Goal: Communication & Community: Answer question/provide support

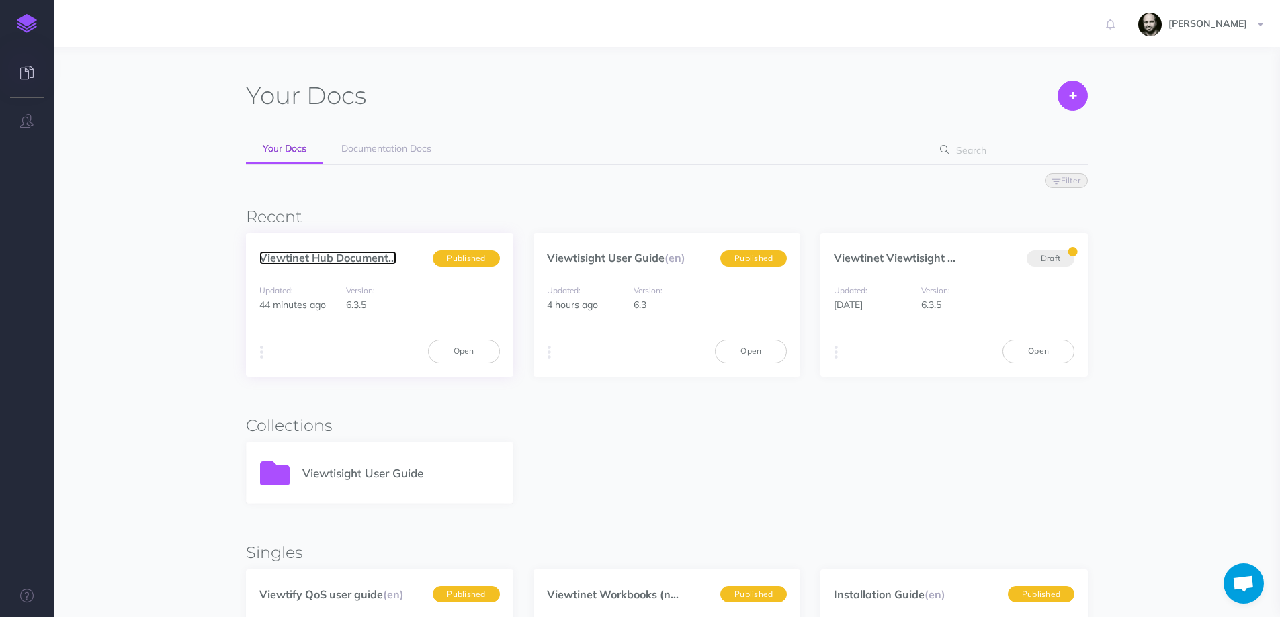
click at [285, 259] on link "Viewtinet Hub Document..." at bounding box center [327, 257] width 137 height 13
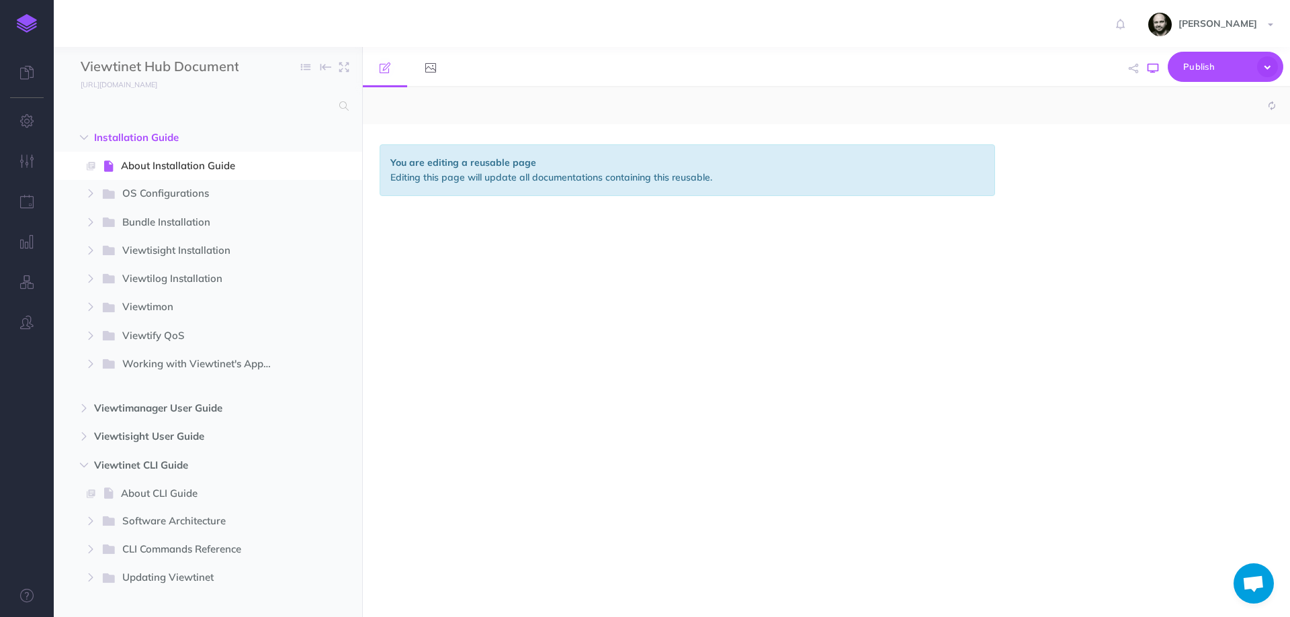
select select "null"
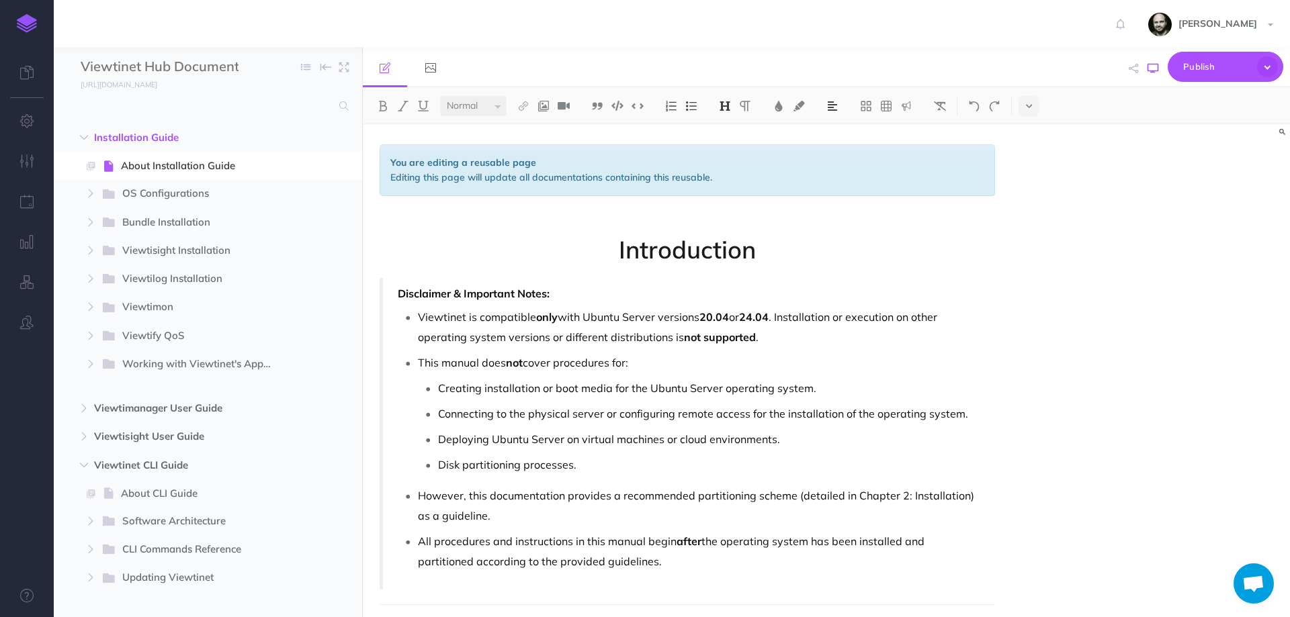
click at [1156, 67] on icon "button" at bounding box center [1153, 68] width 11 height 11
click at [19, 128] on button "button" at bounding box center [27, 121] width 54 height 40
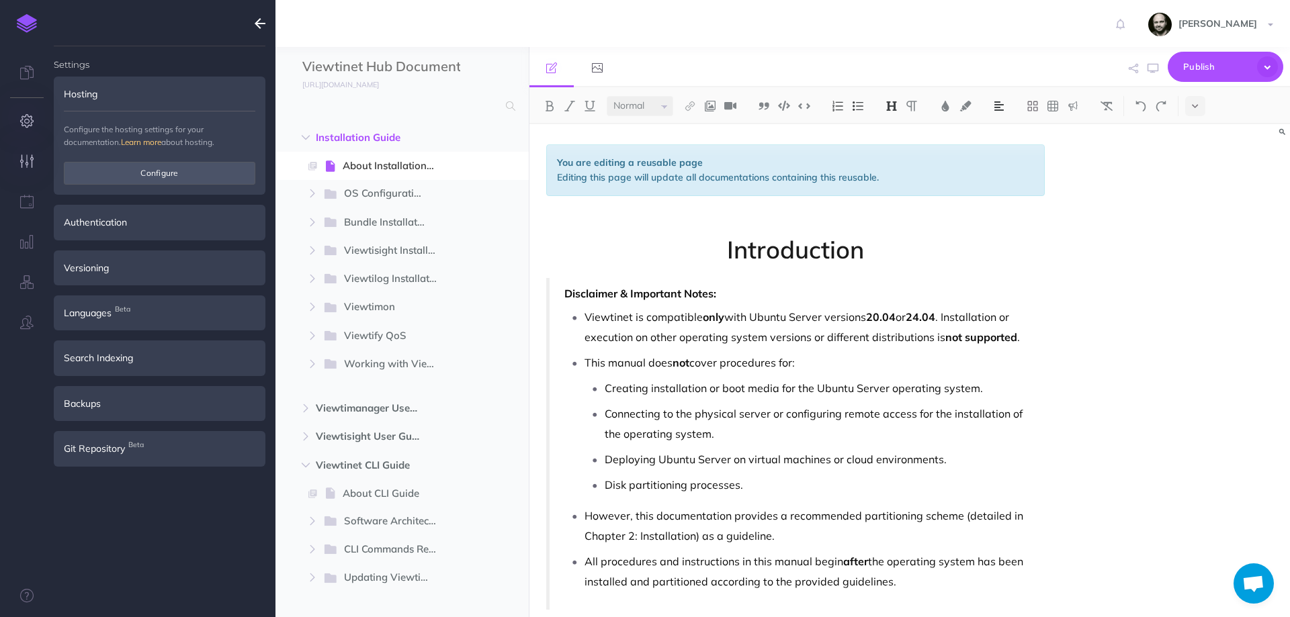
click at [17, 164] on button "button" at bounding box center [27, 162] width 54 height 40
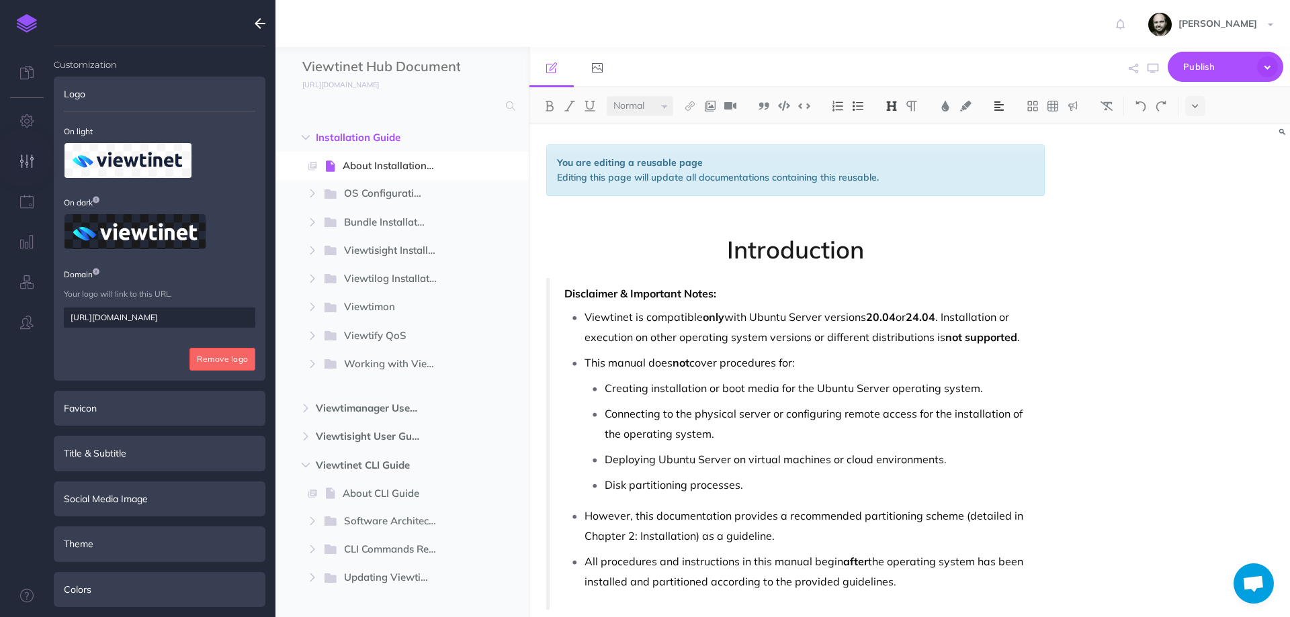
scroll to position [183, 0]
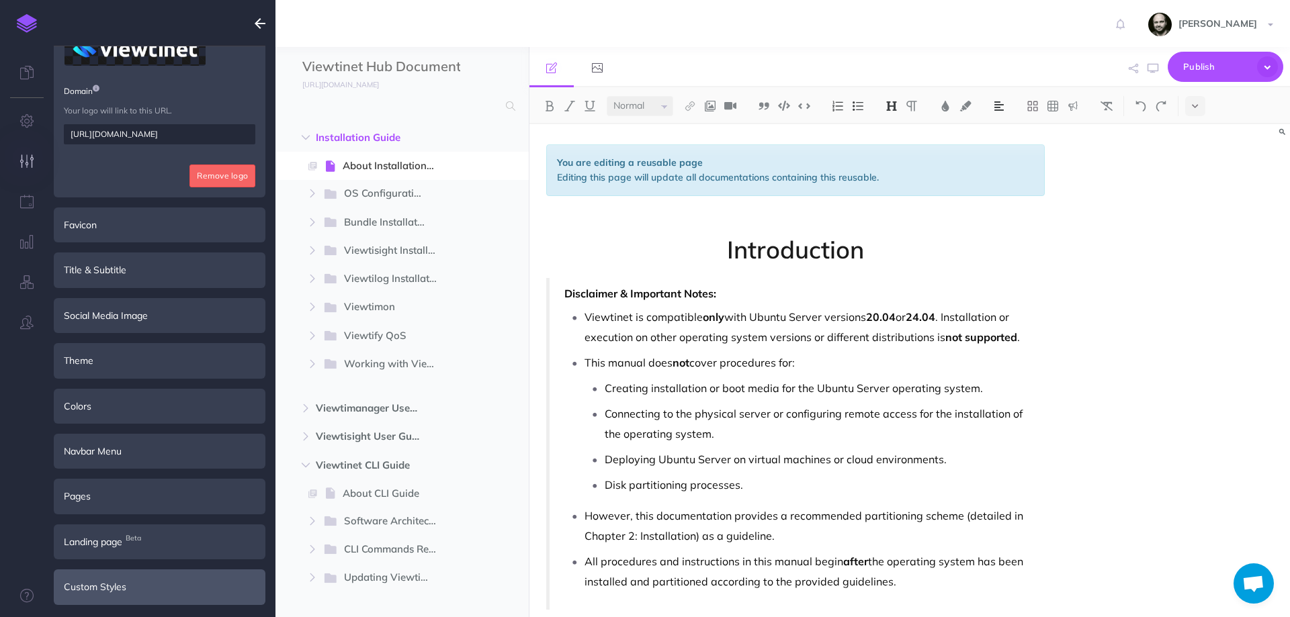
click at [175, 578] on div "Custom Styles" at bounding box center [160, 587] width 212 height 35
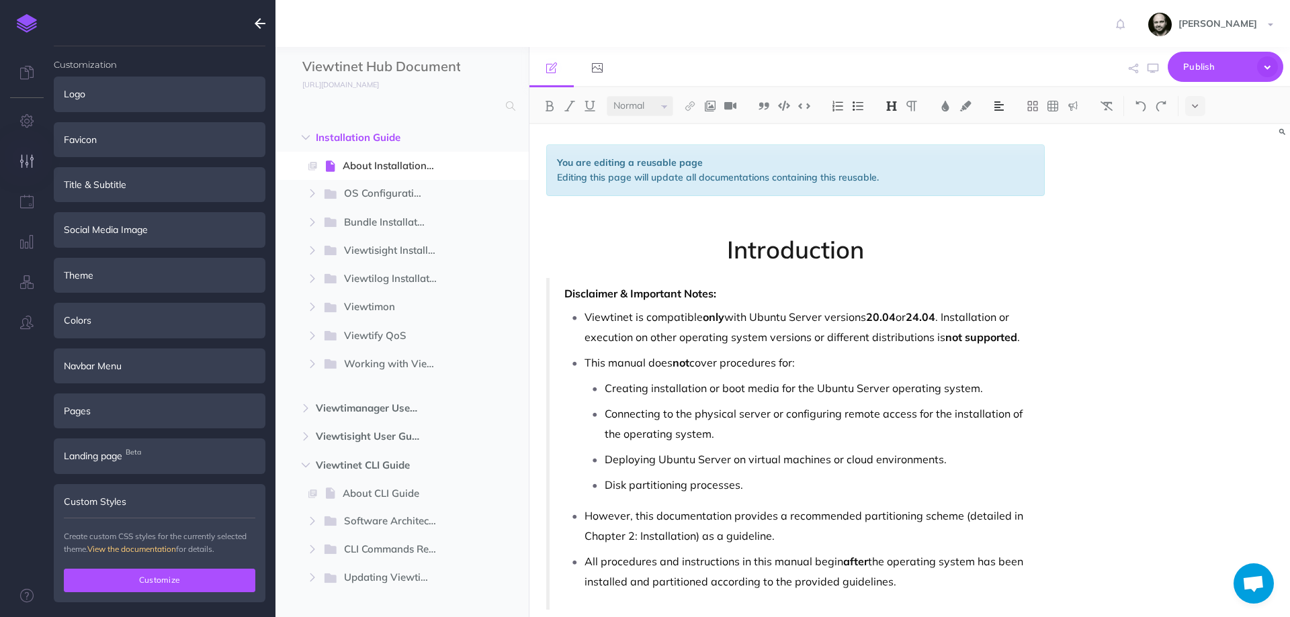
click at [168, 580] on button "Customize" at bounding box center [159, 580] width 191 height 23
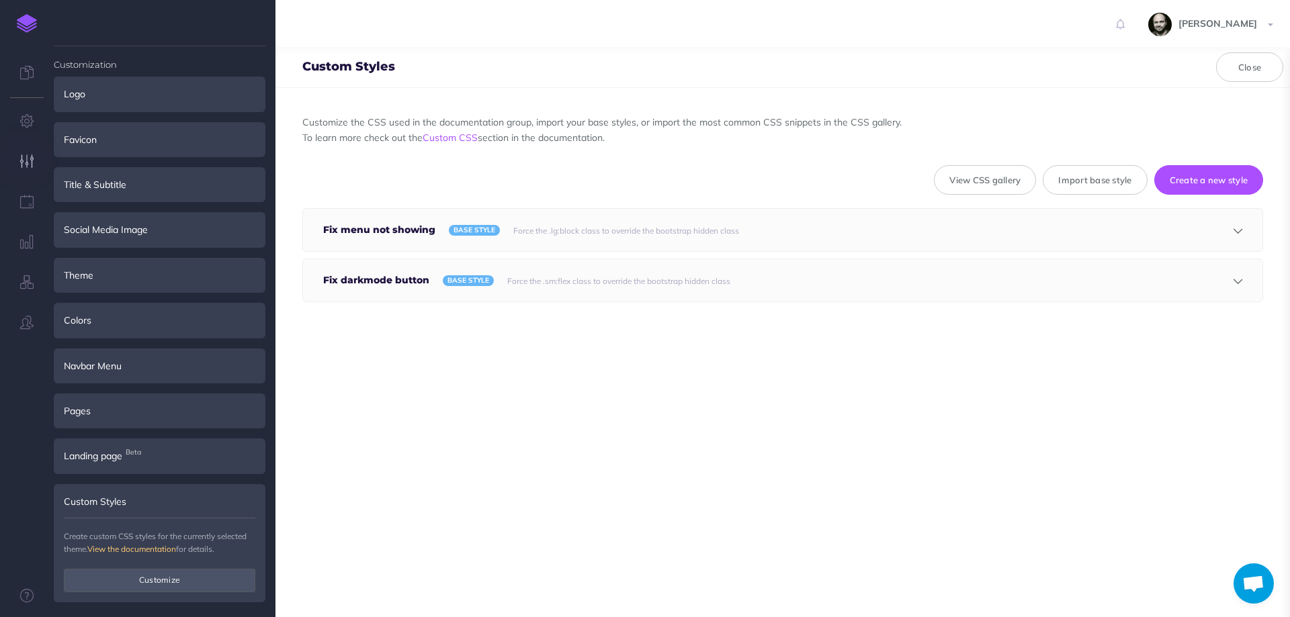
click at [1215, 228] on div "Save" at bounding box center [1196, 230] width 92 height 42
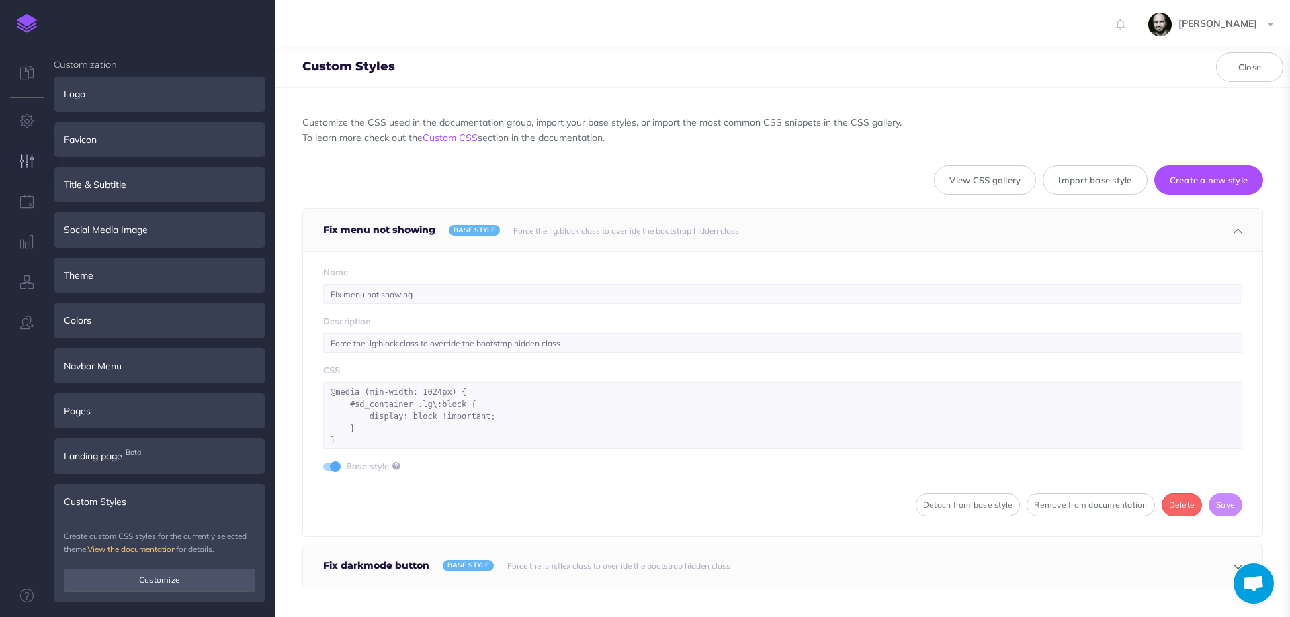
scroll to position [24, 0]
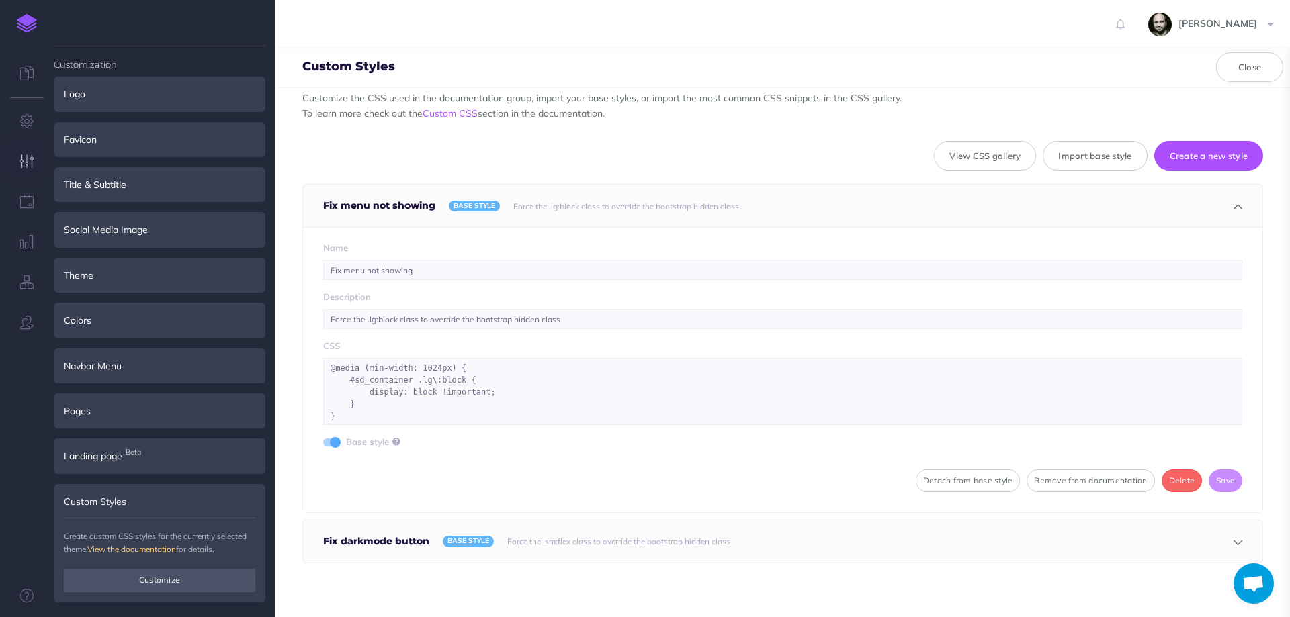
click at [1234, 206] on icon "button" at bounding box center [1238, 207] width 9 height 9
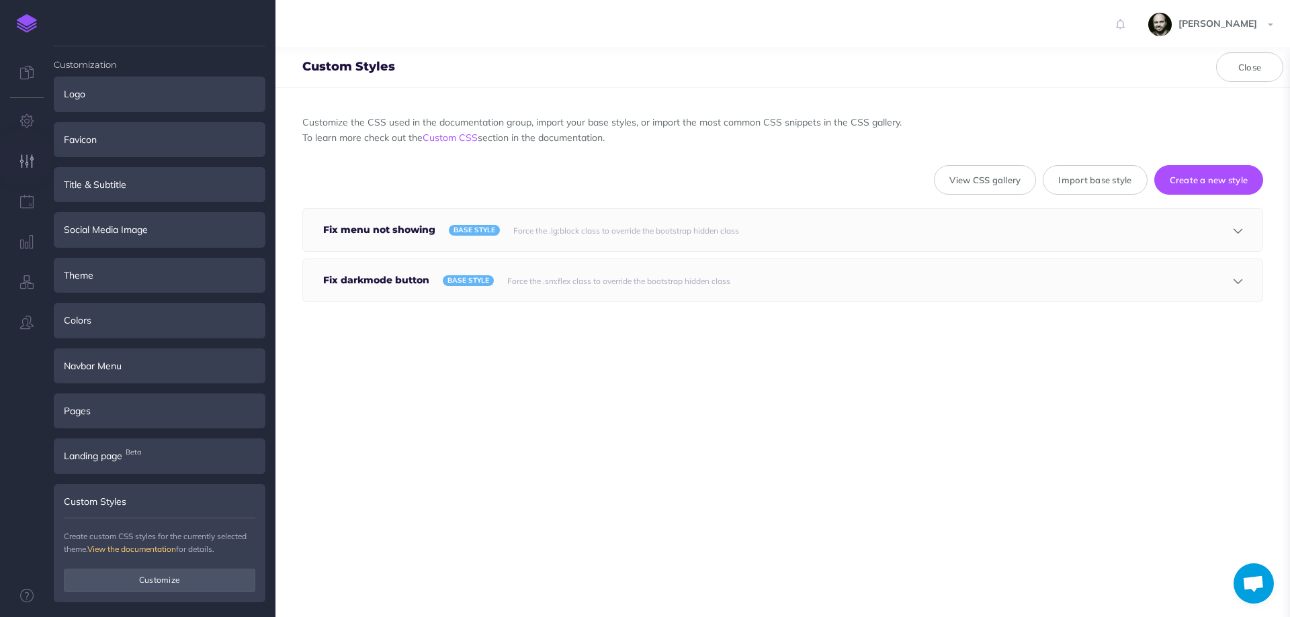
scroll to position [0, 0]
click at [1234, 284] on icon "button" at bounding box center [1238, 281] width 9 height 9
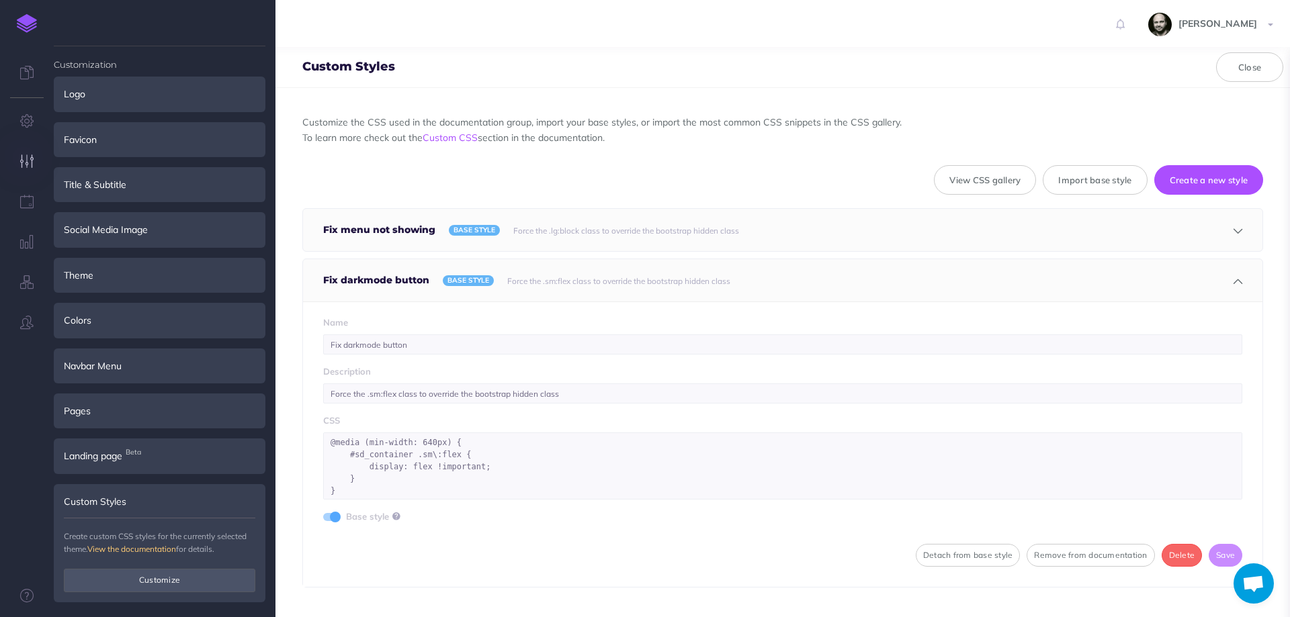
click at [1234, 279] on icon "button" at bounding box center [1238, 281] width 9 height 9
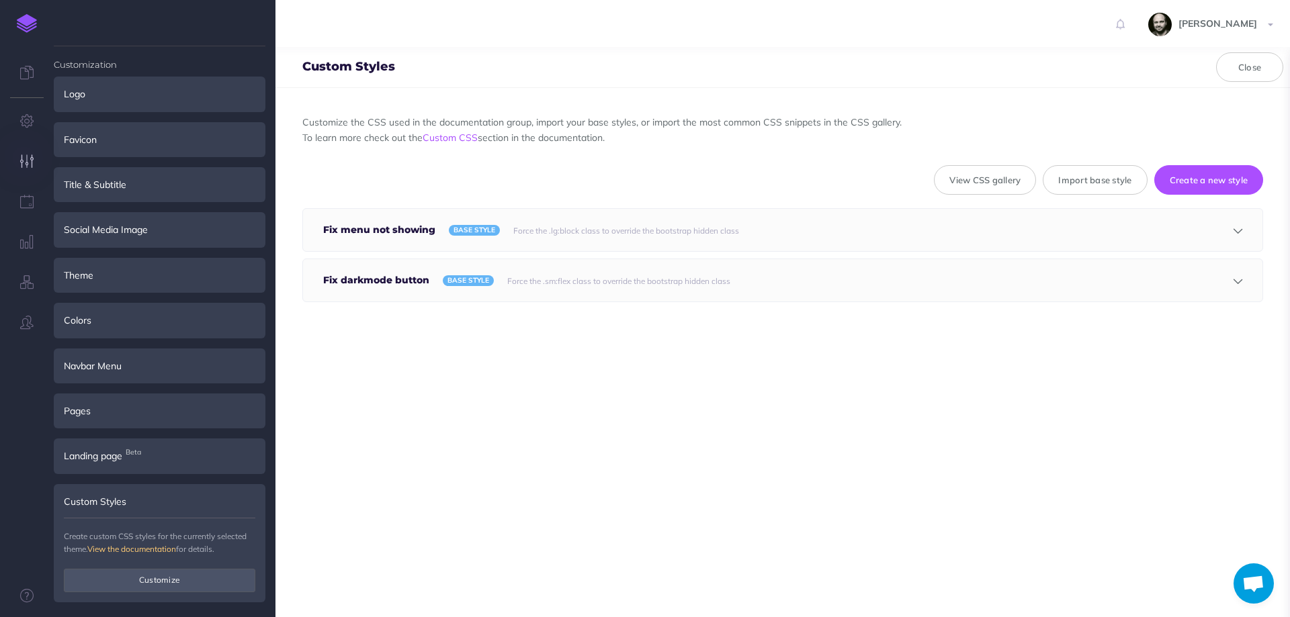
click at [28, 20] on img at bounding box center [27, 23] width 20 height 19
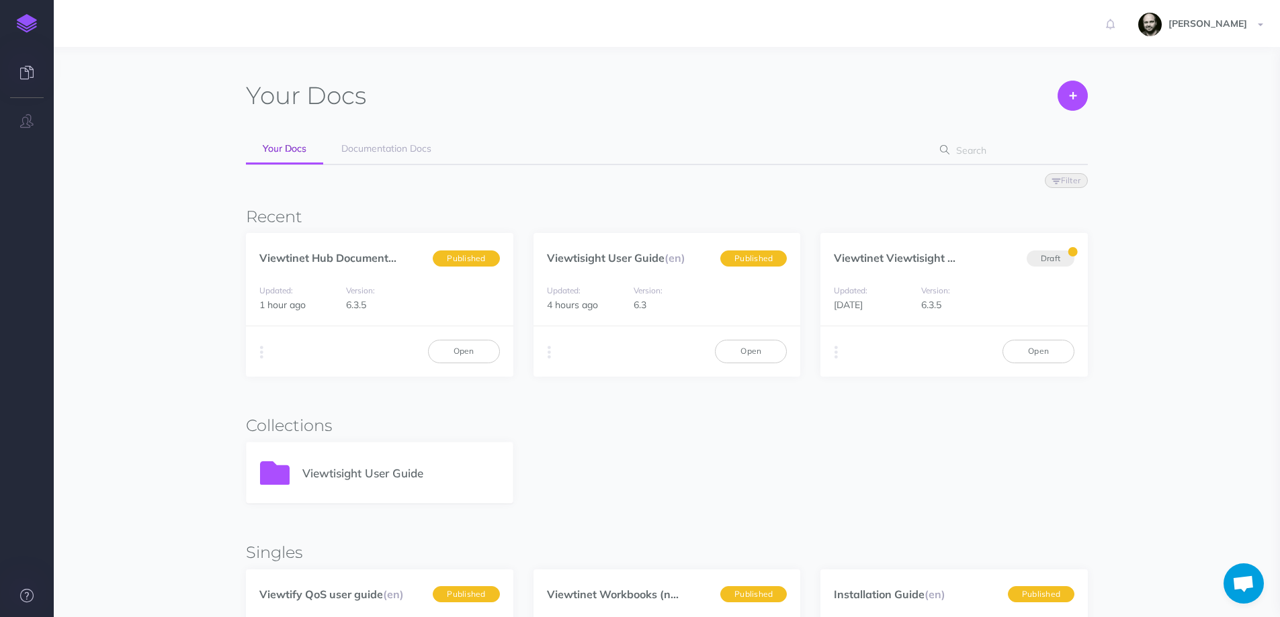
click at [36, 598] on link at bounding box center [27, 597] width 54 height 40
click at [1240, 587] on span "Chat abierto" at bounding box center [1243, 585] width 22 height 19
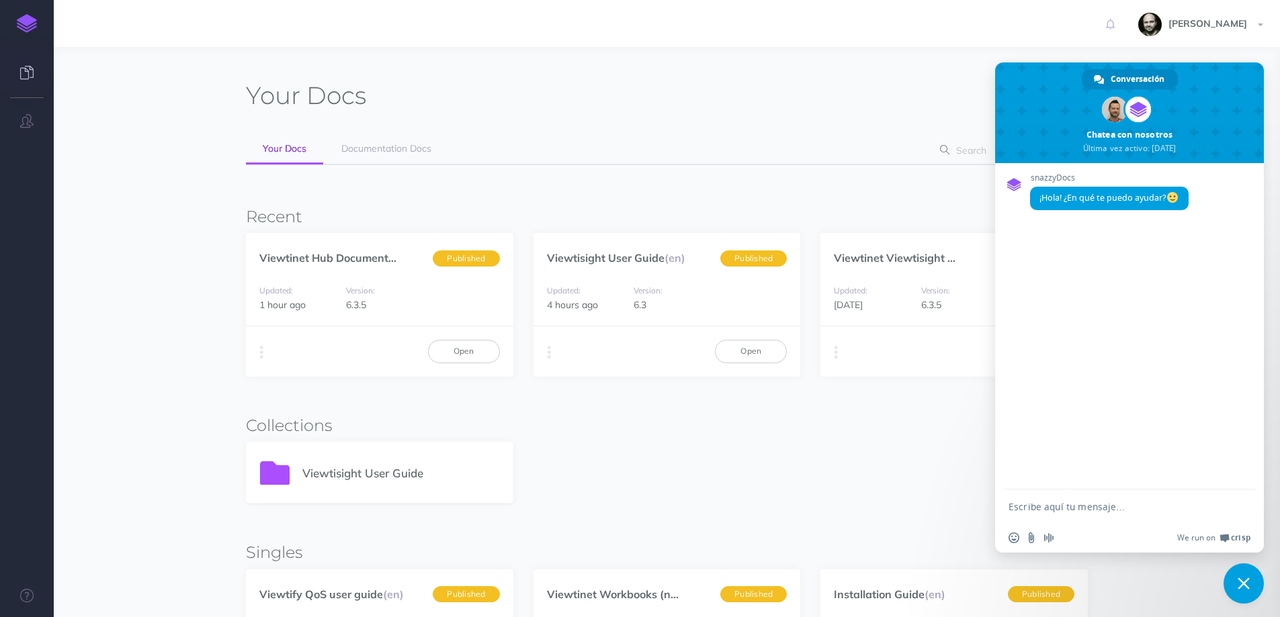
click at [1076, 510] on textarea "Escribe aquí tu mensaje..." at bounding box center [1114, 507] width 212 height 12
type textarea "Good afteroon Roger. I have an issue. I am using a "o"
click at [304, 263] on link "Viewtinet Hub Document..." at bounding box center [327, 257] width 137 height 13
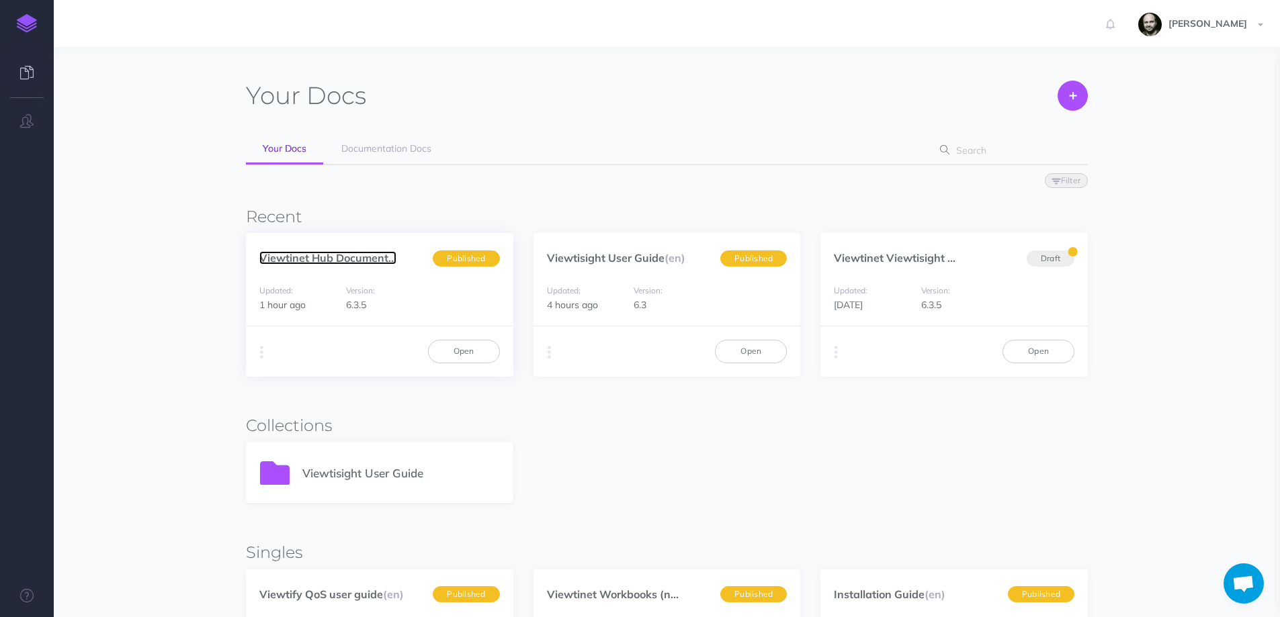
click at [359, 258] on link "Viewtinet Hub Document..." at bounding box center [327, 257] width 137 height 13
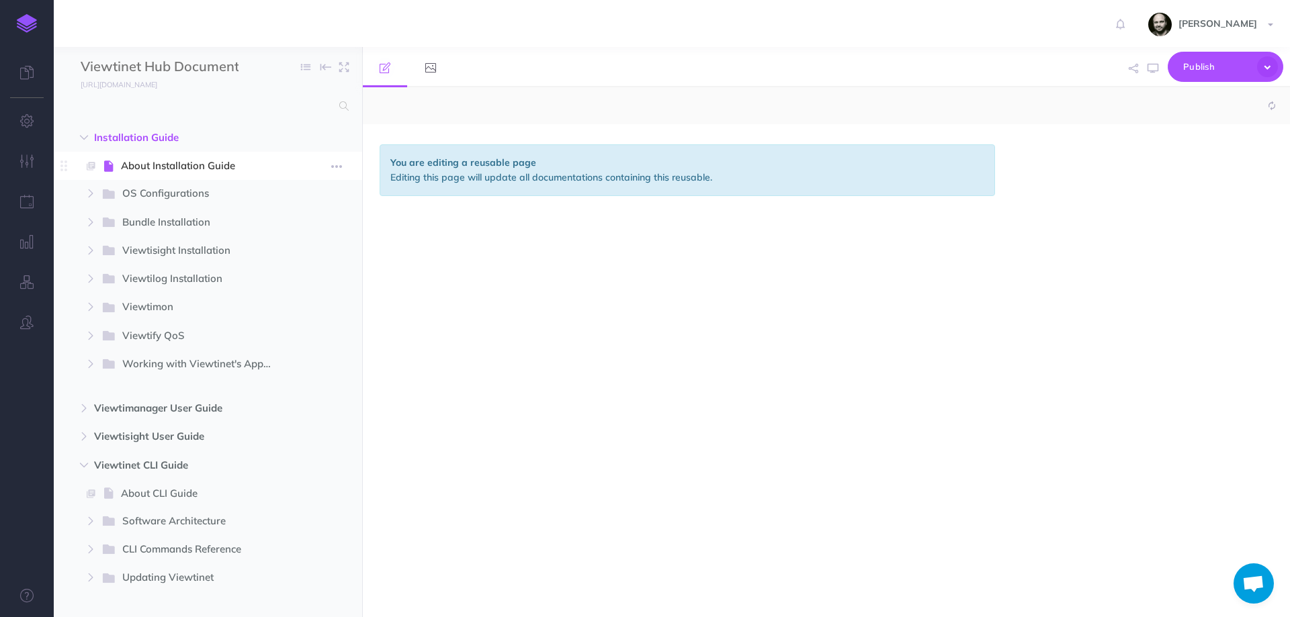
select select "null"
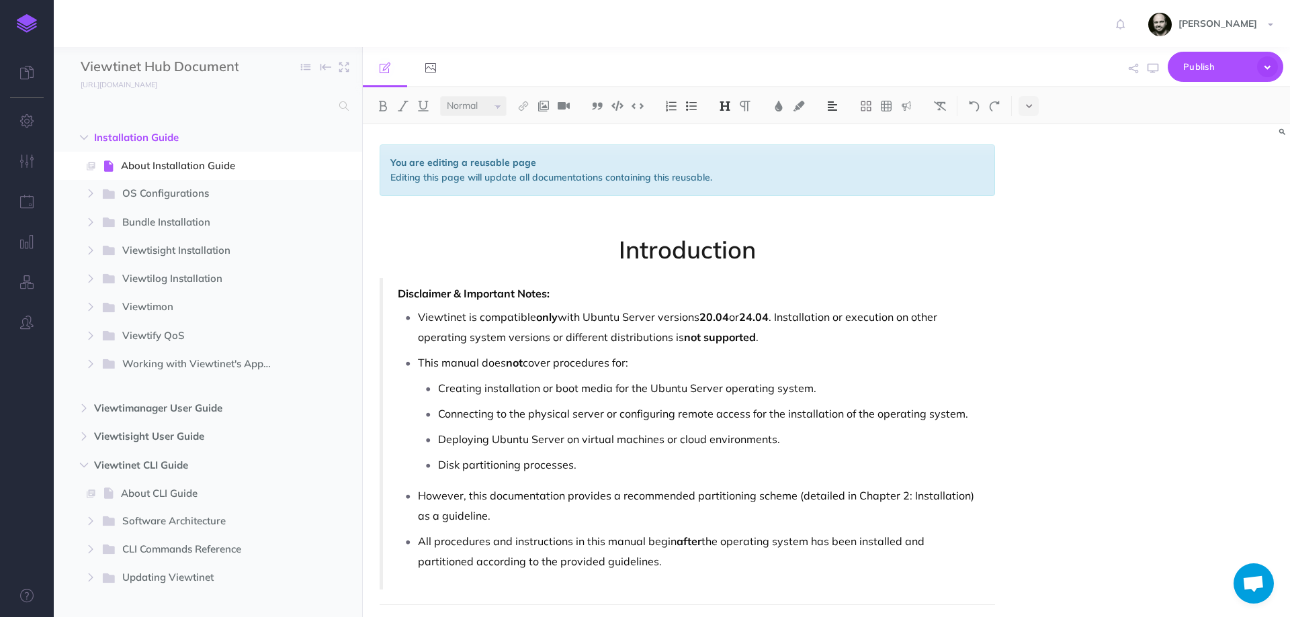
click at [640, 253] on span "Introduction" at bounding box center [687, 249] width 615 height 27
click at [724, 103] on img at bounding box center [725, 106] width 12 height 11
click at [726, 148] on button "H2" at bounding box center [725, 150] width 20 height 20
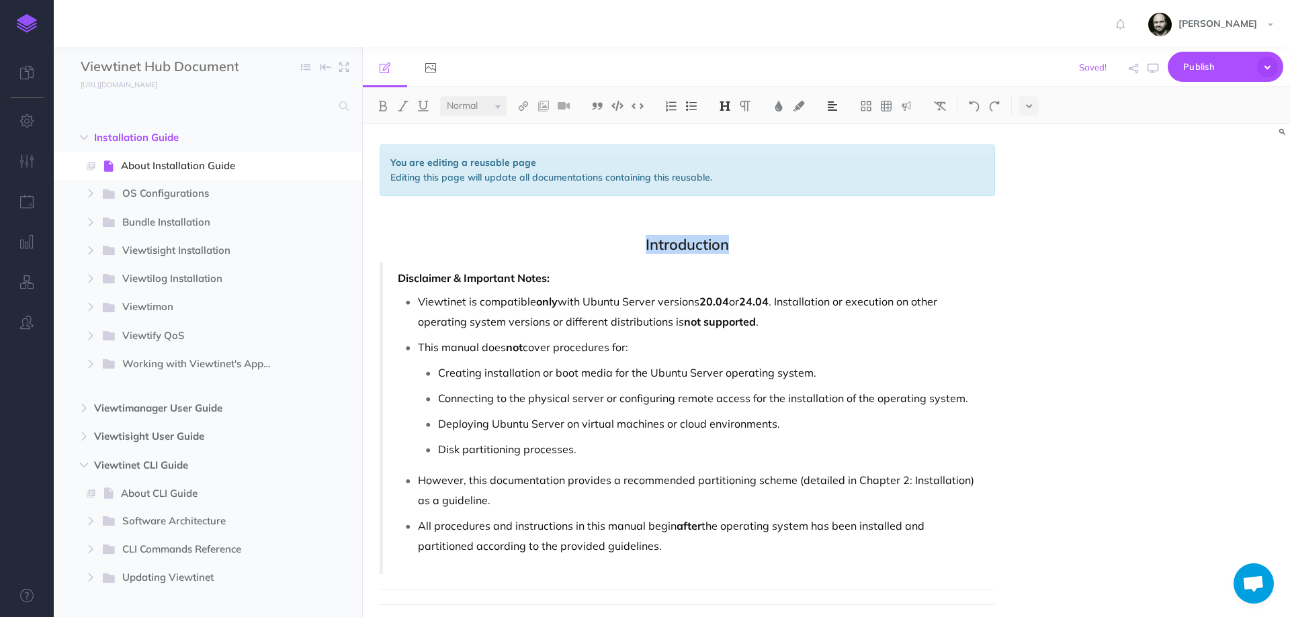
drag, startPoint x: 748, startPoint y: 251, endPoint x: 589, endPoint y: 243, distance: 159.4
click at [589, 243] on span "Introduction" at bounding box center [687, 244] width 615 height 16
click at [734, 103] on button at bounding box center [725, 106] width 20 height 20
click at [733, 125] on button "H1" at bounding box center [725, 130] width 20 height 20
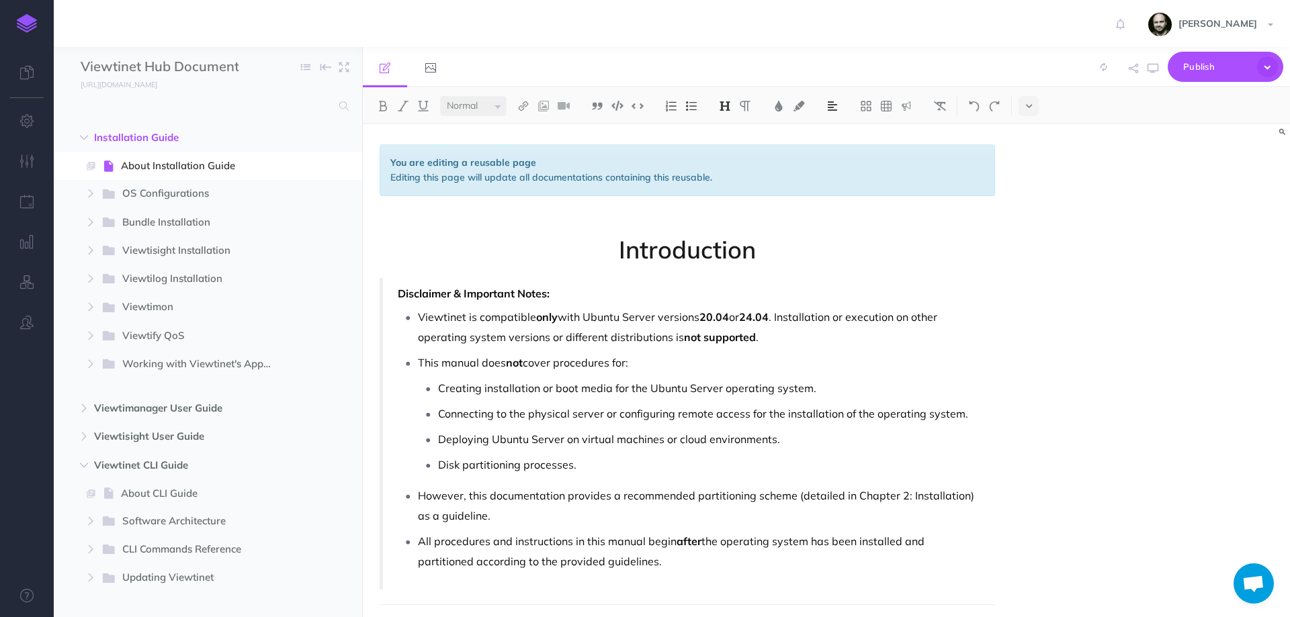
click at [28, 163] on icon "button" at bounding box center [27, 161] width 14 height 13
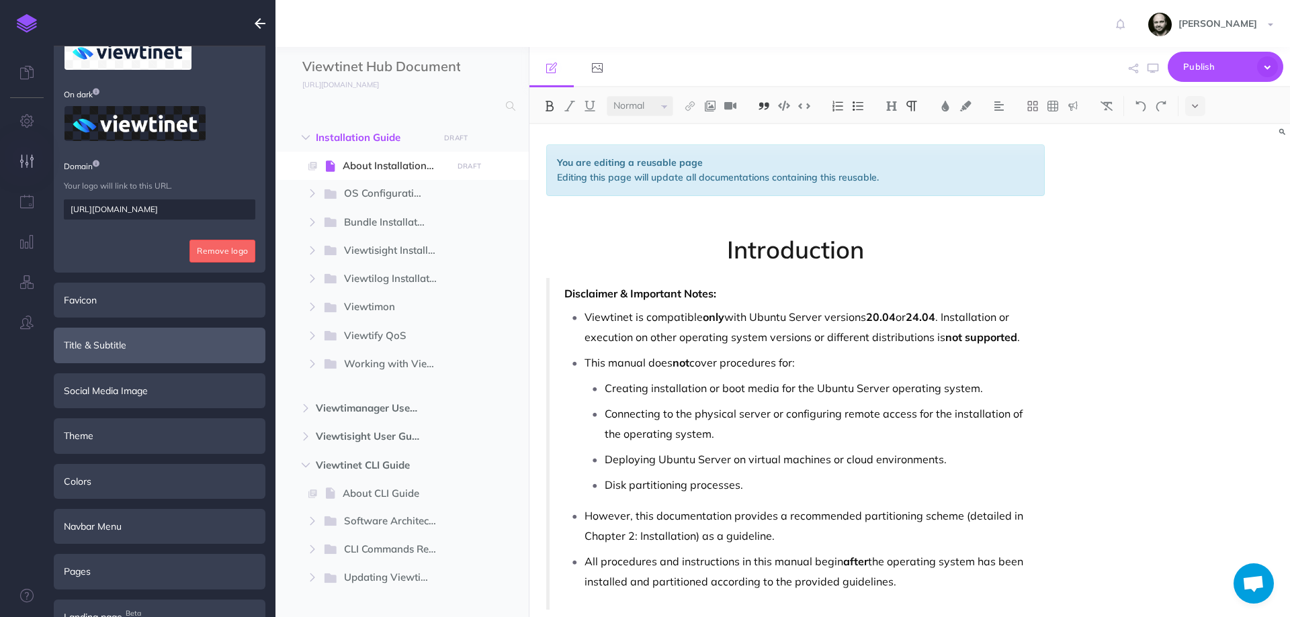
scroll to position [179, 0]
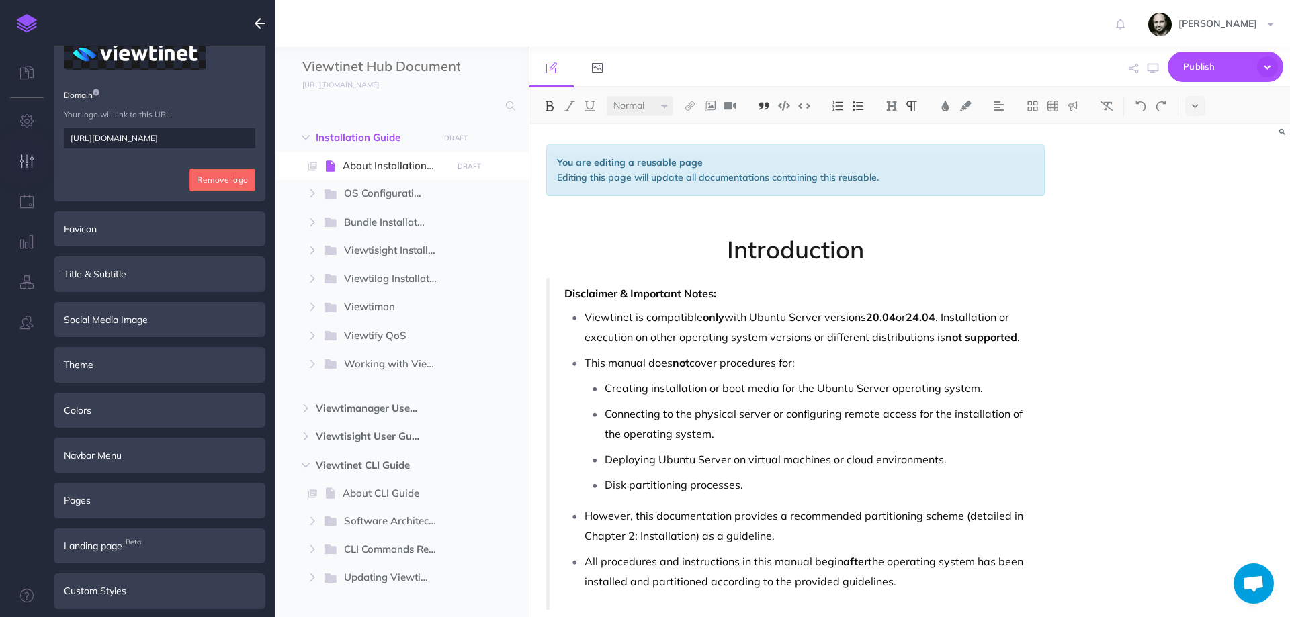
click at [175, 134] on input "https://viewtinet.com" at bounding box center [159, 138] width 191 height 20
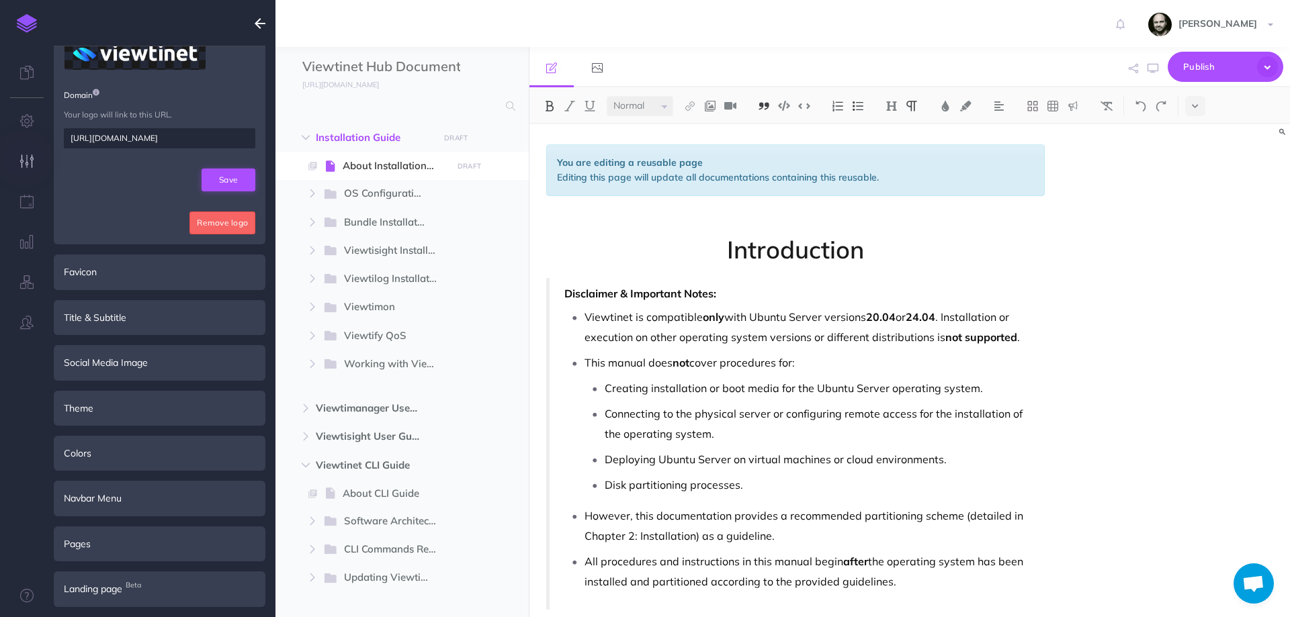
type input "https://viewtinet.com/documentationhub"
click at [216, 179] on button "Save" at bounding box center [229, 180] width 54 height 23
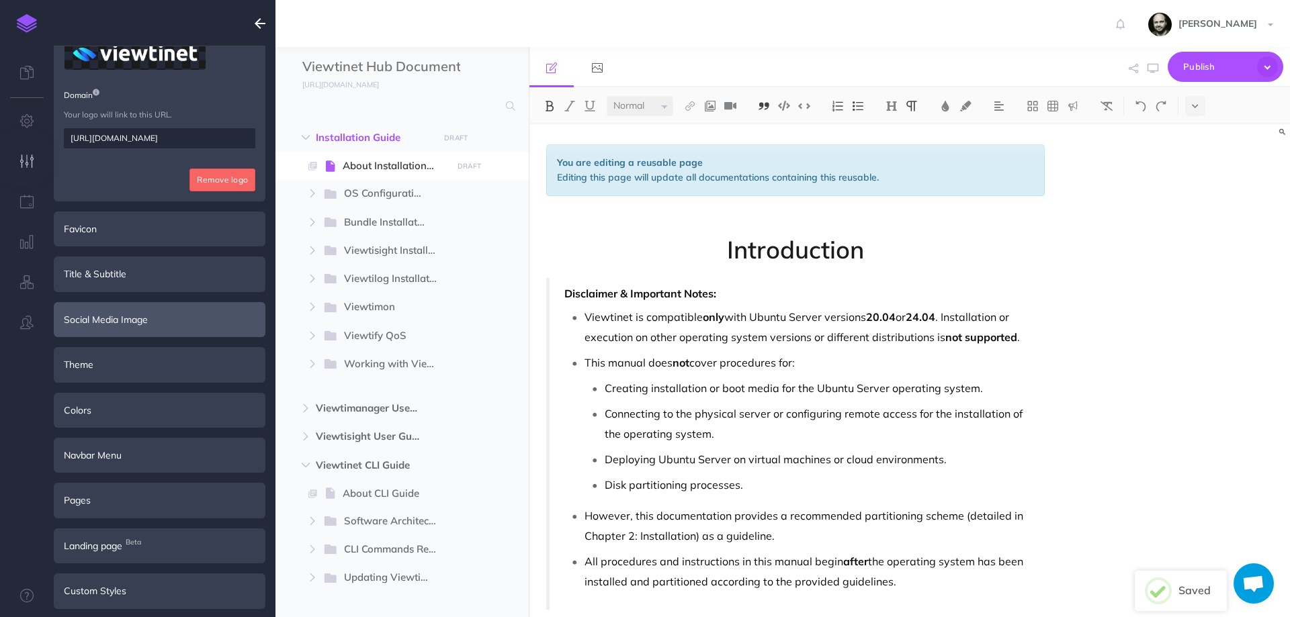
scroll to position [183, 0]
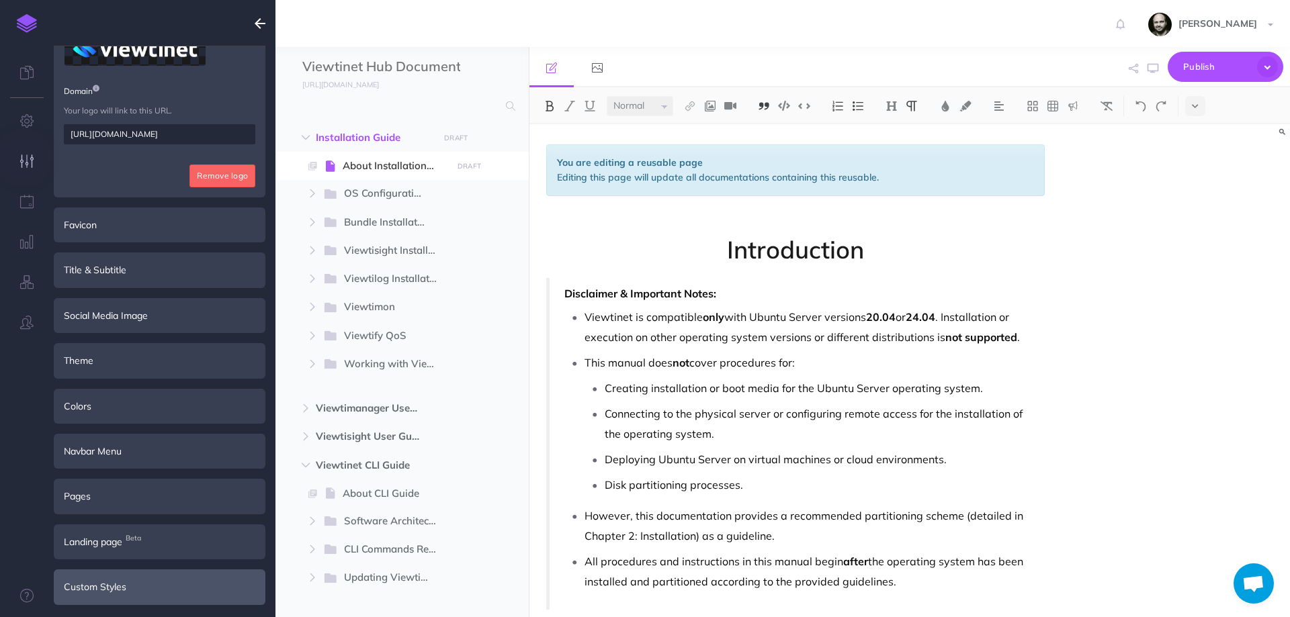
click at [100, 591] on div "Custom Styles" at bounding box center [160, 587] width 212 height 35
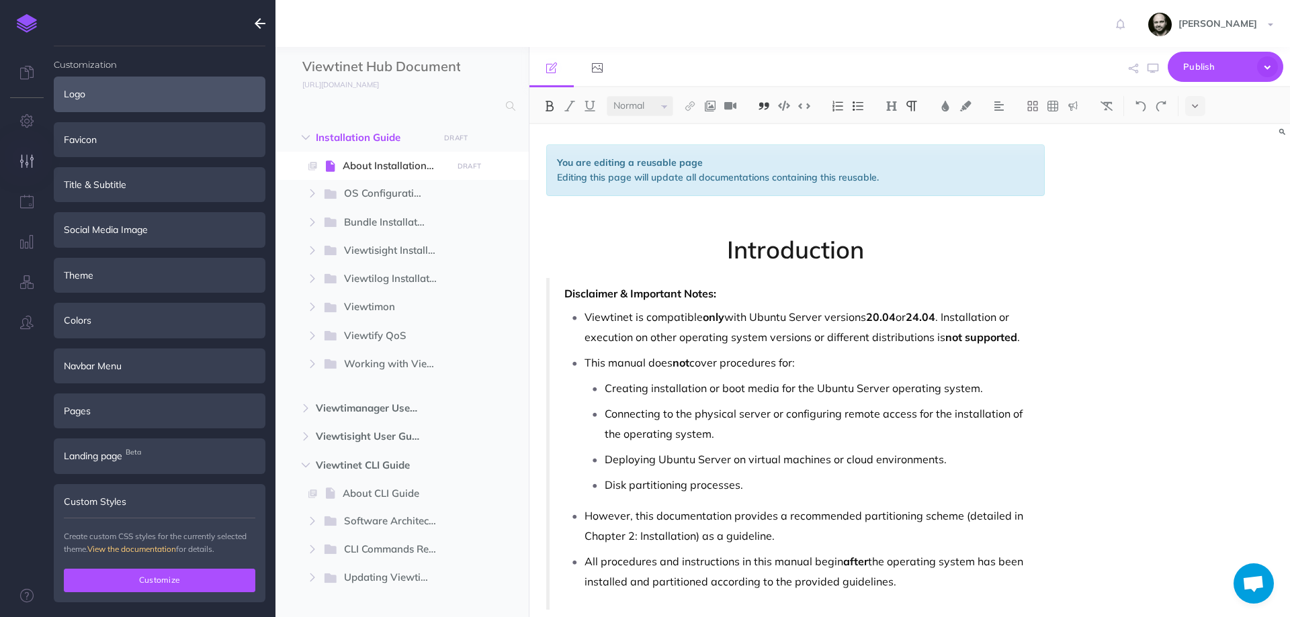
click at [143, 587] on button "Customize" at bounding box center [159, 580] width 191 height 23
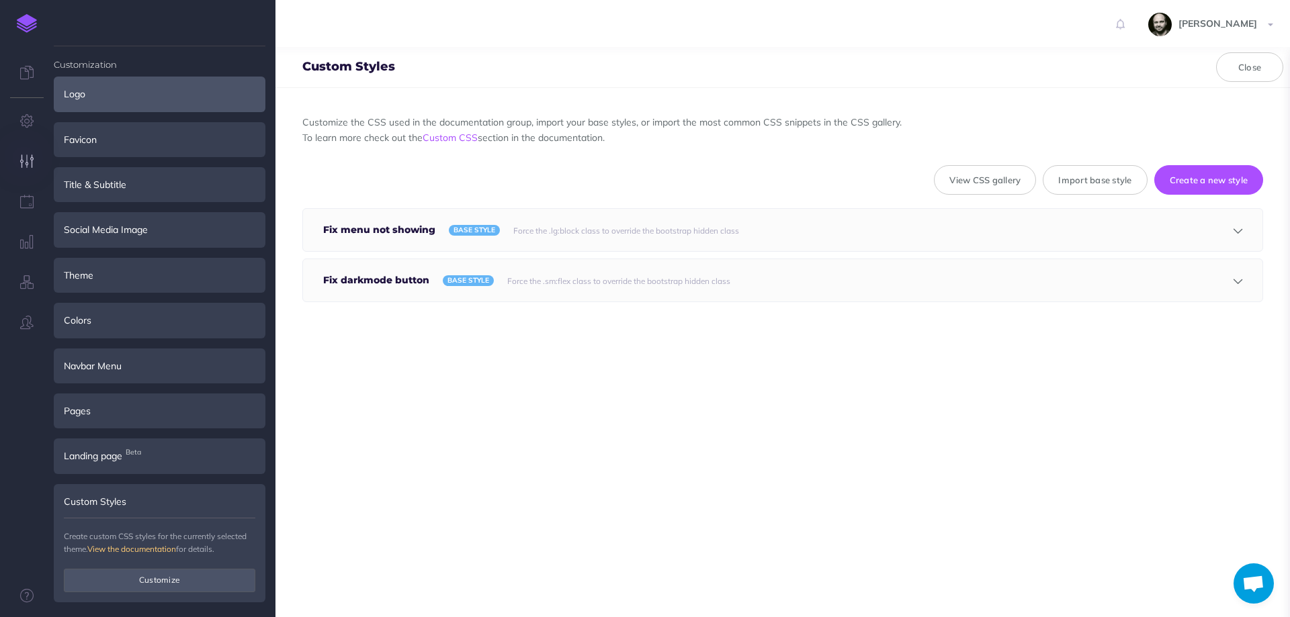
click at [1234, 276] on button "button" at bounding box center [1238, 281] width 9 height 40
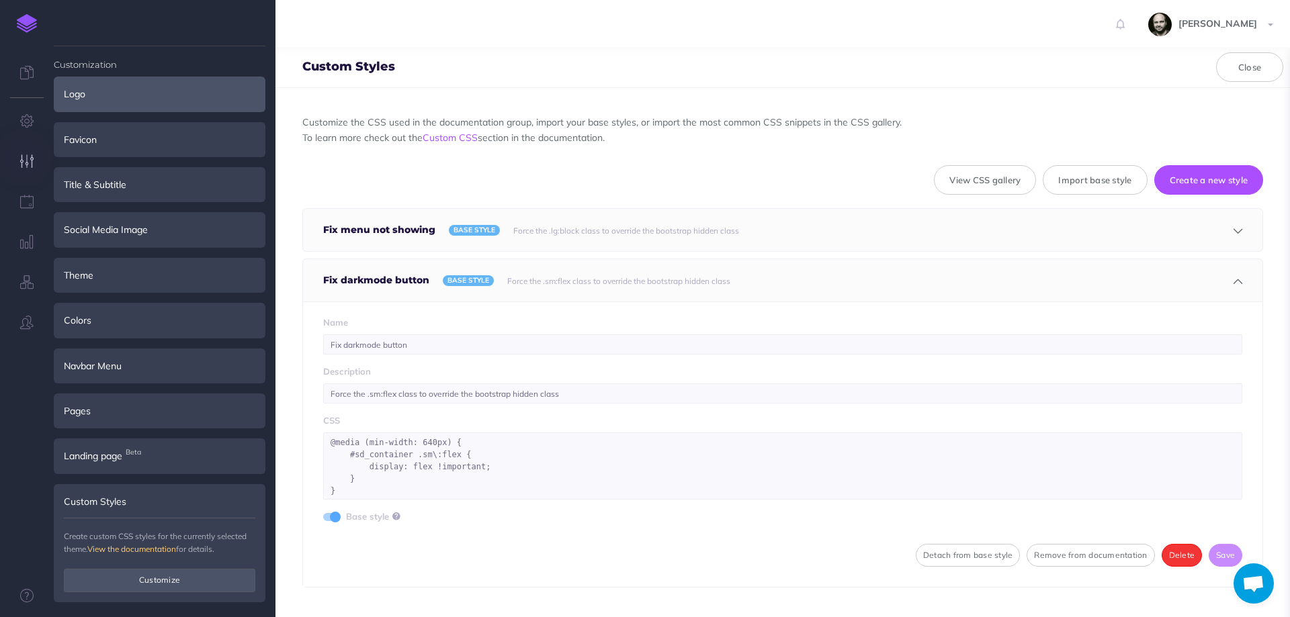
click at [1168, 559] on button "Delete" at bounding box center [1182, 555] width 41 height 23
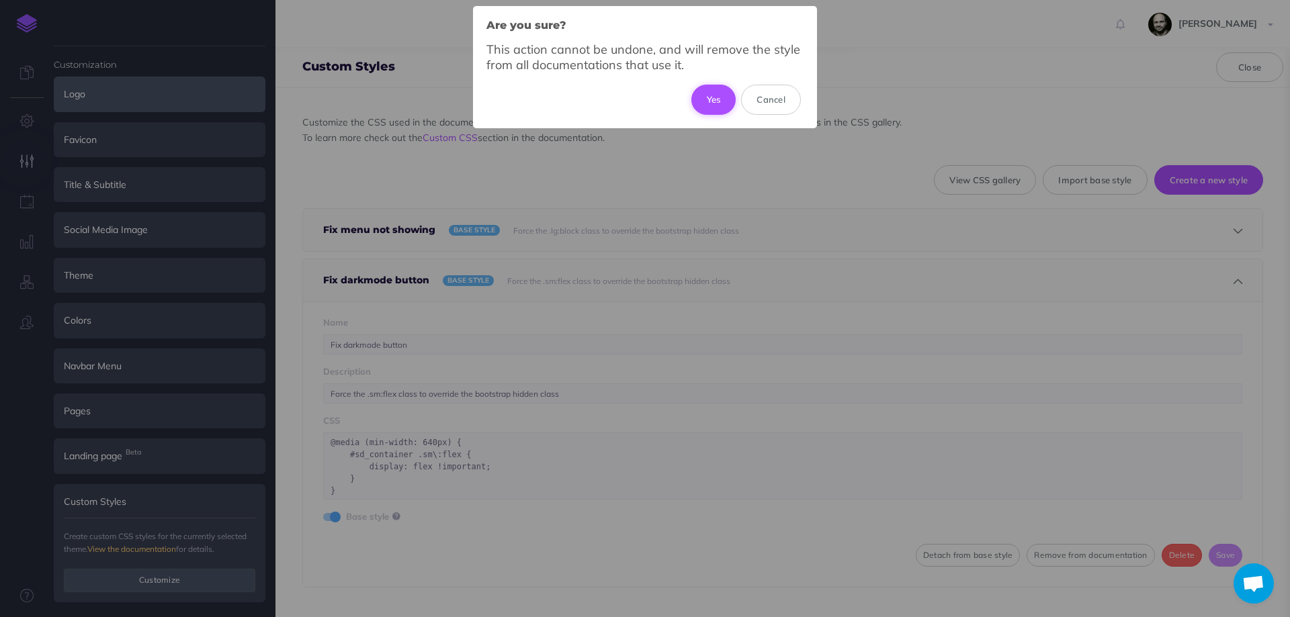
click at [704, 98] on button "Yes" at bounding box center [713, 100] width 45 height 30
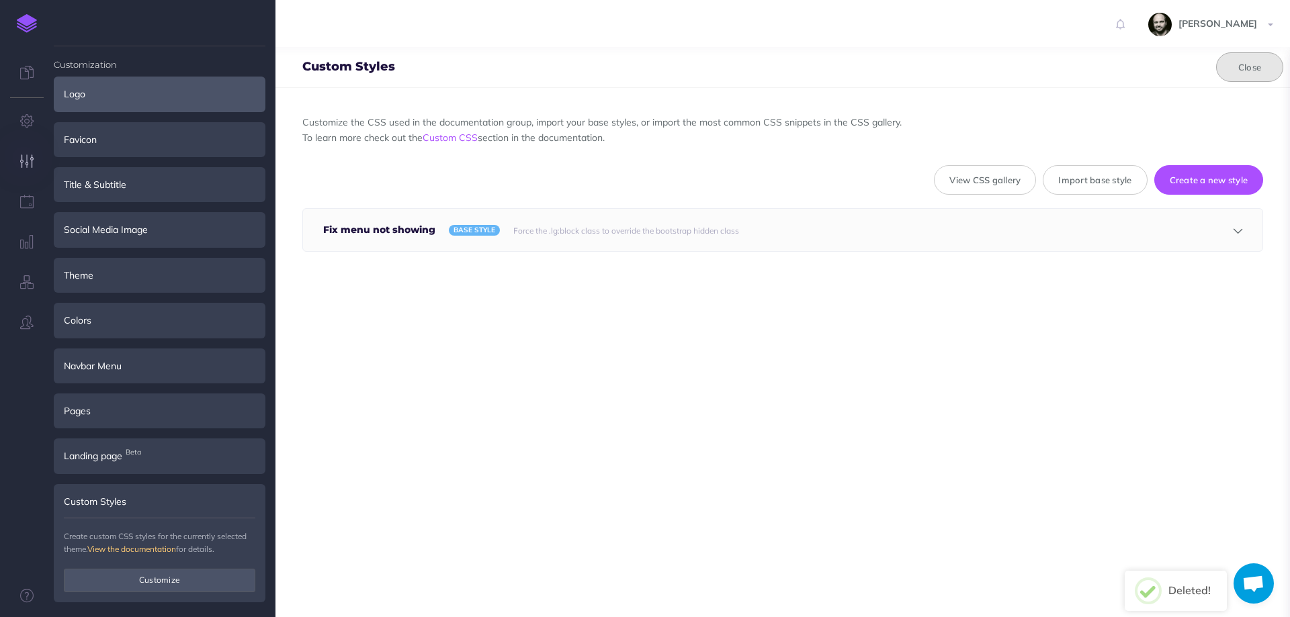
click at [1236, 63] on button "Close" at bounding box center [1249, 67] width 67 height 30
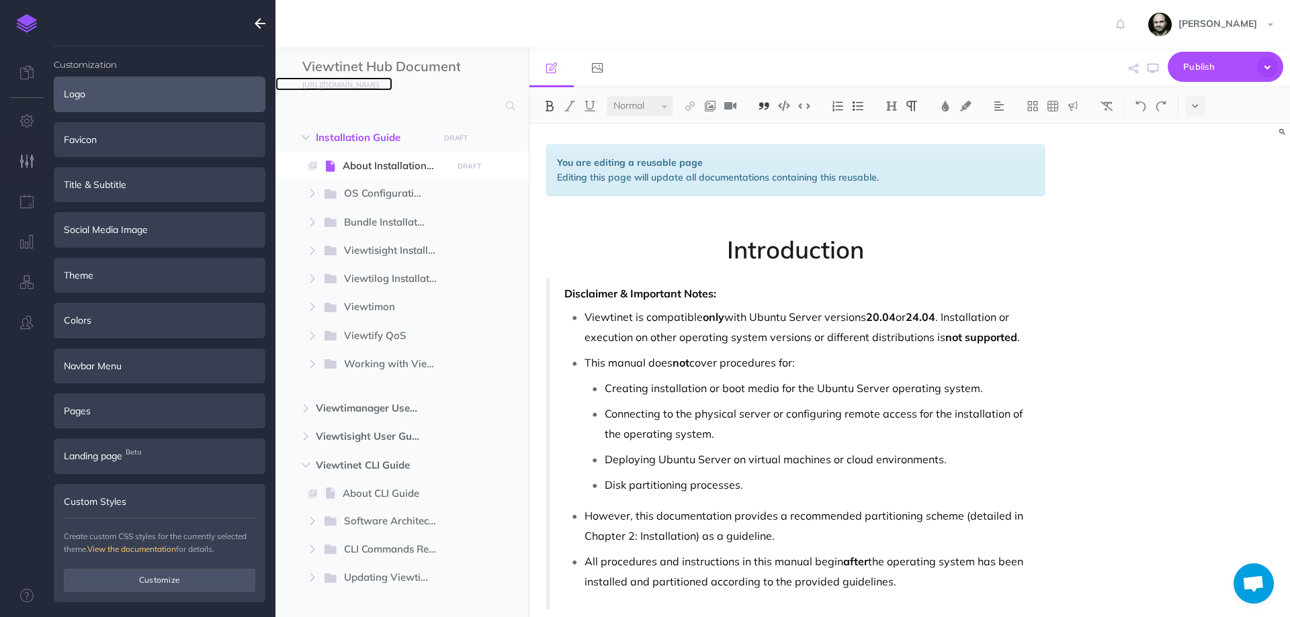
click at [379, 88] on small "https://viewtinet.com/documentationhub/documentationhub" at bounding box center [340, 84] width 77 height 9
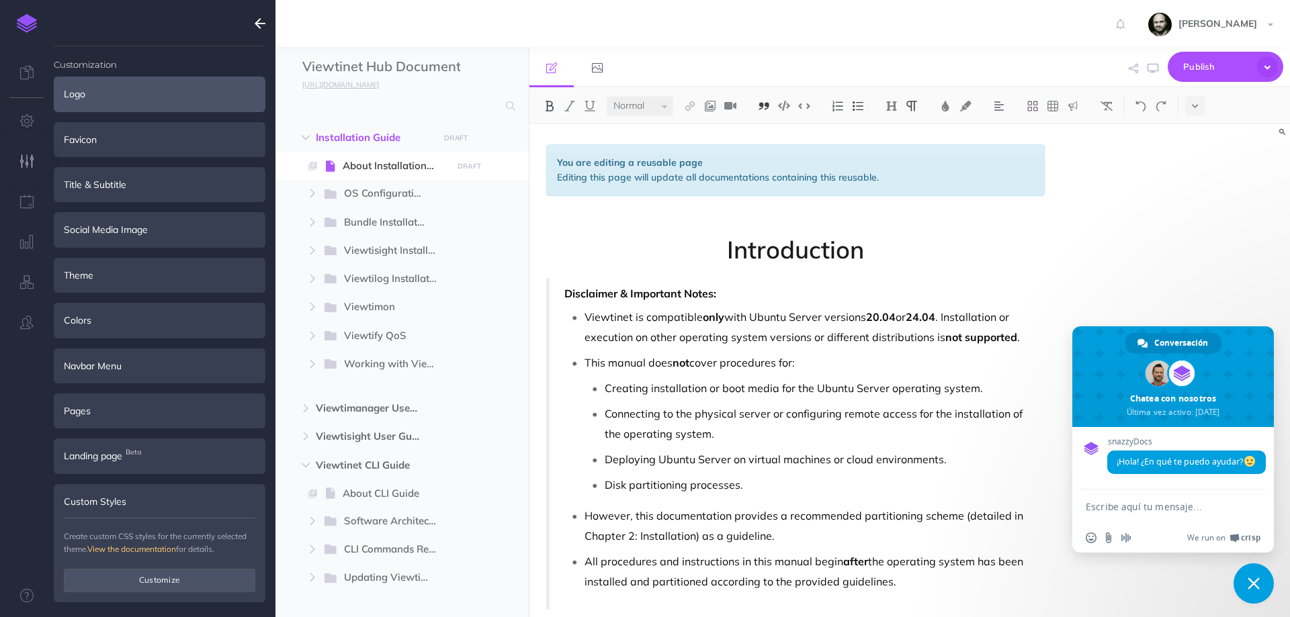
type textarea "Good afteroon Roger. I have an issue. I am using a "o"
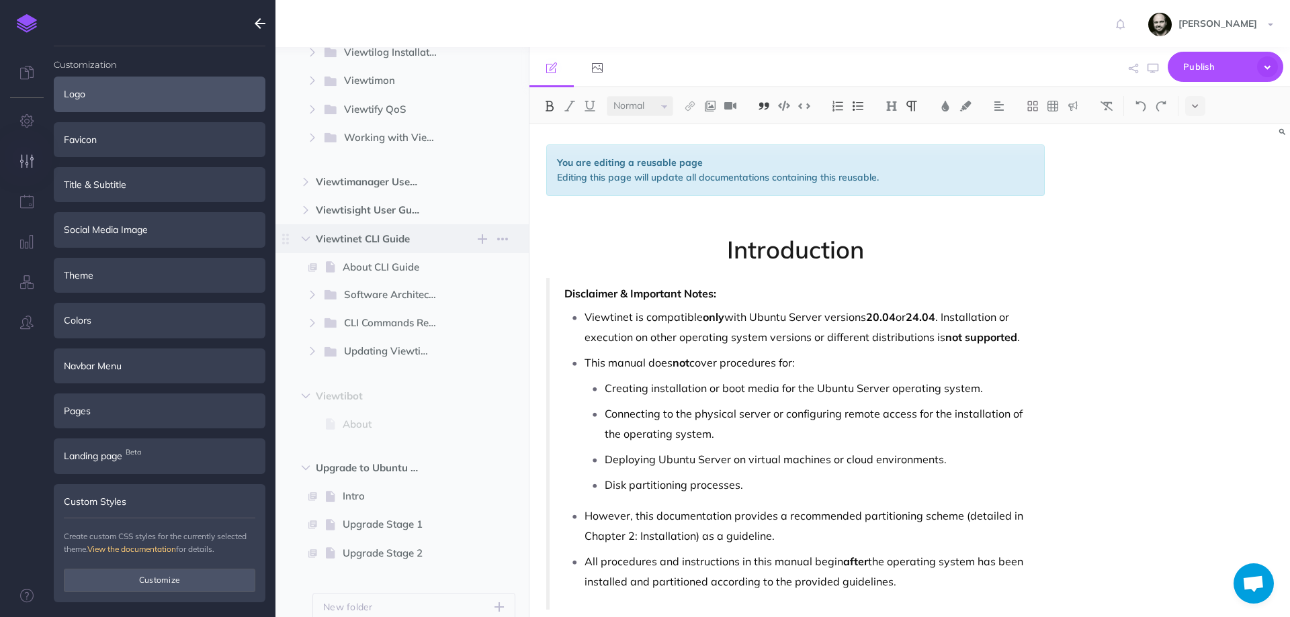
scroll to position [269, 0]
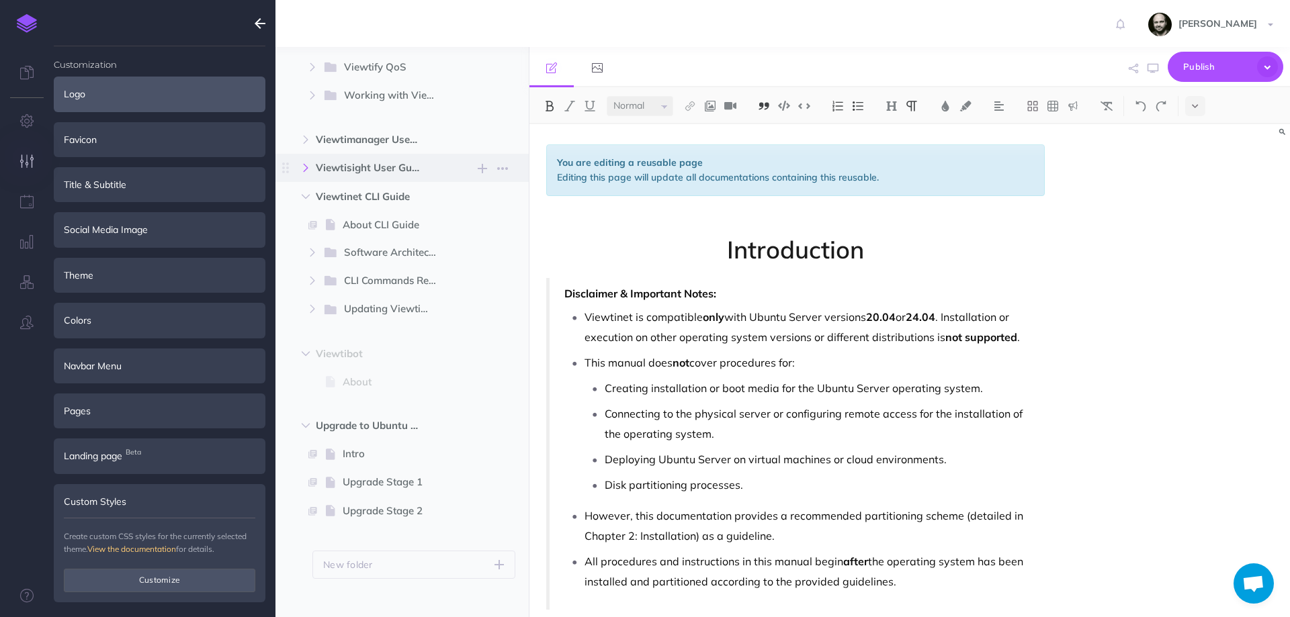
click at [307, 169] on icon "button" at bounding box center [306, 168] width 8 height 8
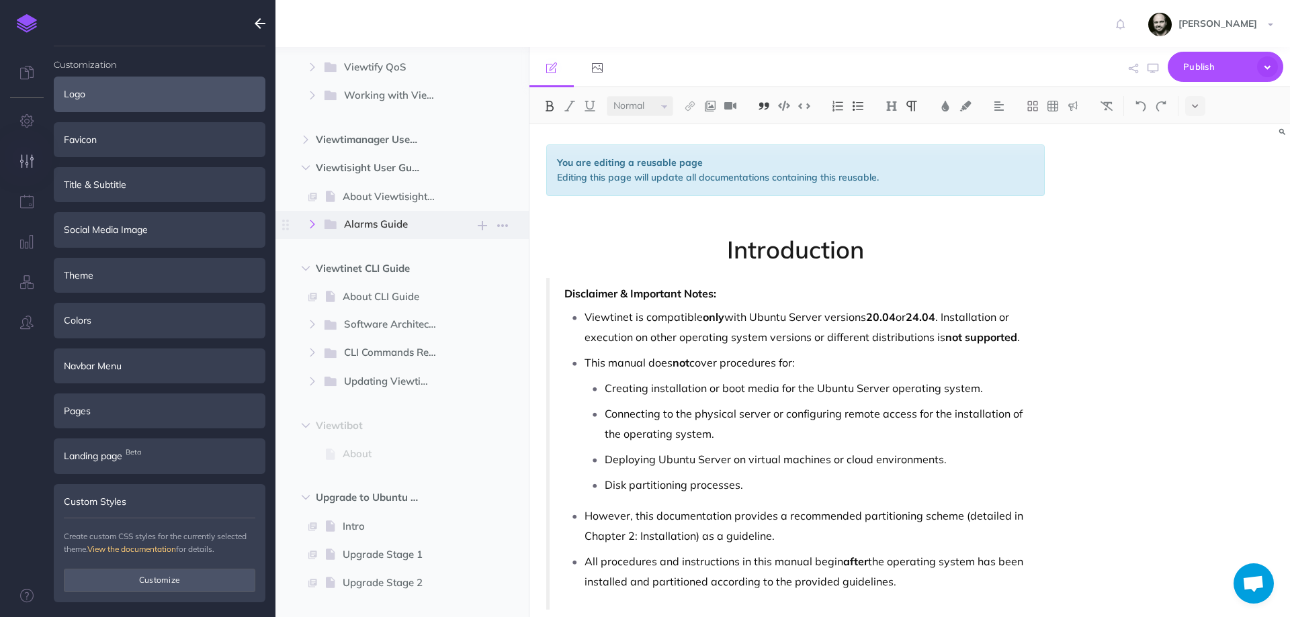
click at [308, 222] on button "button" at bounding box center [312, 224] width 24 height 16
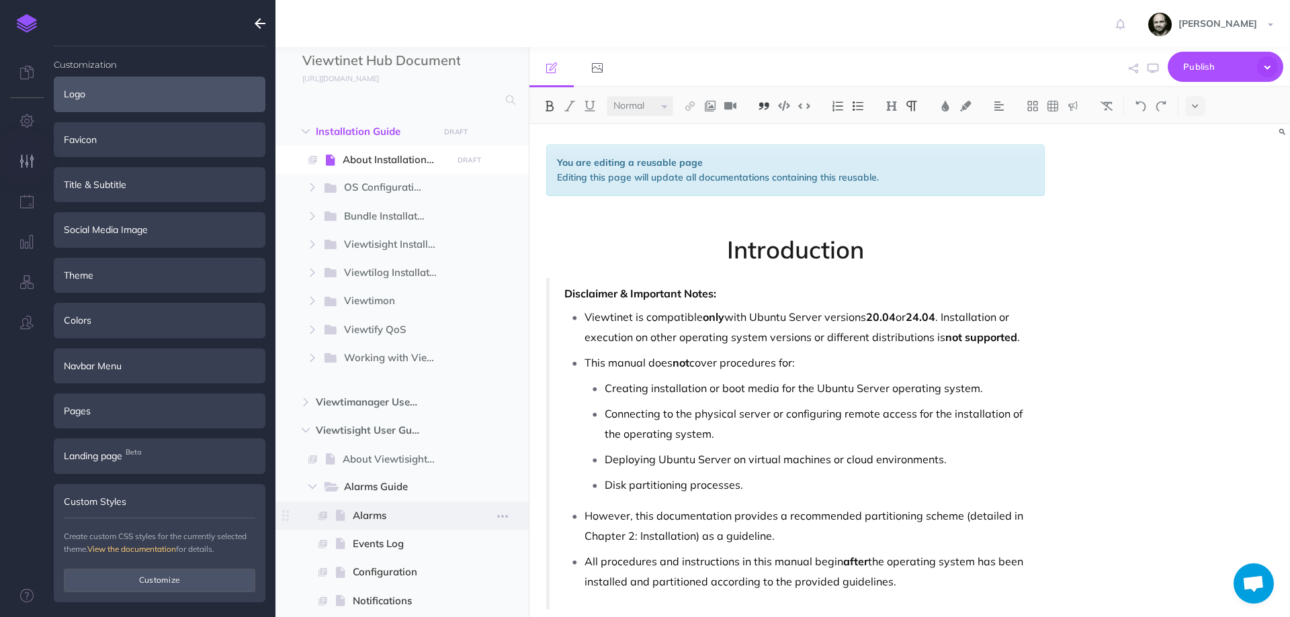
scroll to position [0, 0]
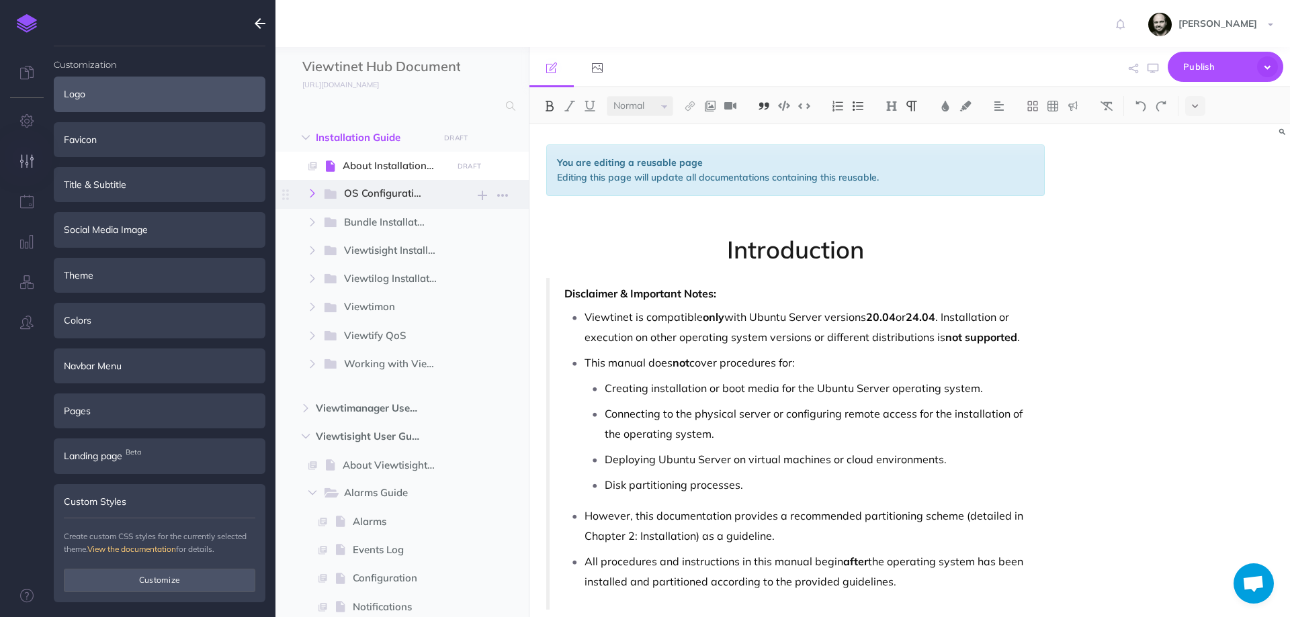
click at [309, 189] on icon "button" at bounding box center [312, 193] width 8 height 8
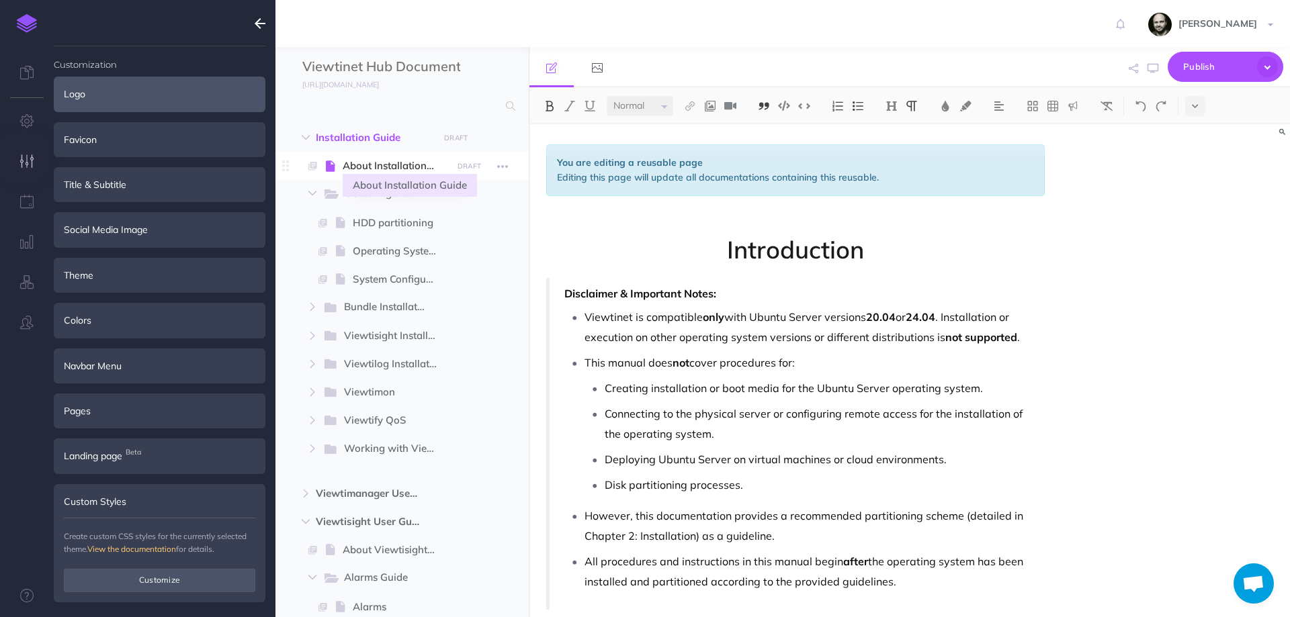
click at [364, 167] on span "About Installation Guide" at bounding box center [395, 166] width 105 height 16
click at [307, 138] on icon "button" at bounding box center [306, 138] width 8 height 8
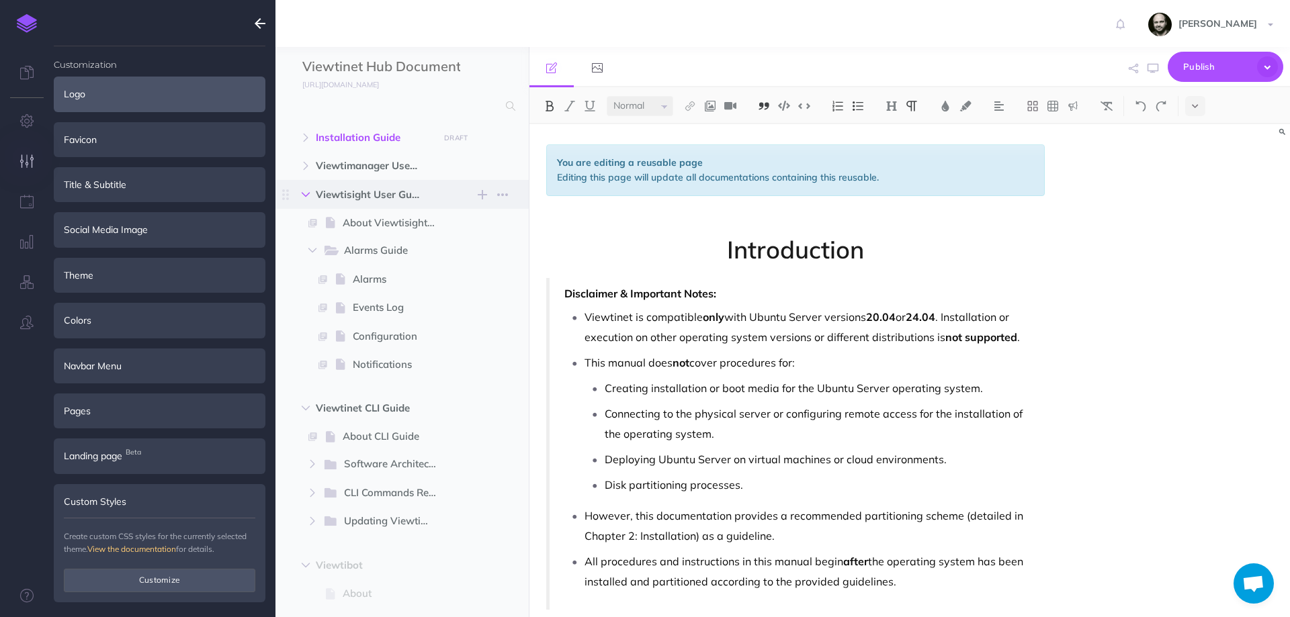
click at [306, 193] on icon "button" at bounding box center [306, 195] width 8 height 8
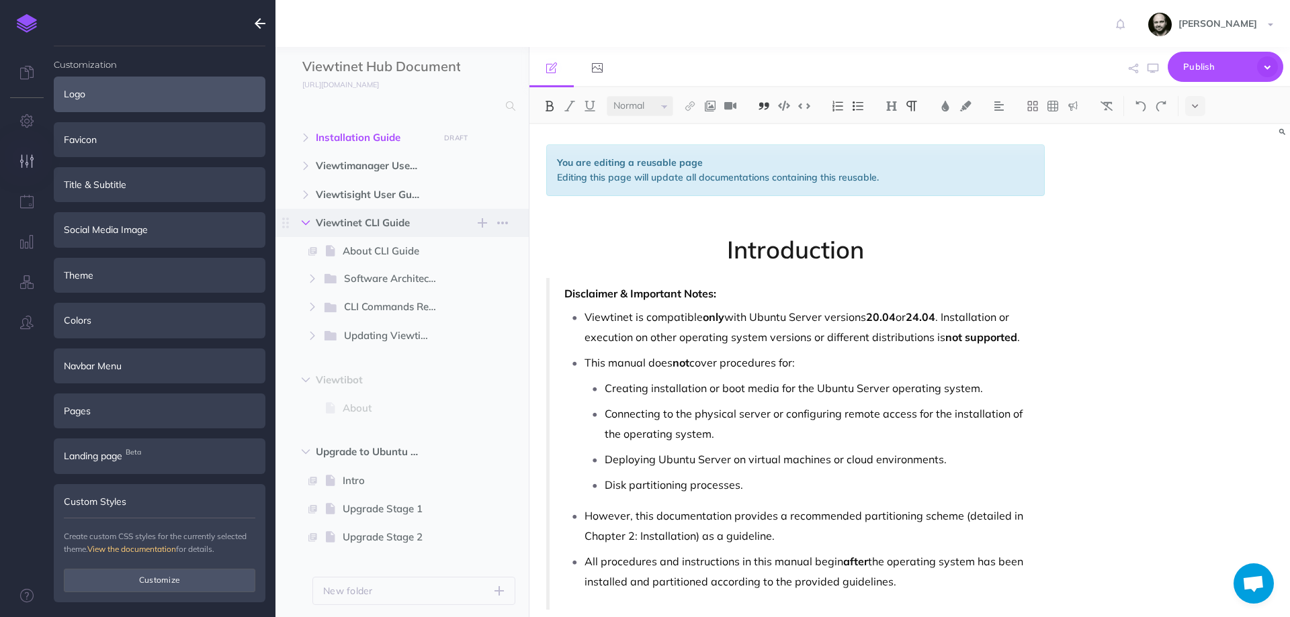
click at [309, 230] on button "button" at bounding box center [306, 223] width 24 height 16
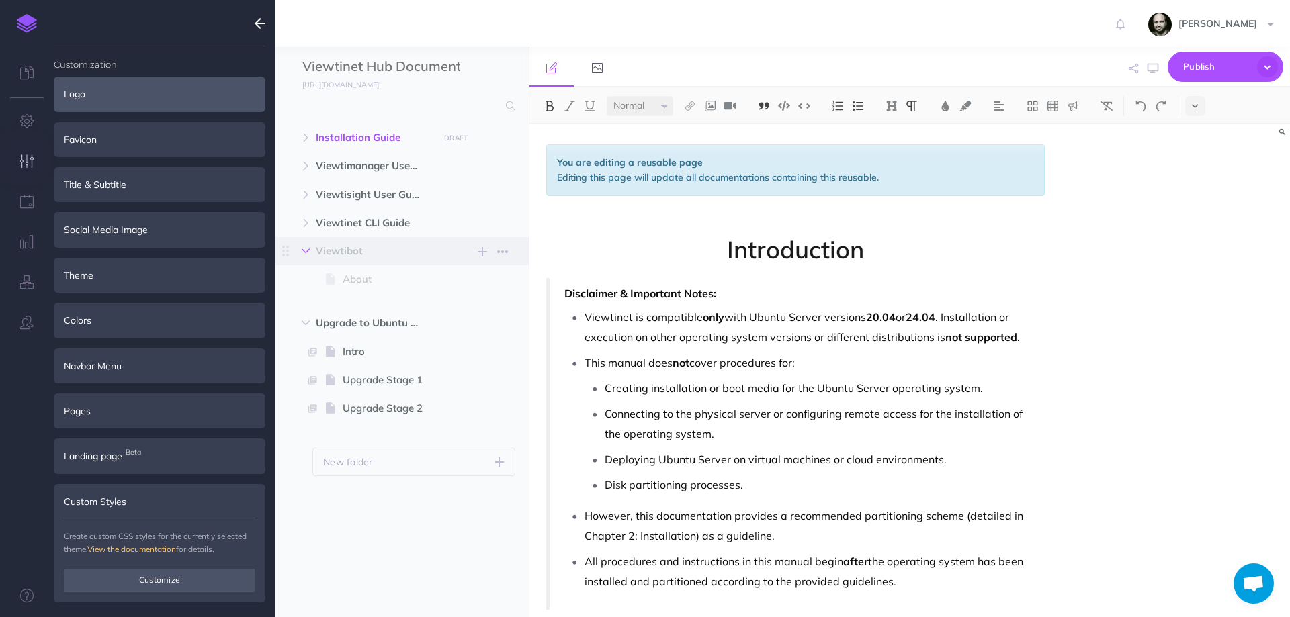
click at [308, 253] on icon "button" at bounding box center [306, 251] width 8 height 8
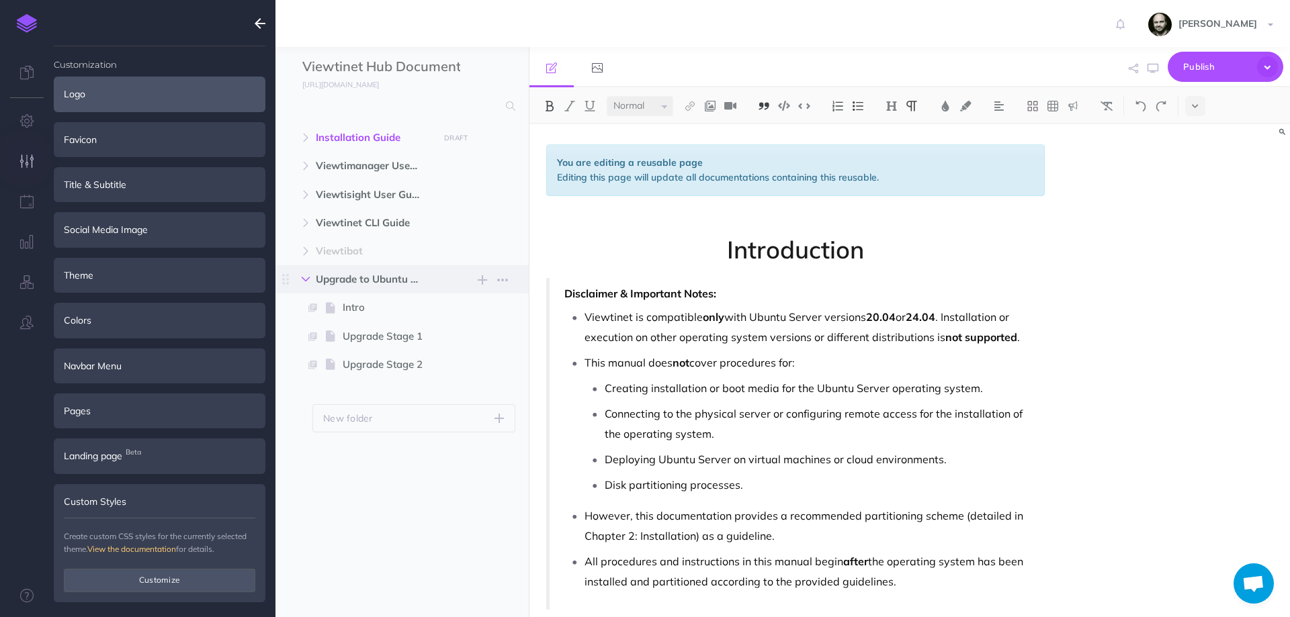
click at [307, 281] on icon "button" at bounding box center [306, 279] width 8 height 8
click at [358, 195] on span "Viewtisight User Guide" at bounding box center [374, 195] width 116 height 16
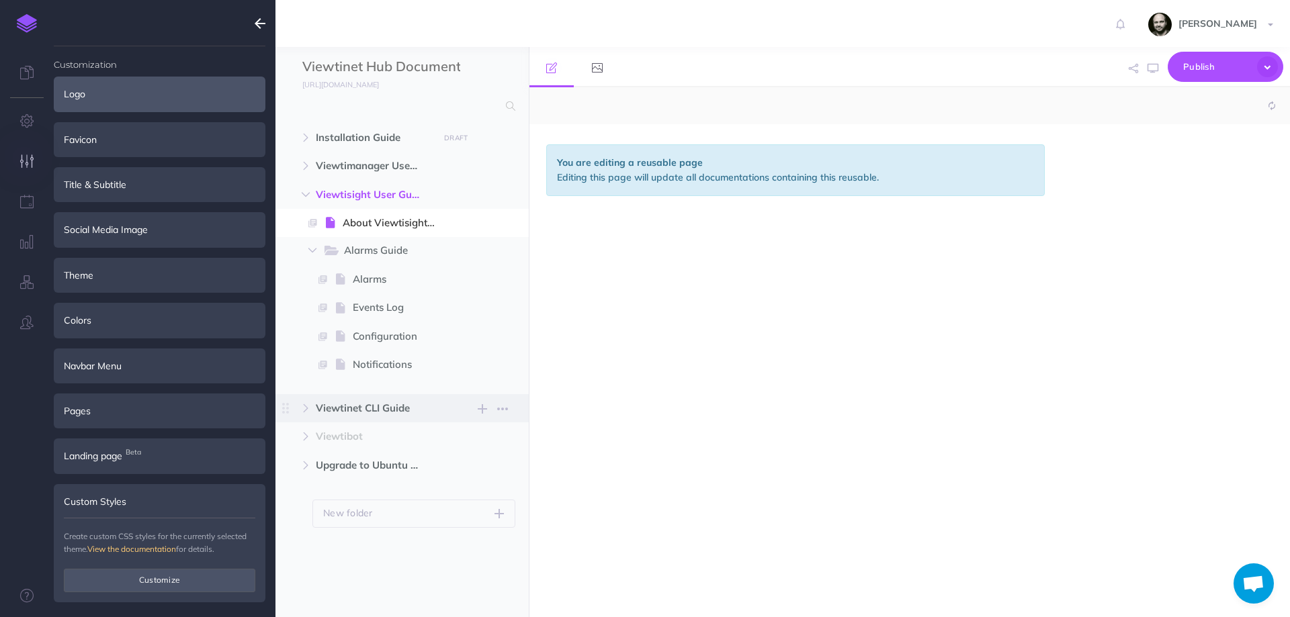
select select "null"
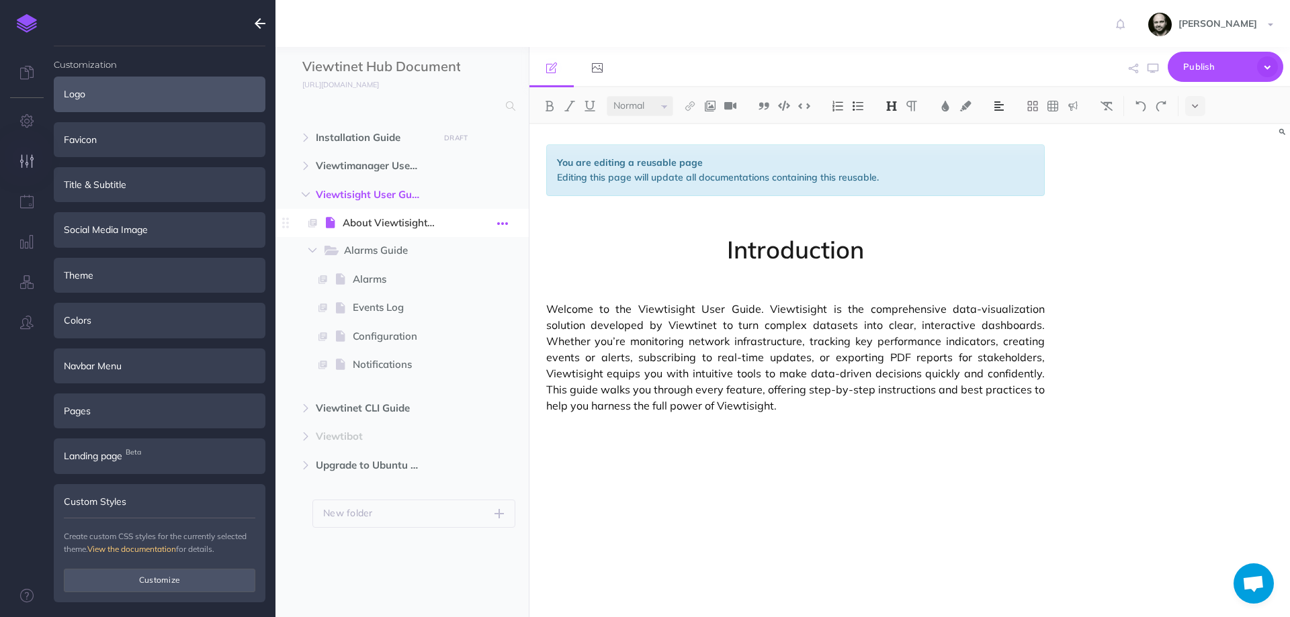
click at [499, 220] on icon "button" at bounding box center [502, 224] width 11 height 16
click at [462, 318] on link "Settings" at bounding box center [465, 314] width 101 height 22
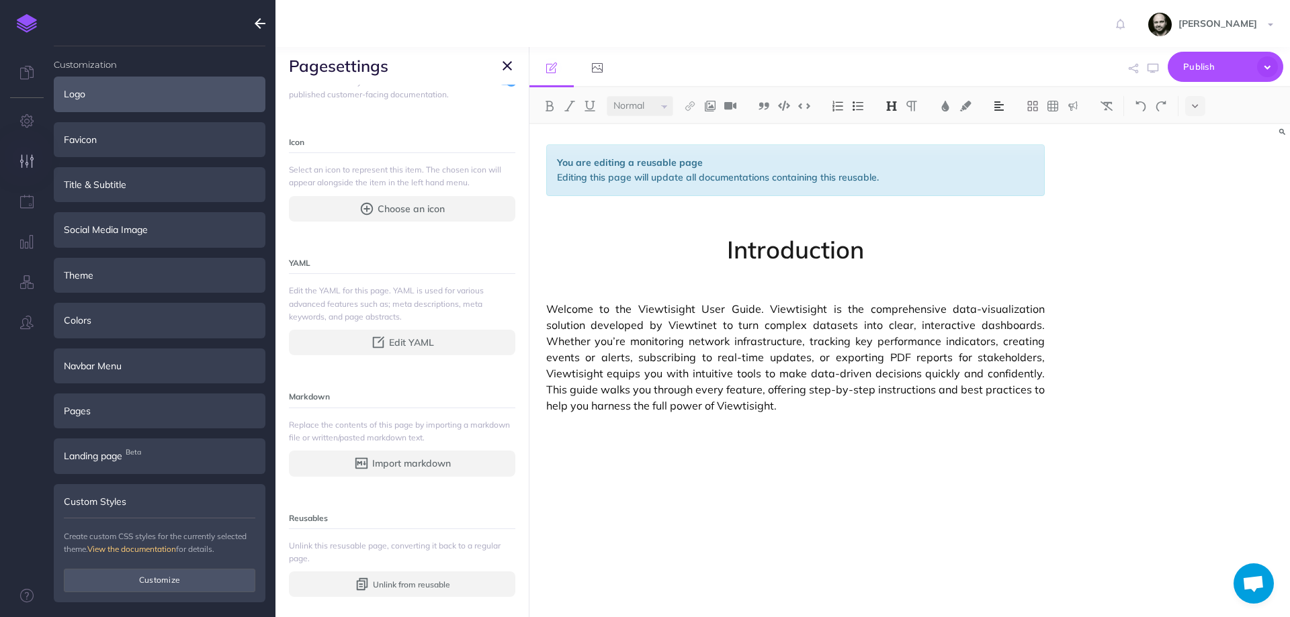
scroll to position [264, 0]
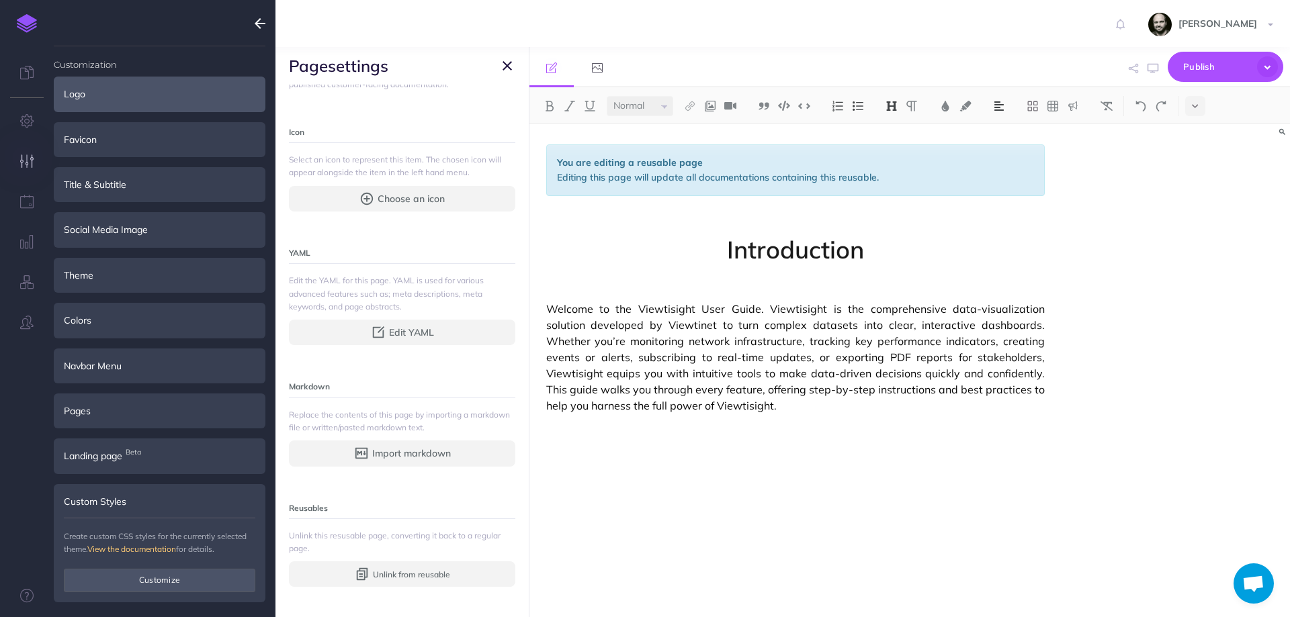
click at [505, 67] on icon "button" at bounding box center [507, 66] width 9 height 16
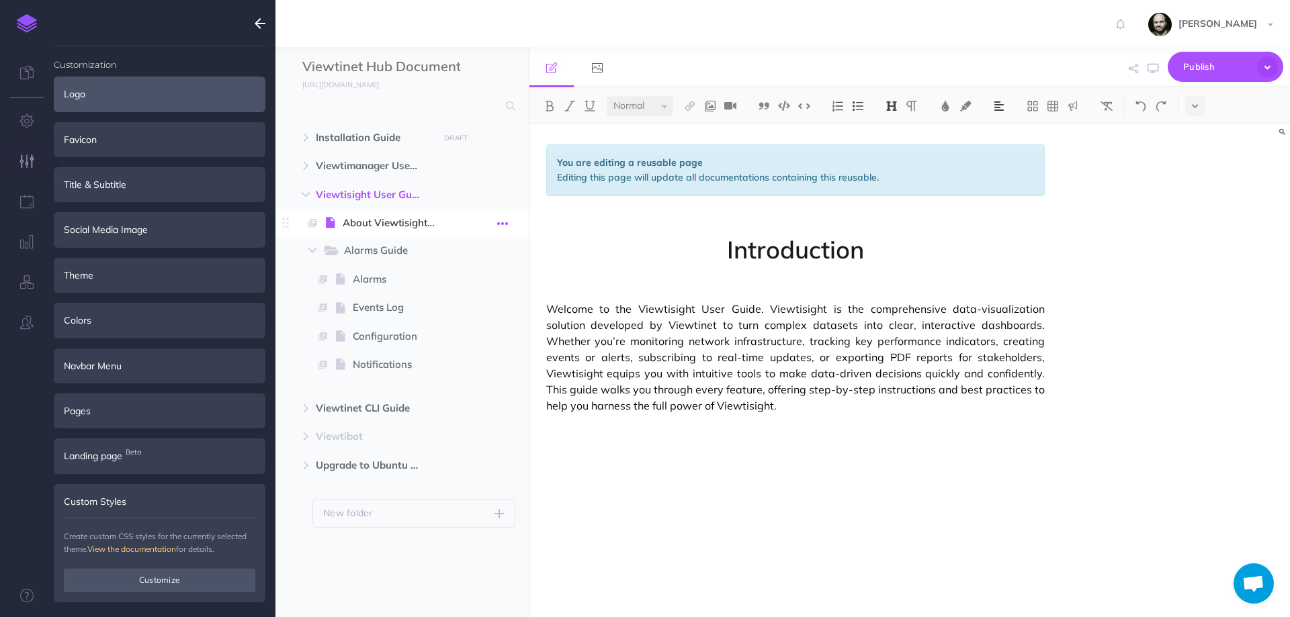
click at [502, 218] on icon "button" at bounding box center [502, 224] width 11 height 16
click at [370, 218] on span "About Viewtisight User Guide" at bounding box center [395, 223] width 105 height 16
click at [293, 227] on span at bounding box center [285, 223] width 20 height 28
click at [501, 218] on icon "button" at bounding box center [502, 224] width 11 height 16
click at [449, 315] on link "Settings" at bounding box center [465, 314] width 101 height 22
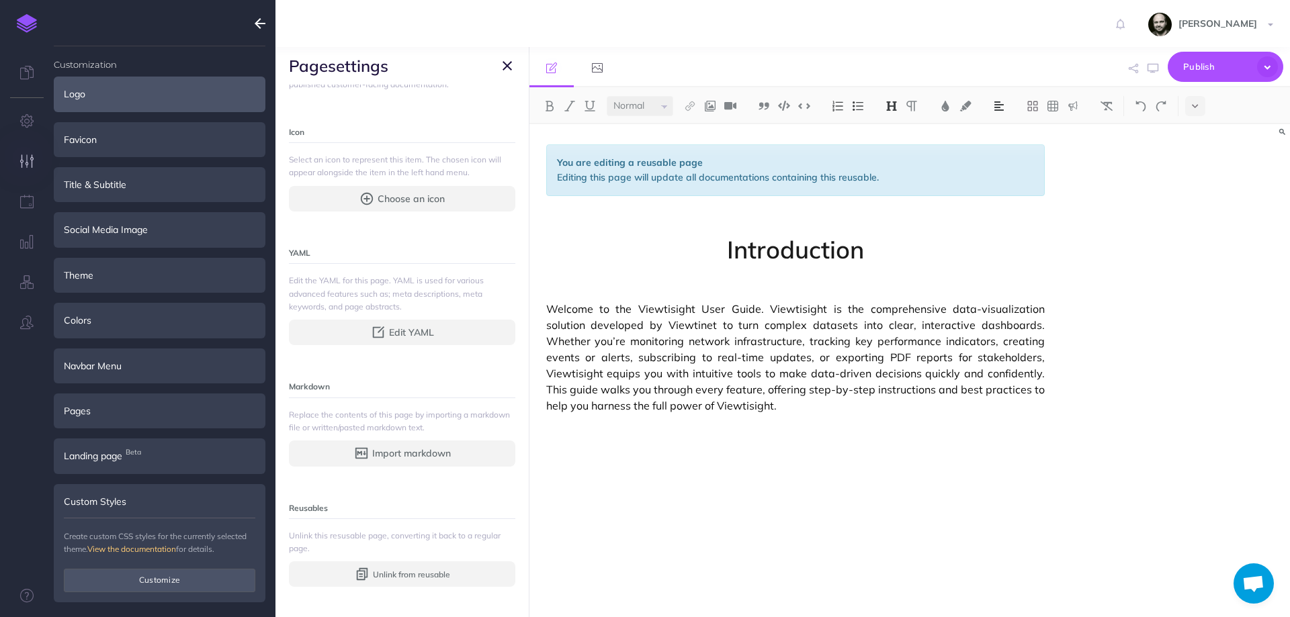
click at [509, 58] on icon "button" at bounding box center [507, 66] width 9 height 16
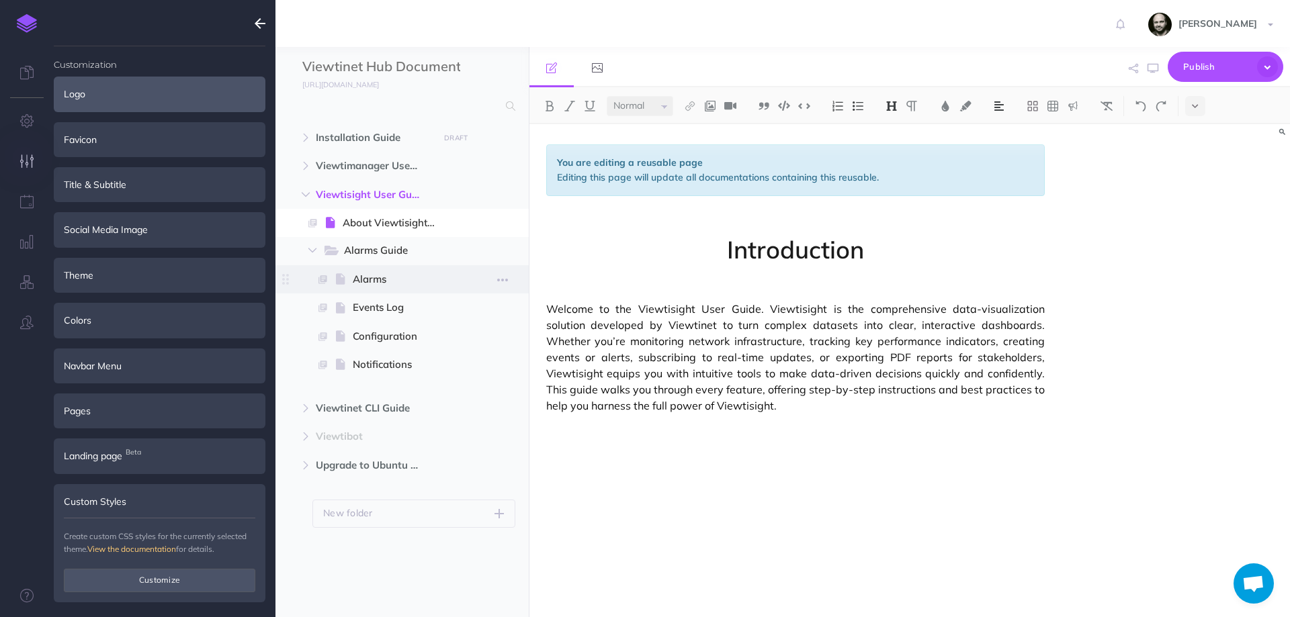
click at [364, 282] on span "Alarms" at bounding box center [400, 279] width 95 height 16
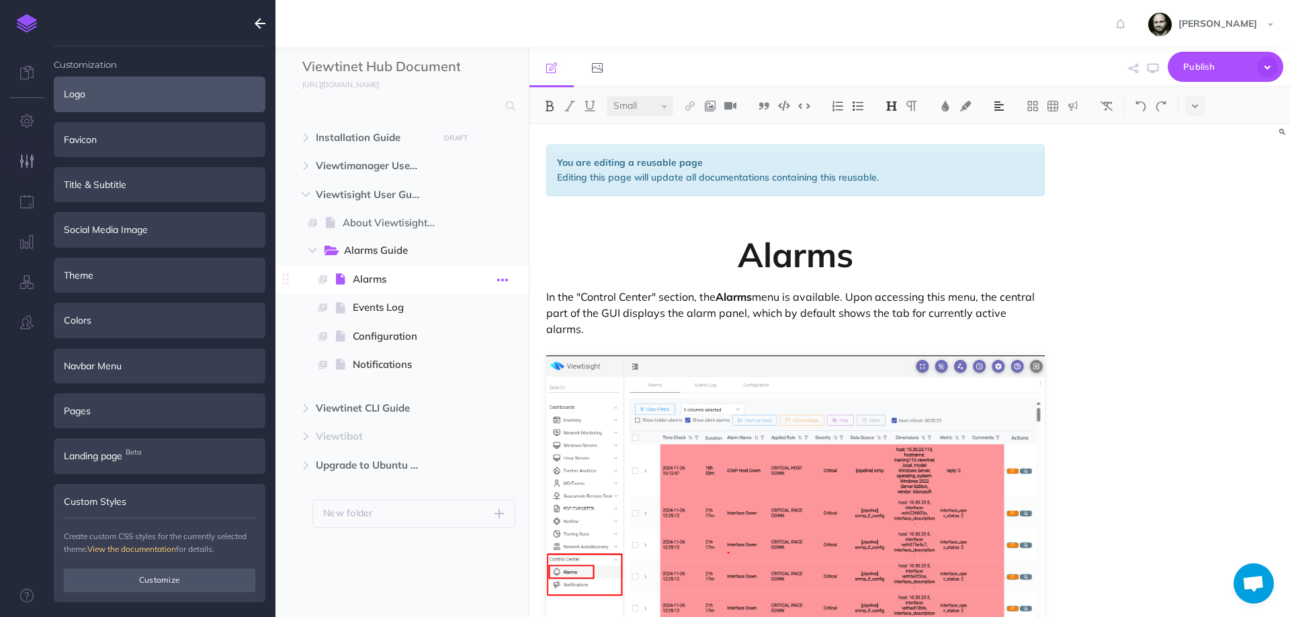
click at [501, 280] on icon "button" at bounding box center [502, 280] width 11 height 16
click at [460, 375] on link "Settings" at bounding box center [465, 370] width 101 height 22
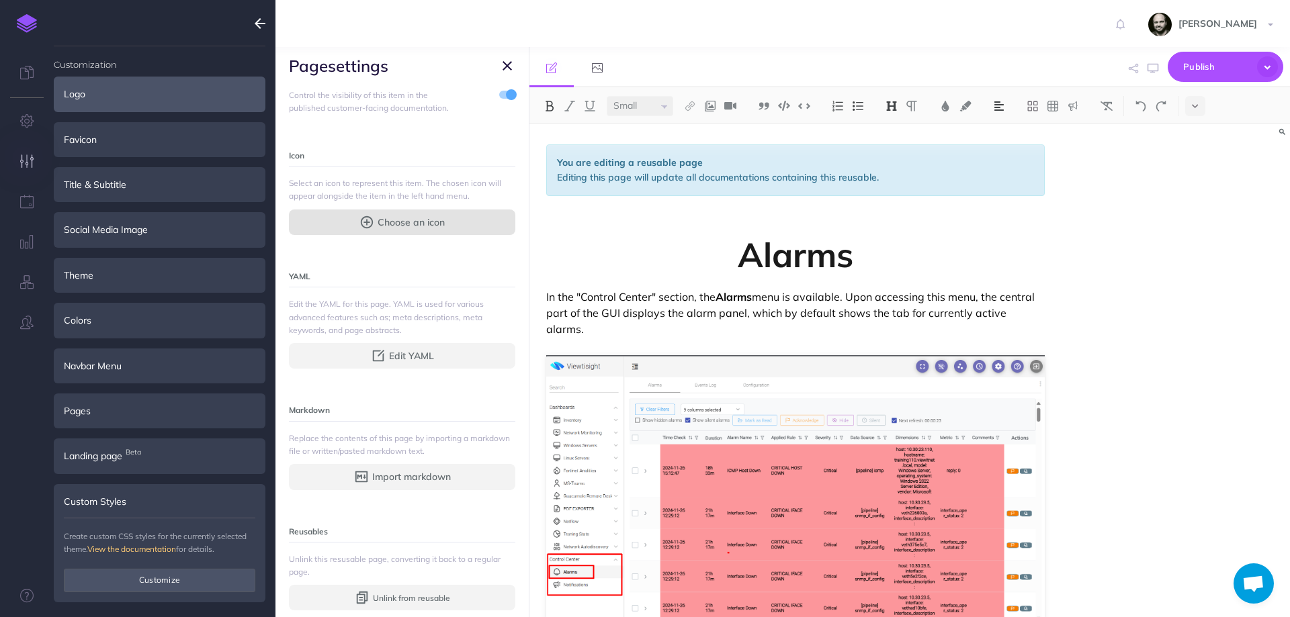
scroll to position [264, 0]
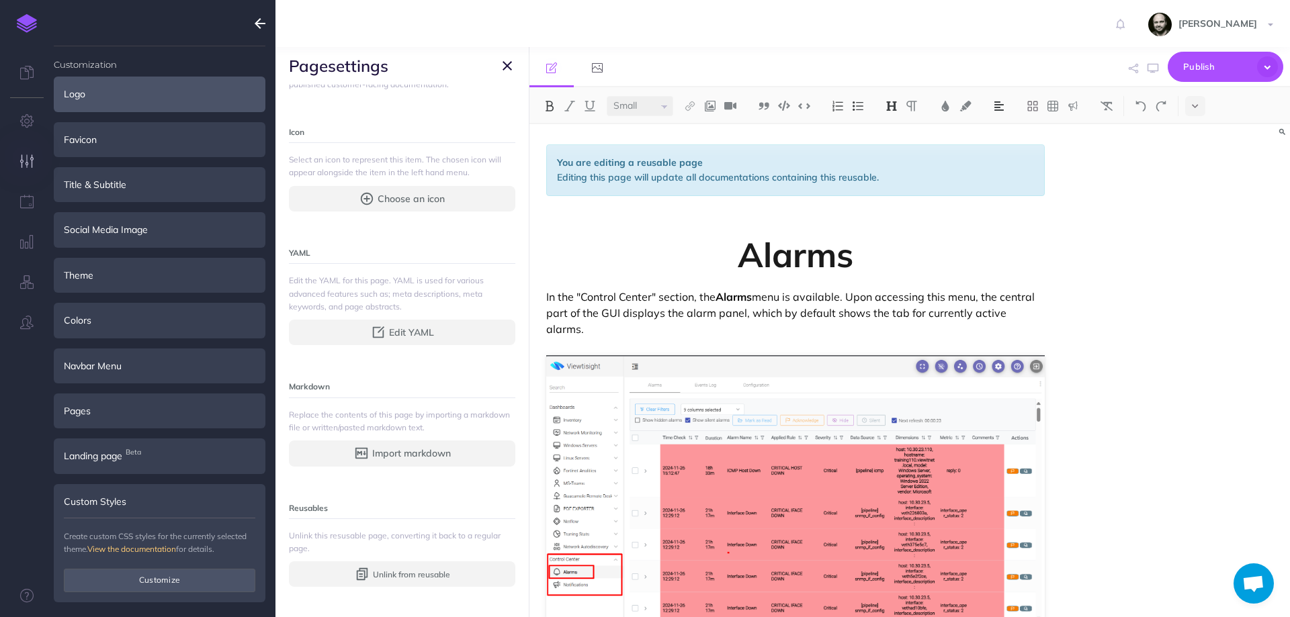
click at [503, 63] on icon "button" at bounding box center [507, 66] width 9 height 16
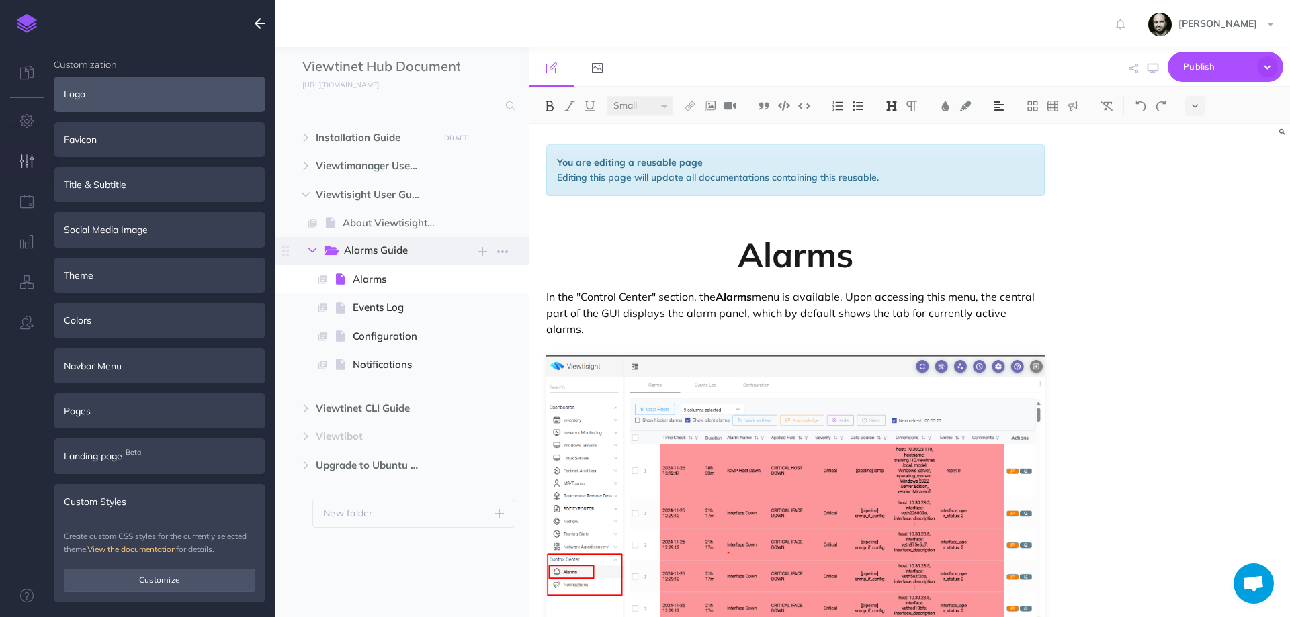
click at [312, 254] on icon "button" at bounding box center [312, 251] width 8 height 8
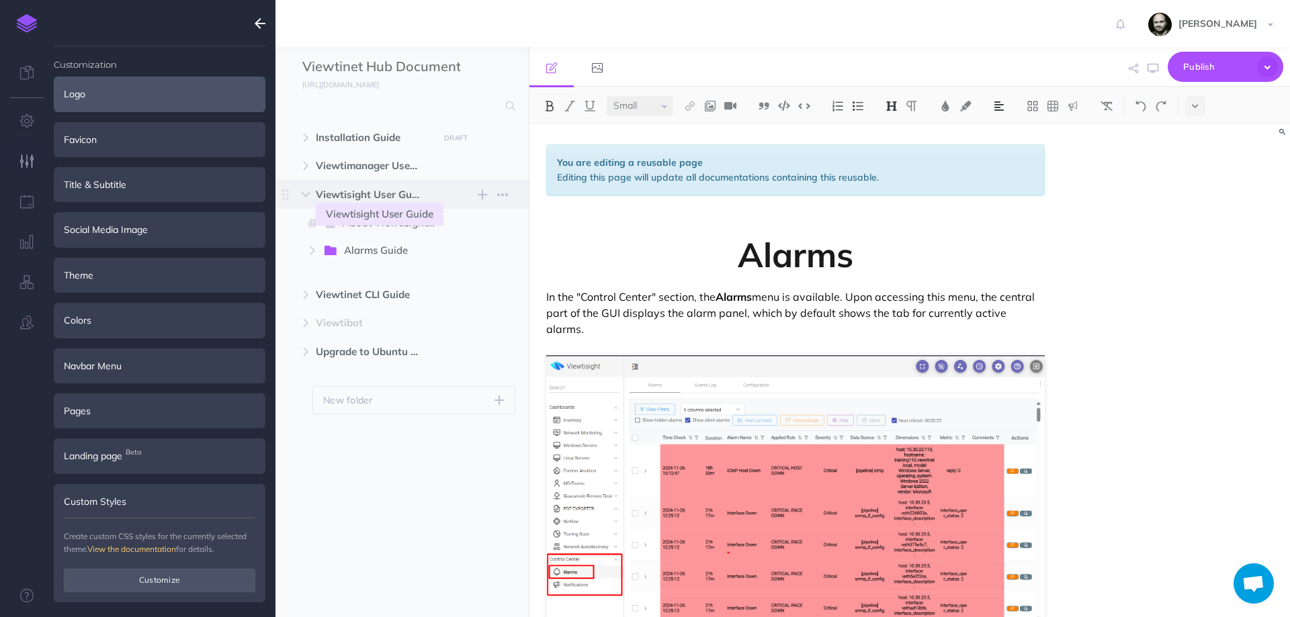
click at [349, 189] on span "Viewtisight User Guide" at bounding box center [374, 195] width 116 height 16
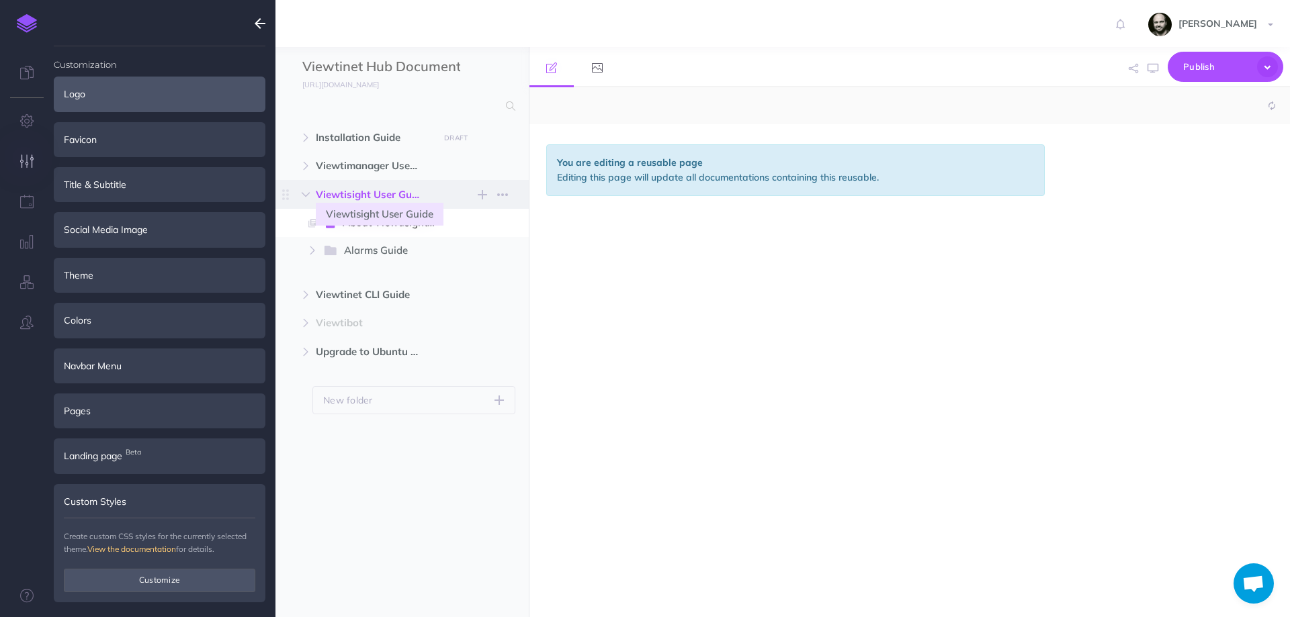
select select "null"
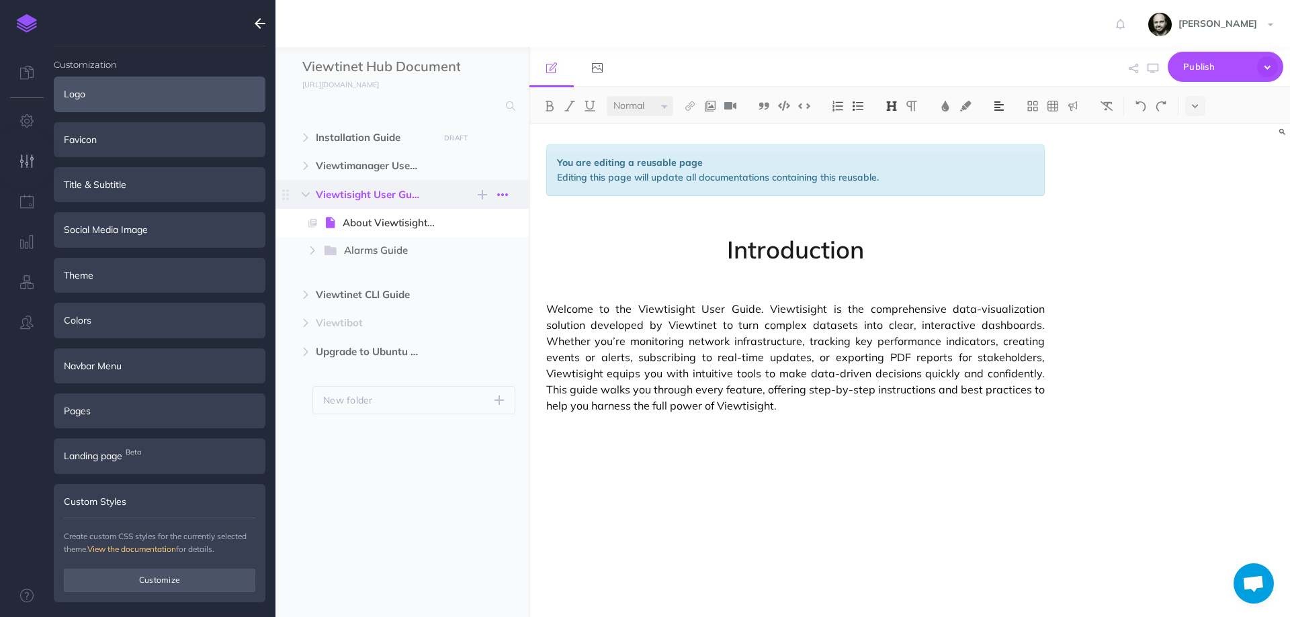
click at [501, 195] on icon "button" at bounding box center [502, 195] width 11 height 16
click at [481, 222] on link "Notes manager" at bounding box center [465, 219] width 101 height 22
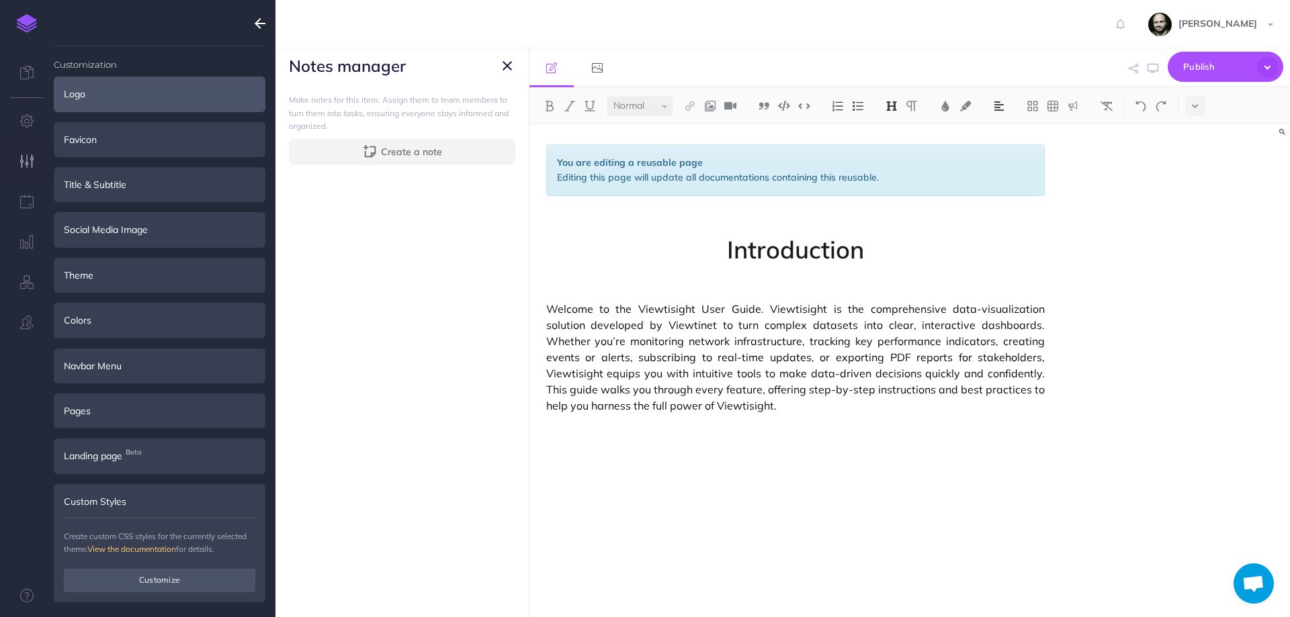
click at [505, 67] on icon "button" at bounding box center [507, 66] width 9 height 16
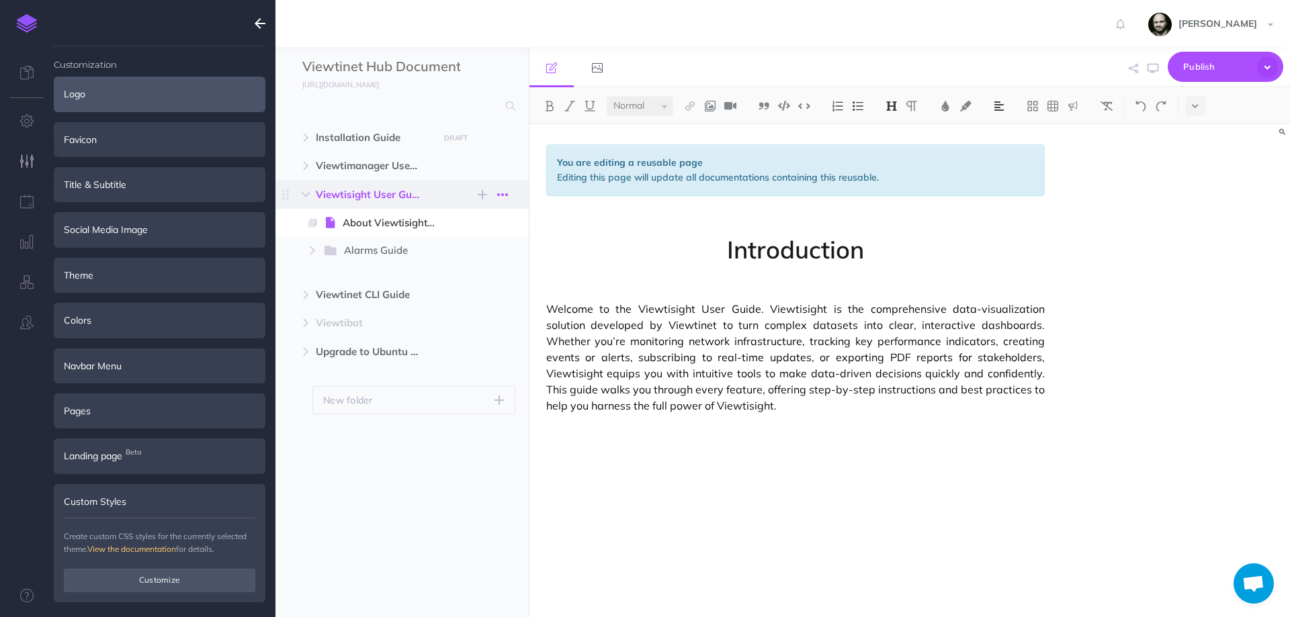
click at [501, 195] on icon "button" at bounding box center [502, 195] width 11 height 16
click at [464, 271] on link "Settings" at bounding box center [465, 263] width 101 height 22
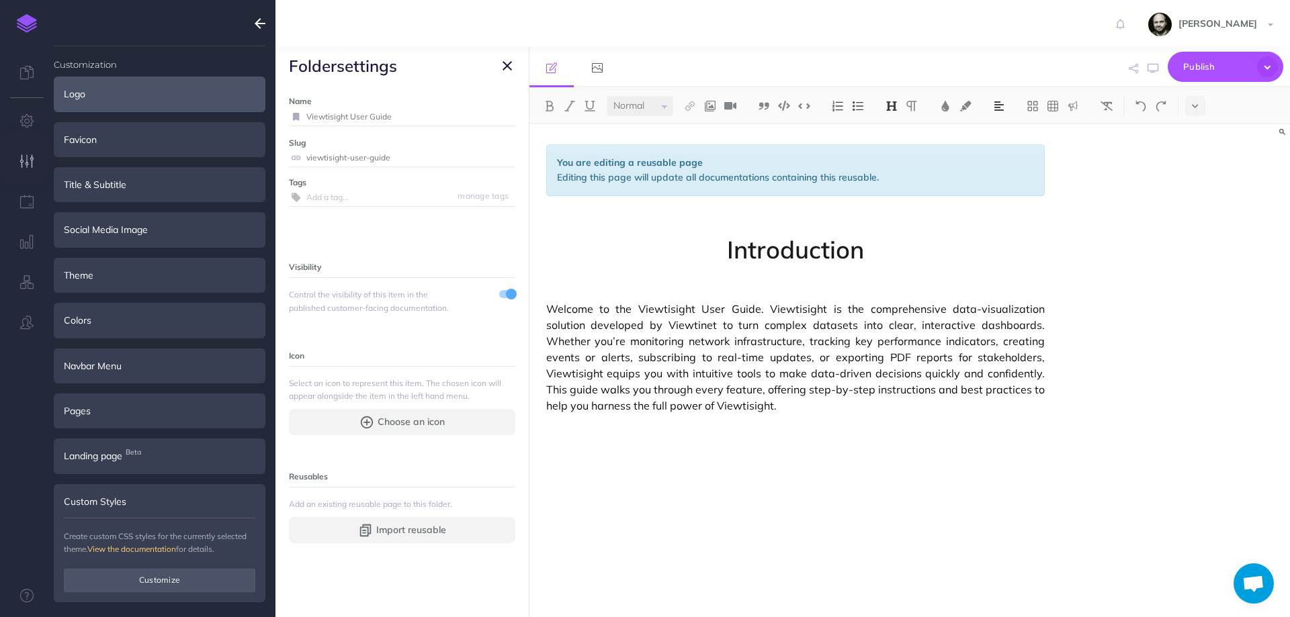
click at [506, 66] on icon "button" at bounding box center [507, 66] width 9 height 16
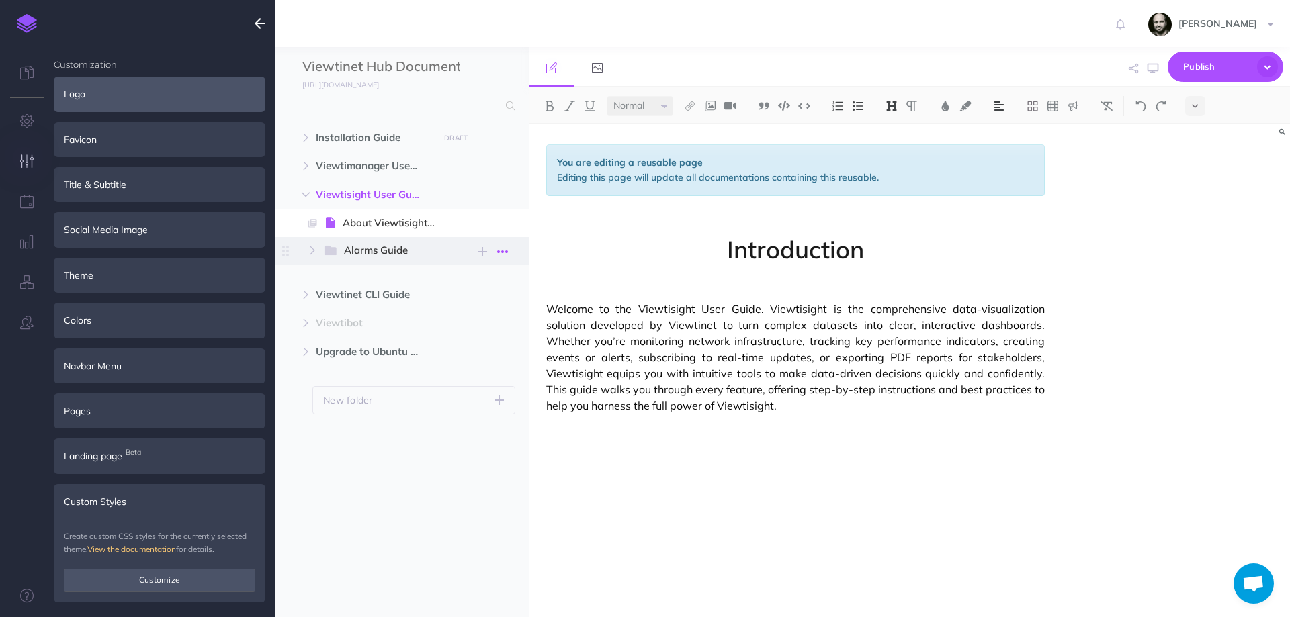
click at [497, 253] on icon "button" at bounding box center [502, 252] width 11 height 16
click at [306, 249] on button "button" at bounding box center [312, 251] width 24 height 16
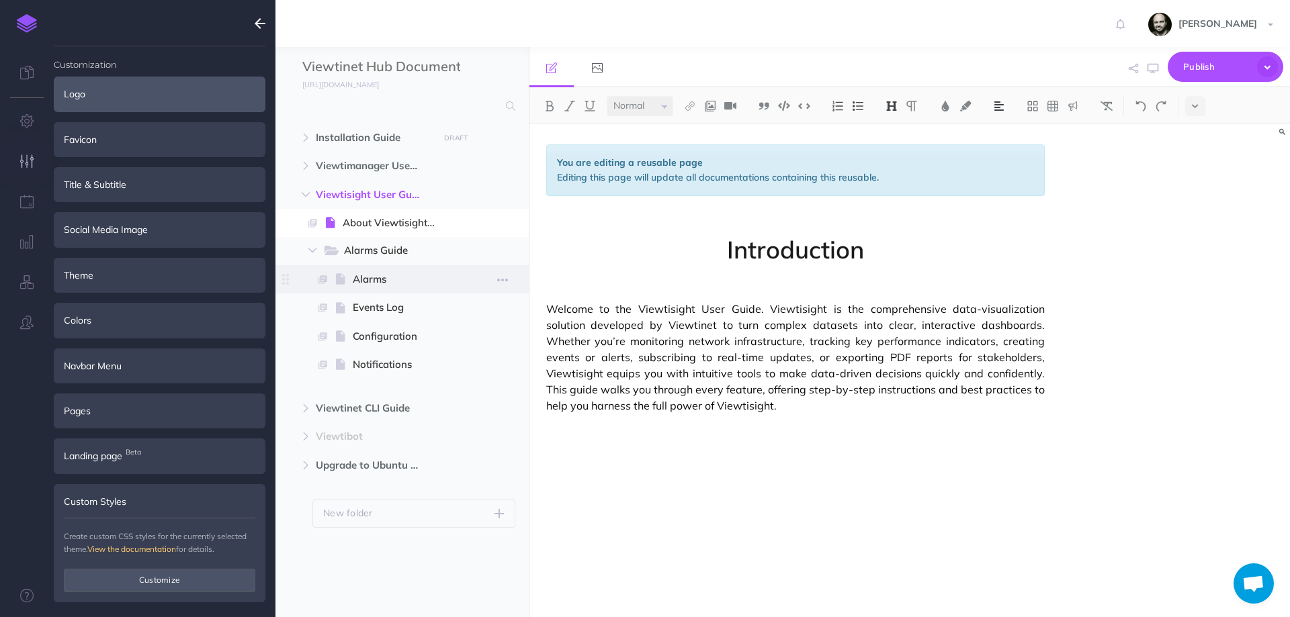
click at [352, 279] on span at bounding box center [343, 279] width 20 height 16
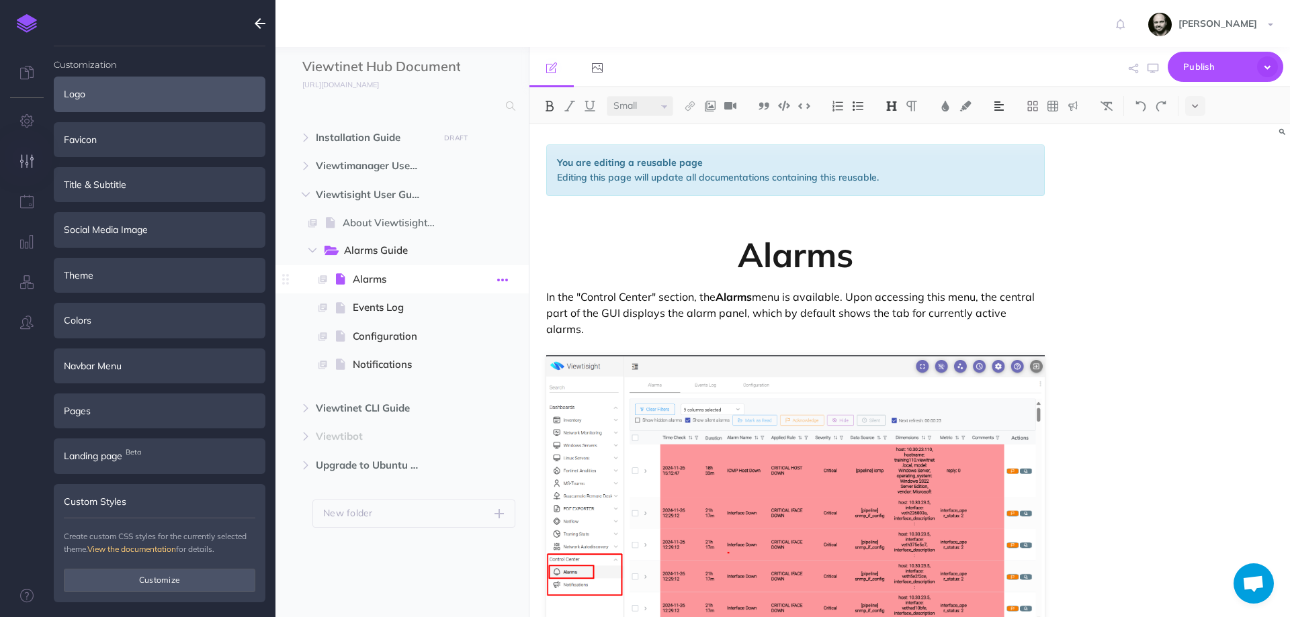
click at [507, 279] on icon "button" at bounding box center [502, 280] width 11 height 16
click at [453, 371] on link "Settings" at bounding box center [465, 370] width 101 height 22
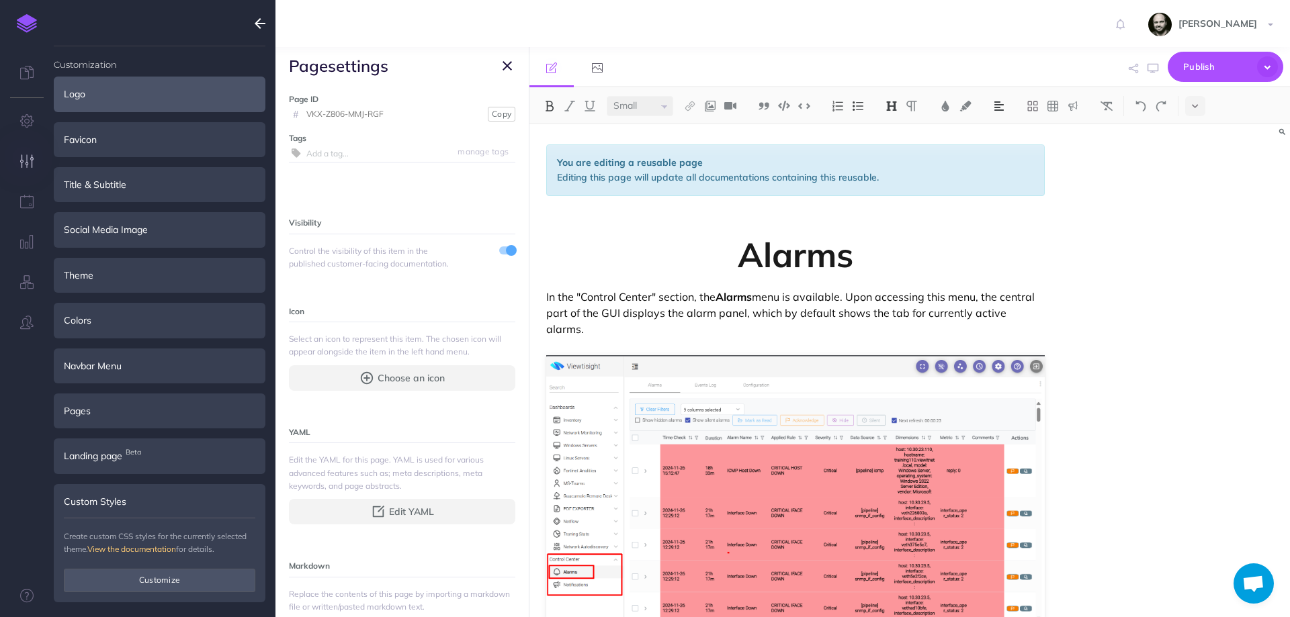
scroll to position [264, 0]
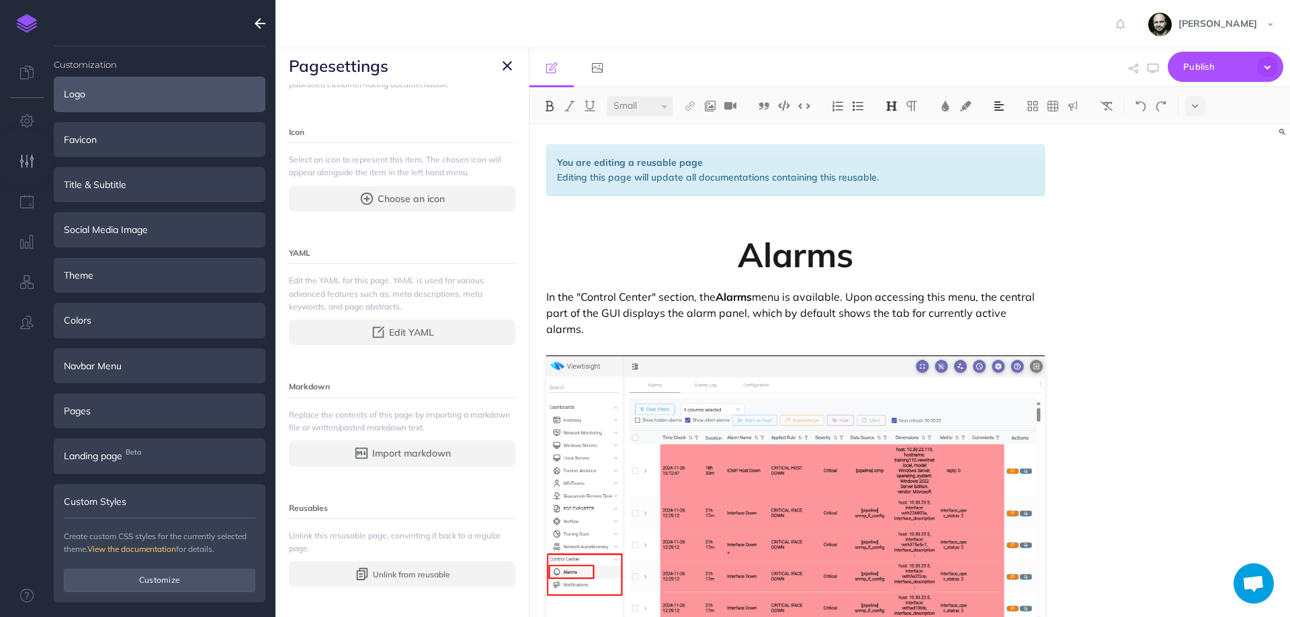
click at [509, 65] on icon "button" at bounding box center [507, 66] width 9 height 16
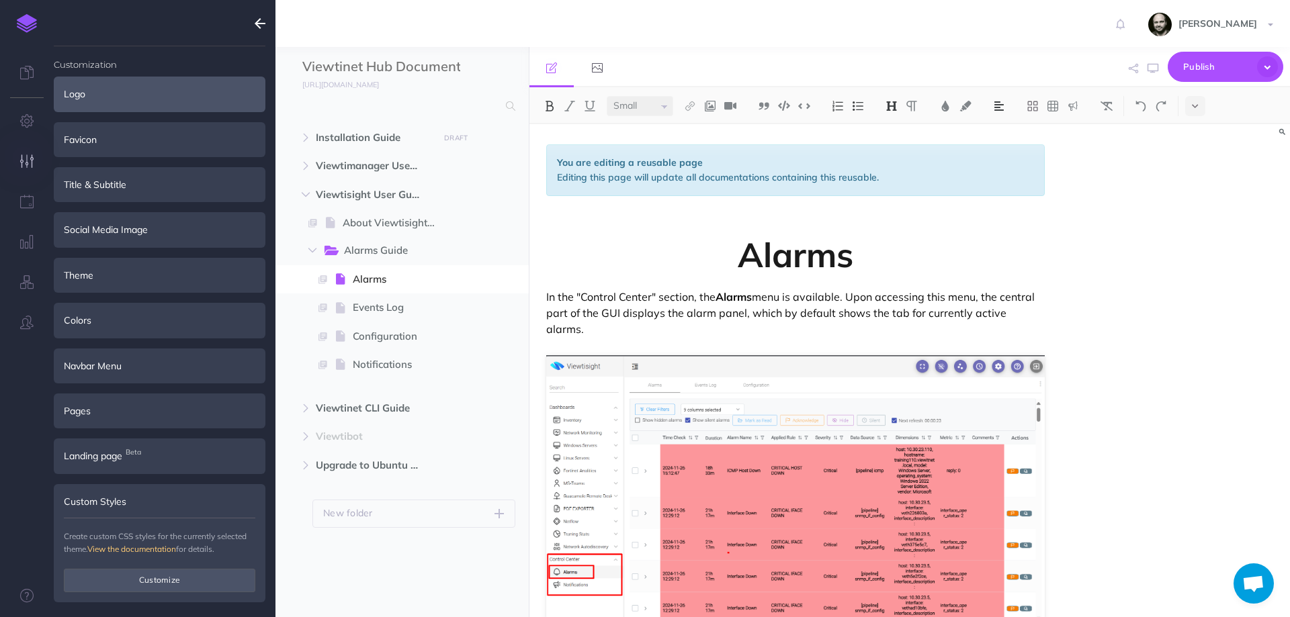
click at [259, 19] on icon "button" at bounding box center [260, 23] width 11 height 16
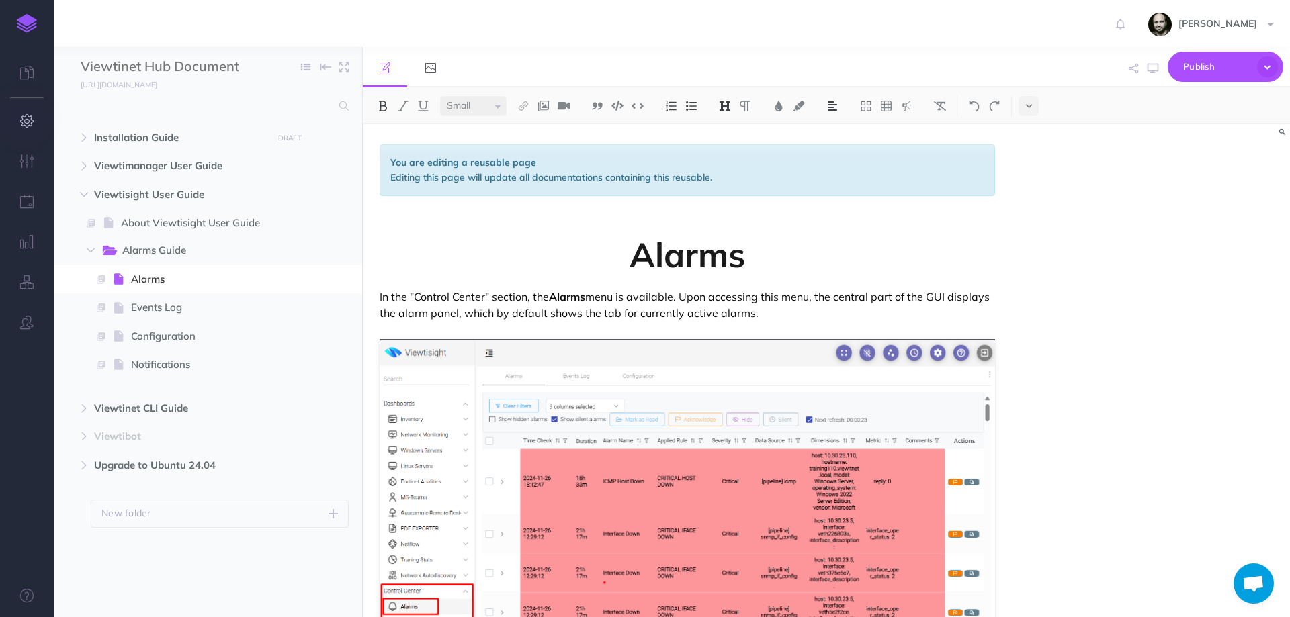
click at [23, 128] on button "button" at bounding box center [27, 121] width 54 height 40
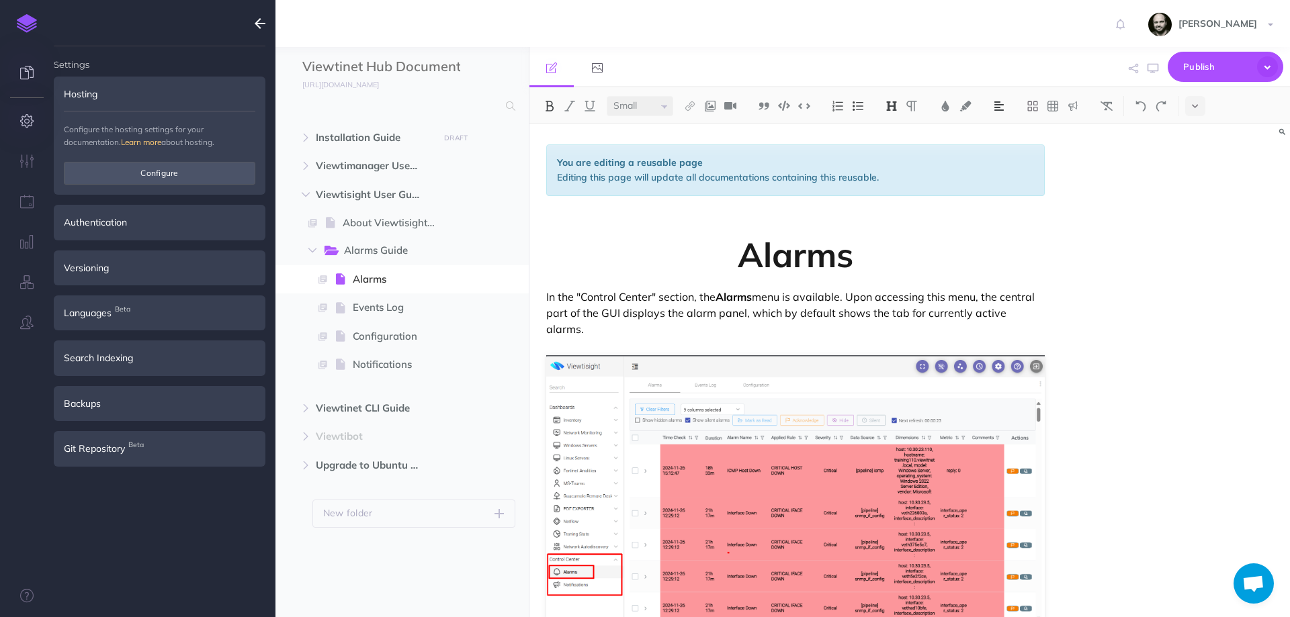
click at [26, 79] on icon at bounding box center [26, 72] width 13 height 13
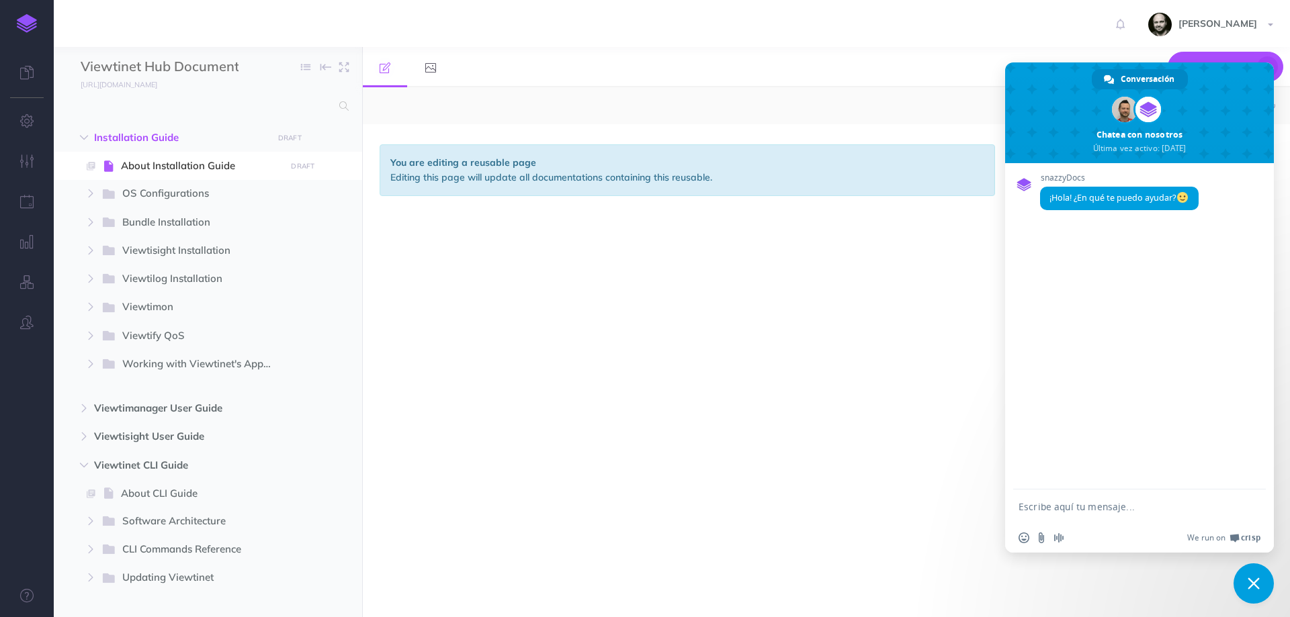
select select "null"
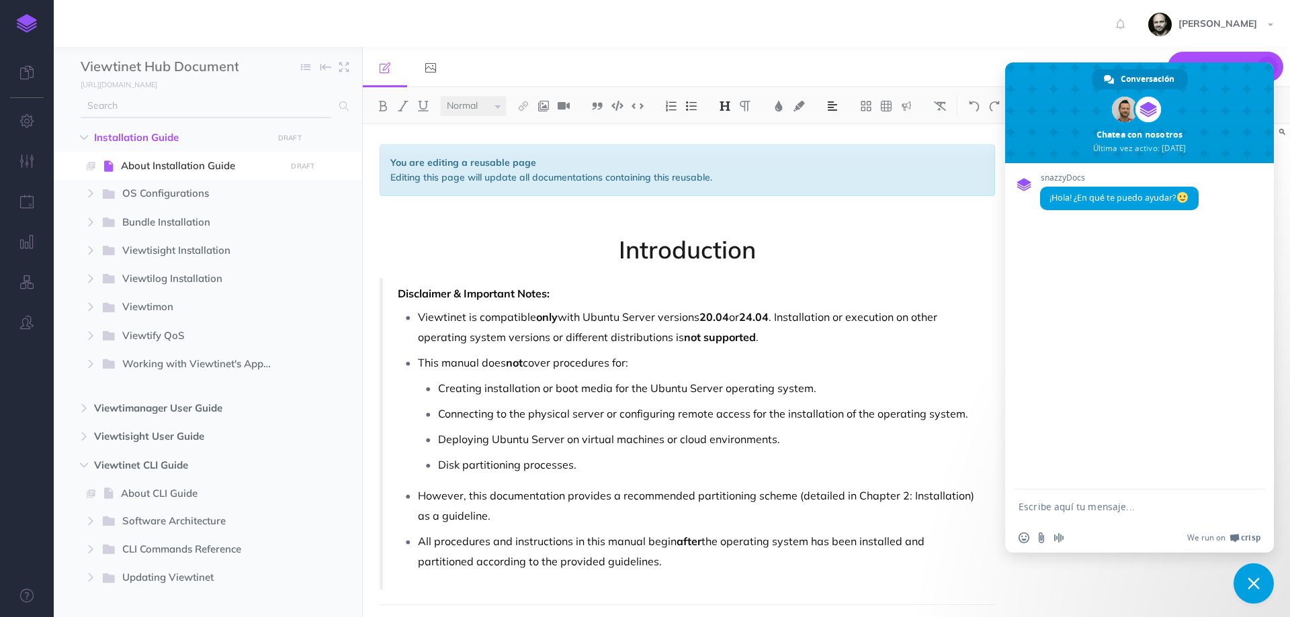
drag, startPoint x: 154, startPoint y: 83, endPoint x: 125, endPoint y: 101, distance: 34.1
click at [125, 101] on input "text" at bounding box center [206, 106] width 251 height 24
click at [38, 127] on button "button" at bounding box center [27, 121] width 54 height 40
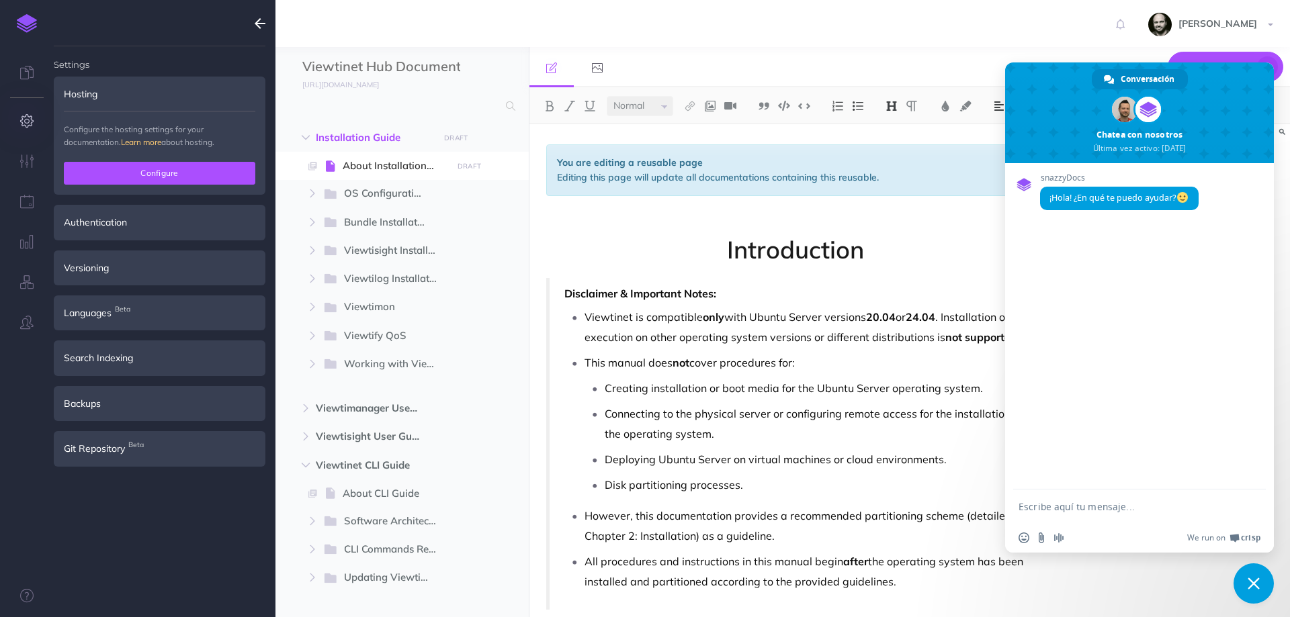
click at [99, 181] on button "Configure" at bounding box center [159, 173] width 191 height 23
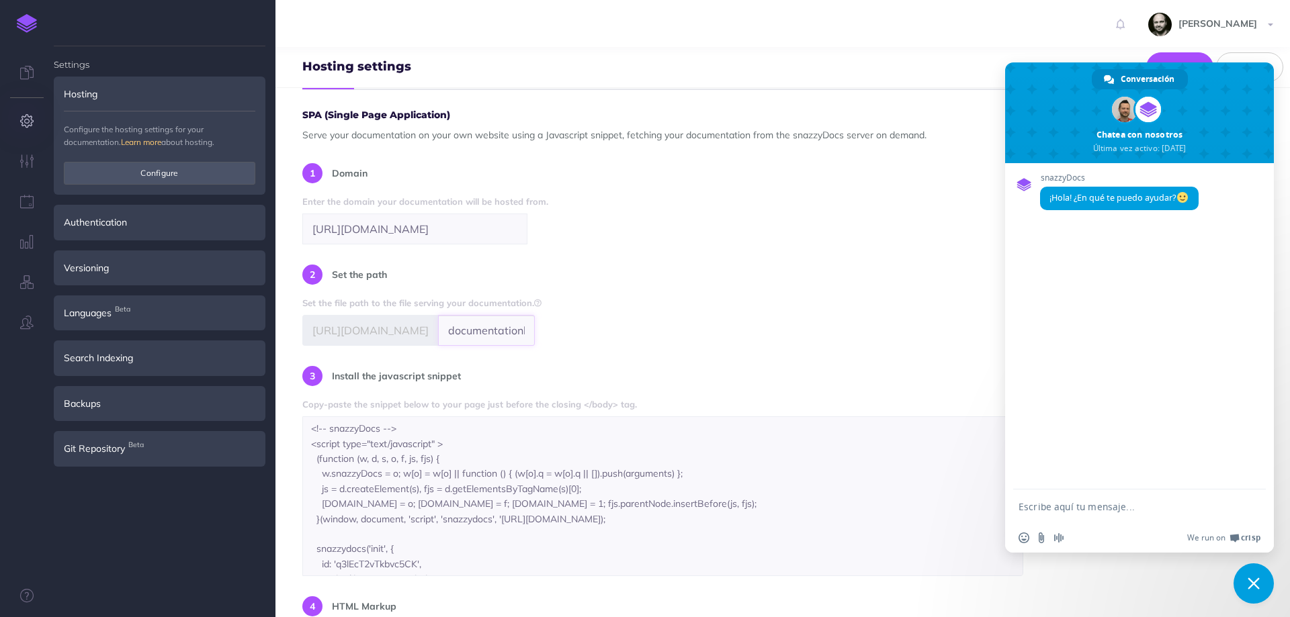
scroll to position [0, 23]
drag, startPoint x: 530, startPoint y: 331, endPoint x: 919, endPoint y: 333, distance: 389.0
click at [919, 333] on div "SPA (Single Page Application) Serve your documentation on your own website usin…" at bounding box center [782, 398] width 961 height 576
click at [681, 359] on div "SPA (Single Page Application) Serve your documentation on your own website usin…" at bounding box center [782, 398] width 961 height 576
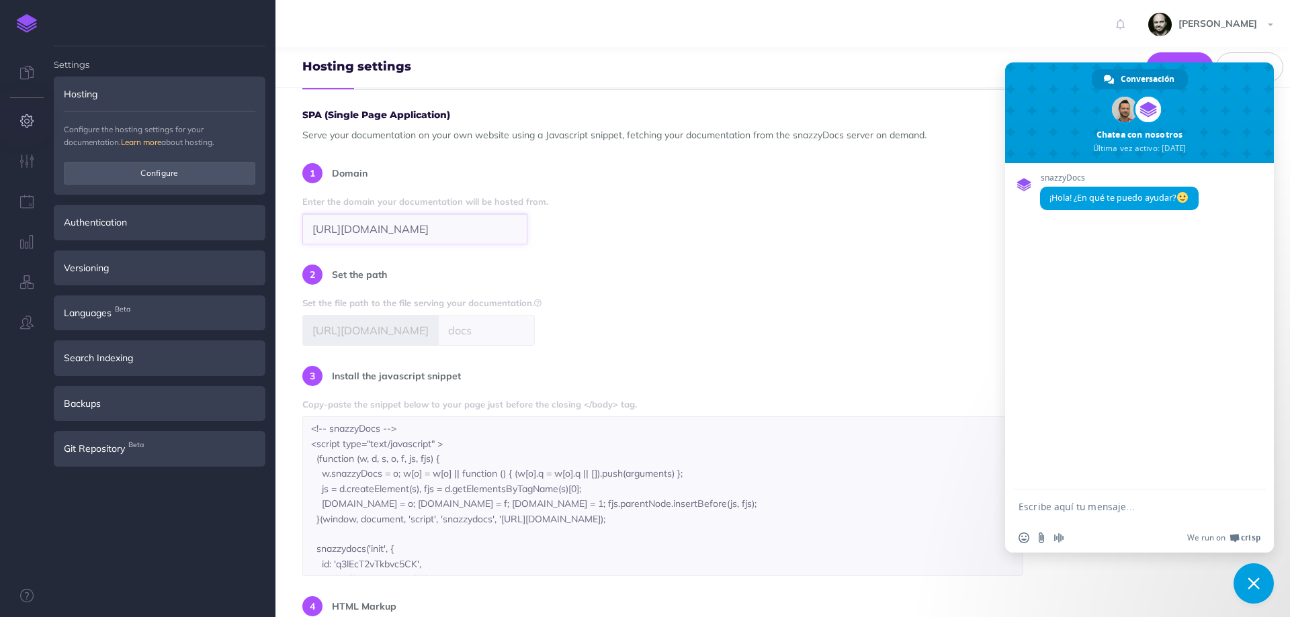
click at [524, 235] on input "https://viewtinet.com/documentationhub" at bounding box center [414, 229] width 225 height 31
type input "https://viewtinet.com/"
click at [507, 343] on input "text" at bounding box center [486, 330] width 97 height 31
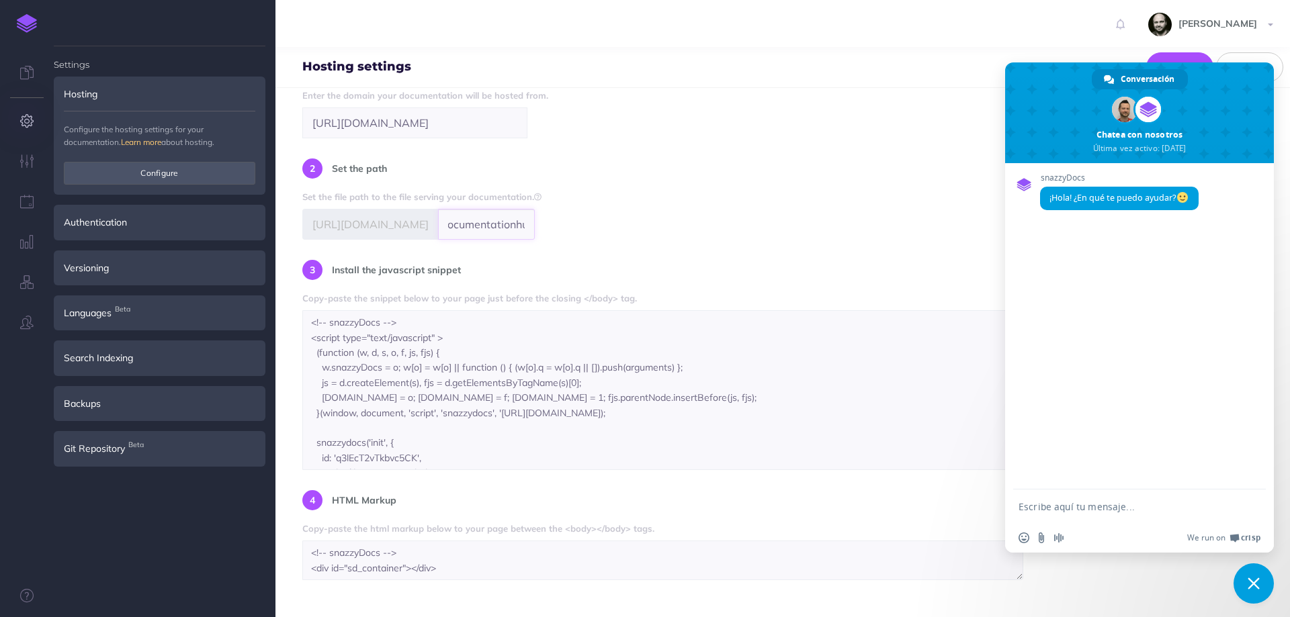
scroll to position [45, 0]
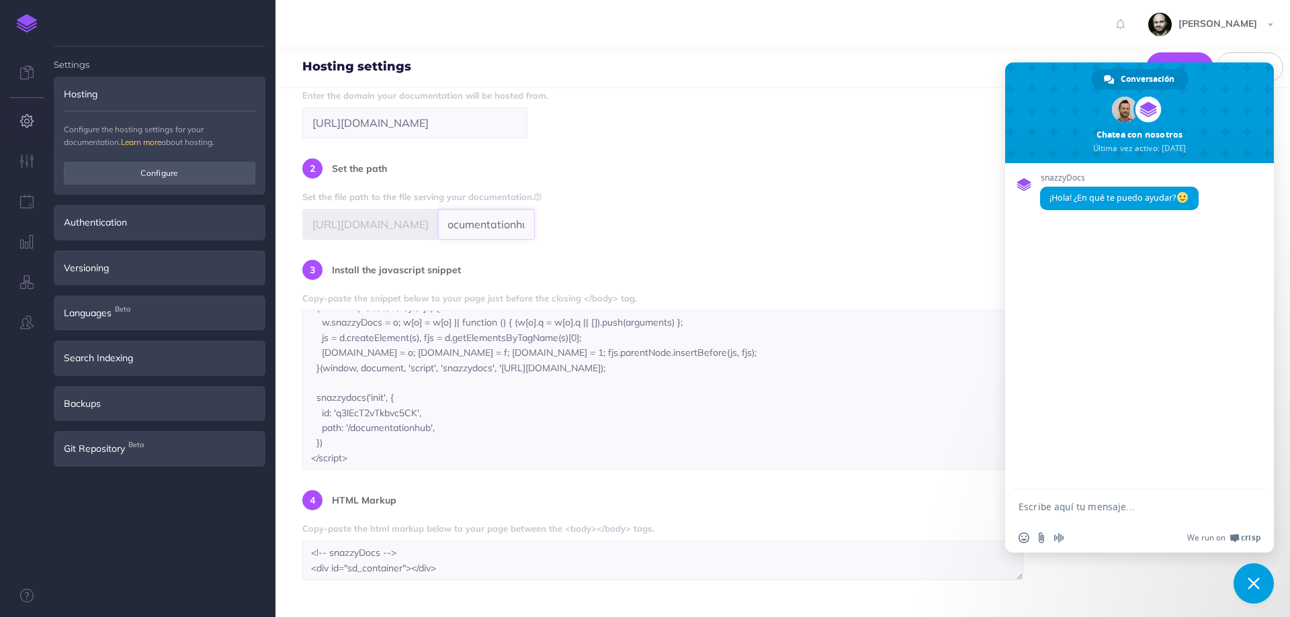
type input "documentationhub"
click at [578, 488] on div "SPA (Single Page Application) Serve your documentation on your own website usin…" at bounding box center [782, 292] width 961 height 576
click at [582, 460] on textarea "<!-- snazzyDocs --> <script type="text/javascript" > (function (w, d, s, o, f, …" at bounding box center [662, 390] width 721 height 160
click at [871, 518] on div "4 HTML Markup Copy-paste the html markup below to your page between the <body><…" at bounding box center [662, 535] width 721 height 90
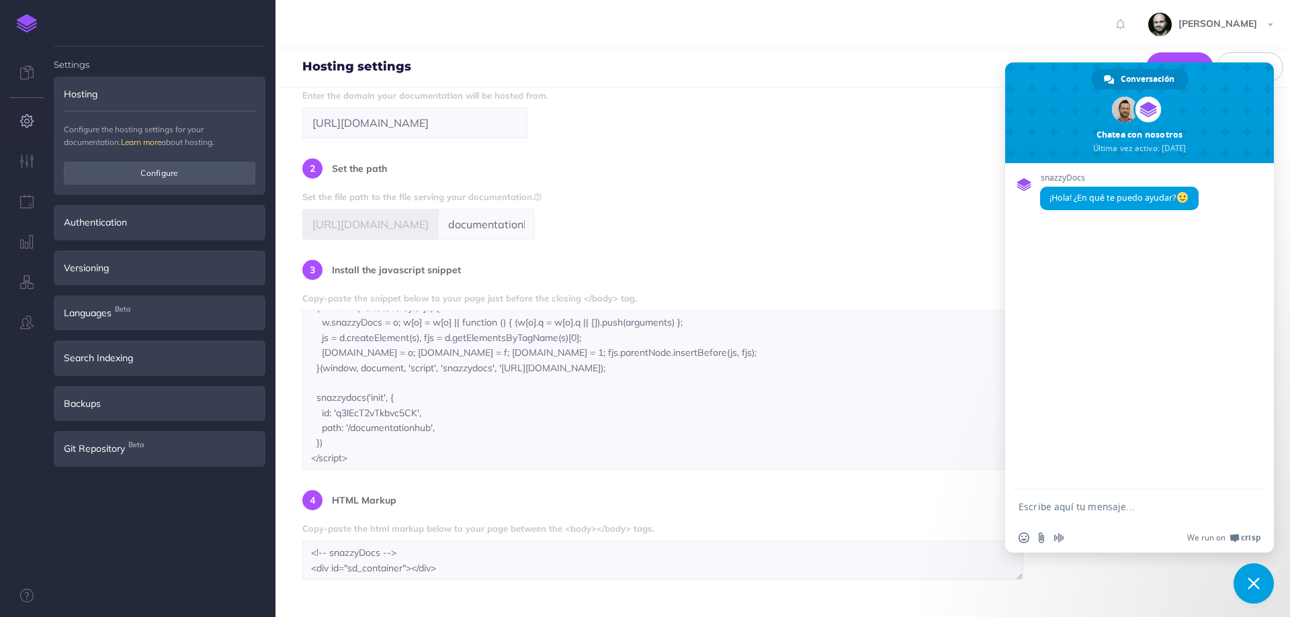
click at [1103, 582] on form "Self Hosting Host your documentation on your own website. Follow the self hosti…" at bounding box center [782, 352] width 1014 height 529
drag, startPoint x: 1199, startPoint y: 77, endPoint x: 1233, endPoint y: 588, distance: 511.7
click at [1233, 588] on body "Toggle Navigation Rafael Rasilla Settings Account Settings Teams Documentation …" at bounding box center [645, 308] width 1290 height 617
click at [1248, 587] on span "Cerrar el chat" at bounding box center [1254, 584] width 12 height 12
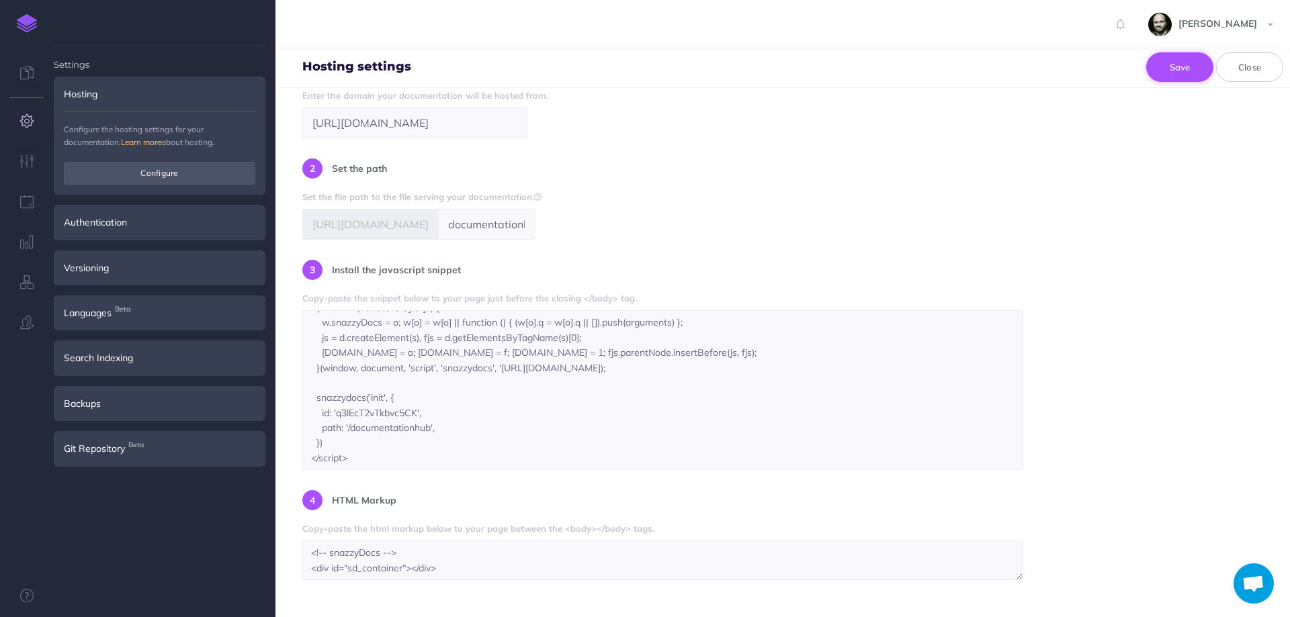
click at [1168, 68] on button "Save" at bounding box center [1179, 67] width 67 height 30
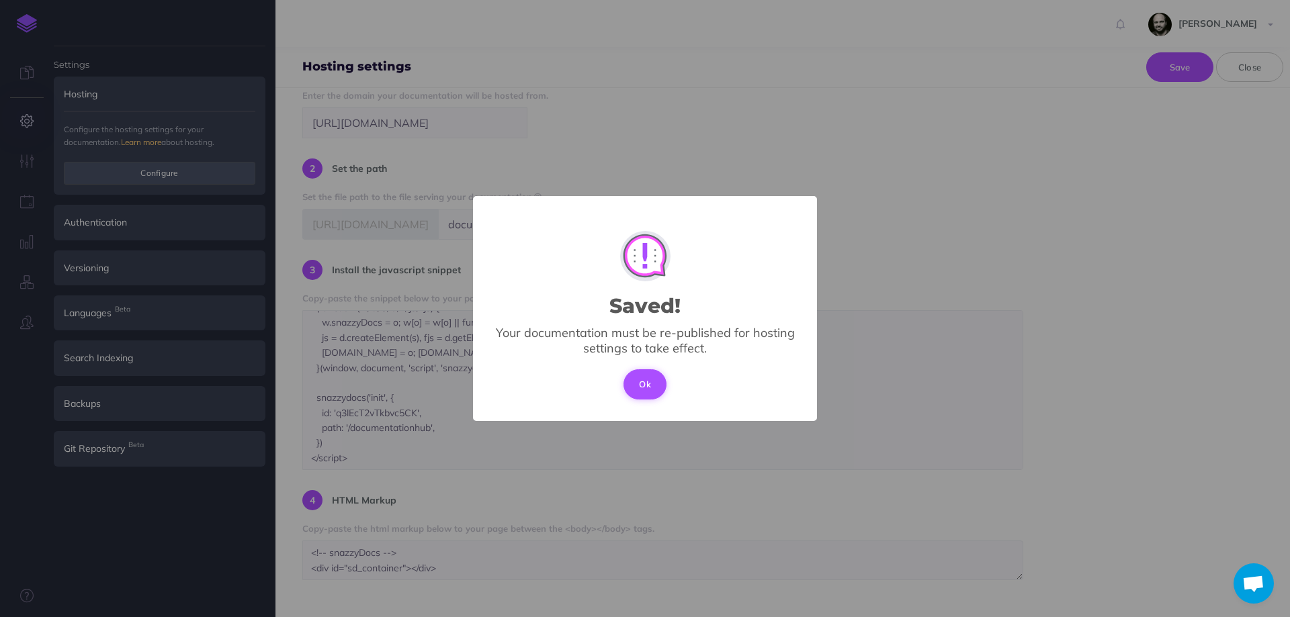
click at [641, 389] on button "Ok" at bounding box center [644, 385] width 43 height 30
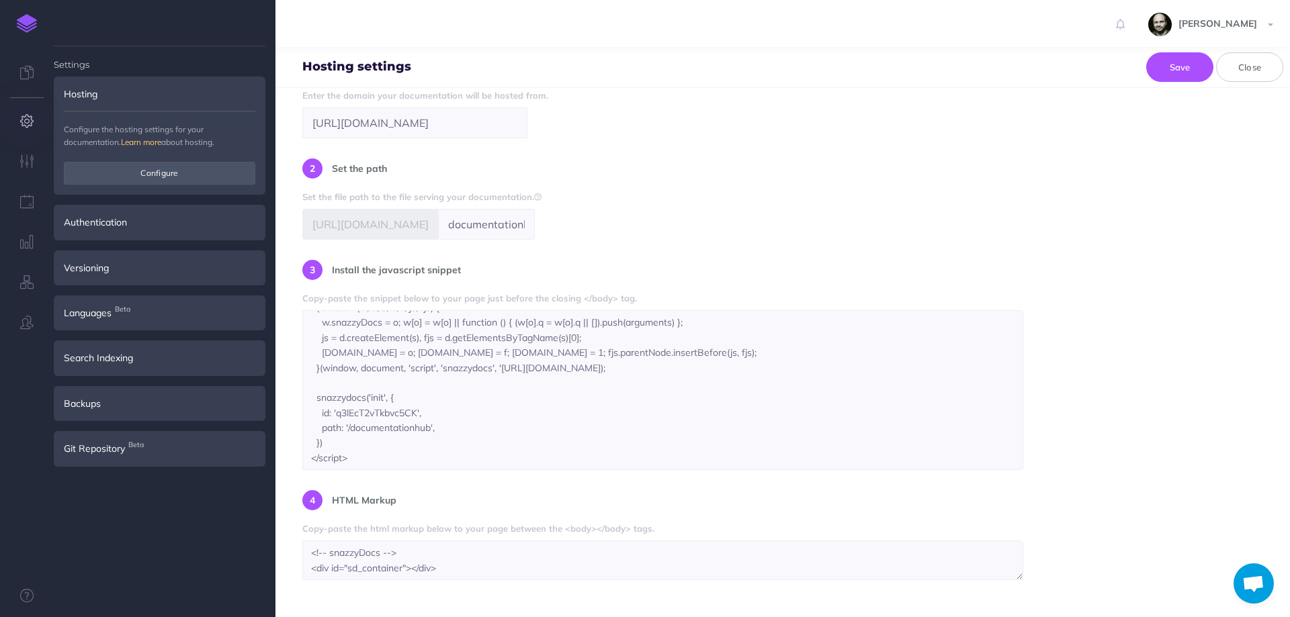
click at [22, 24] on img at bounding box center [27, 23] width 20 height 19
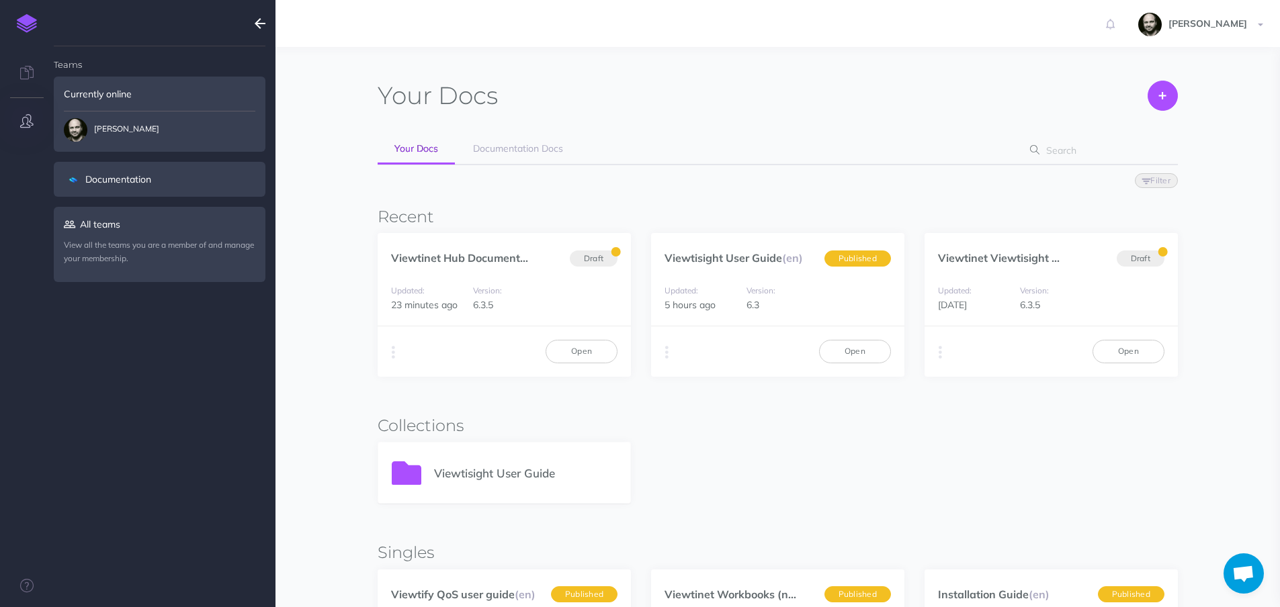
click at [259, 24] on icon "button" at bounding box center [260, 23] width 11 height 16
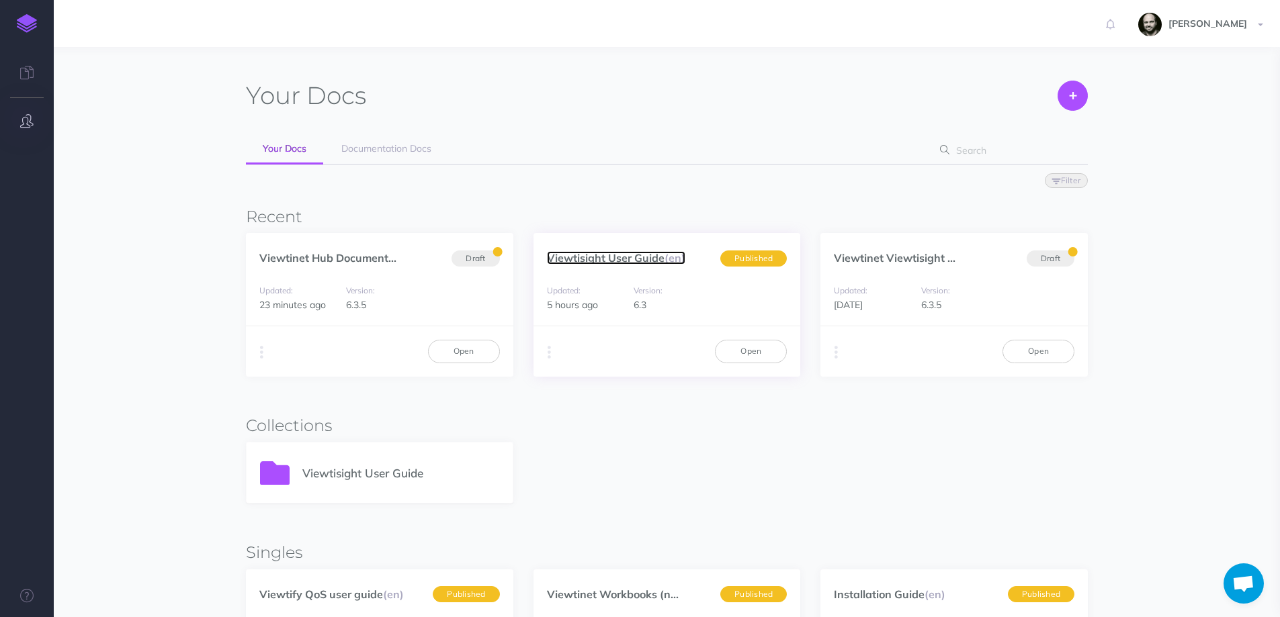
click at [585, 260] on link "Viewtisight User Guide (en)" at bounding box center [616, 257] width 138 height 13
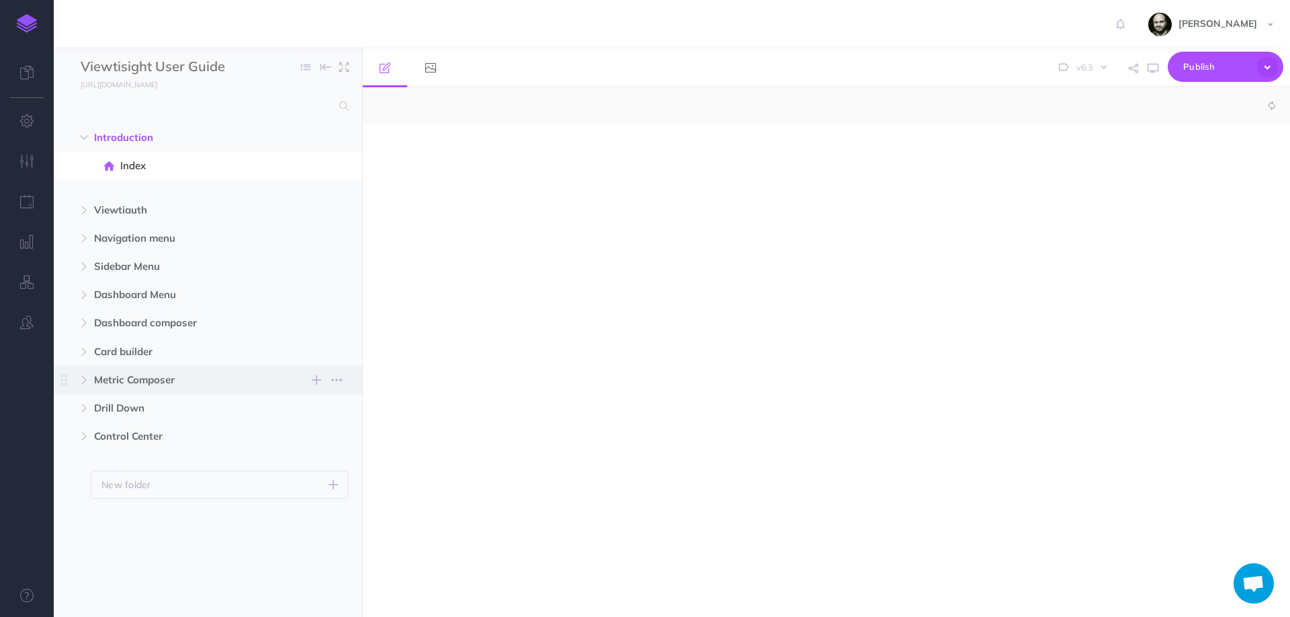
select select "null"
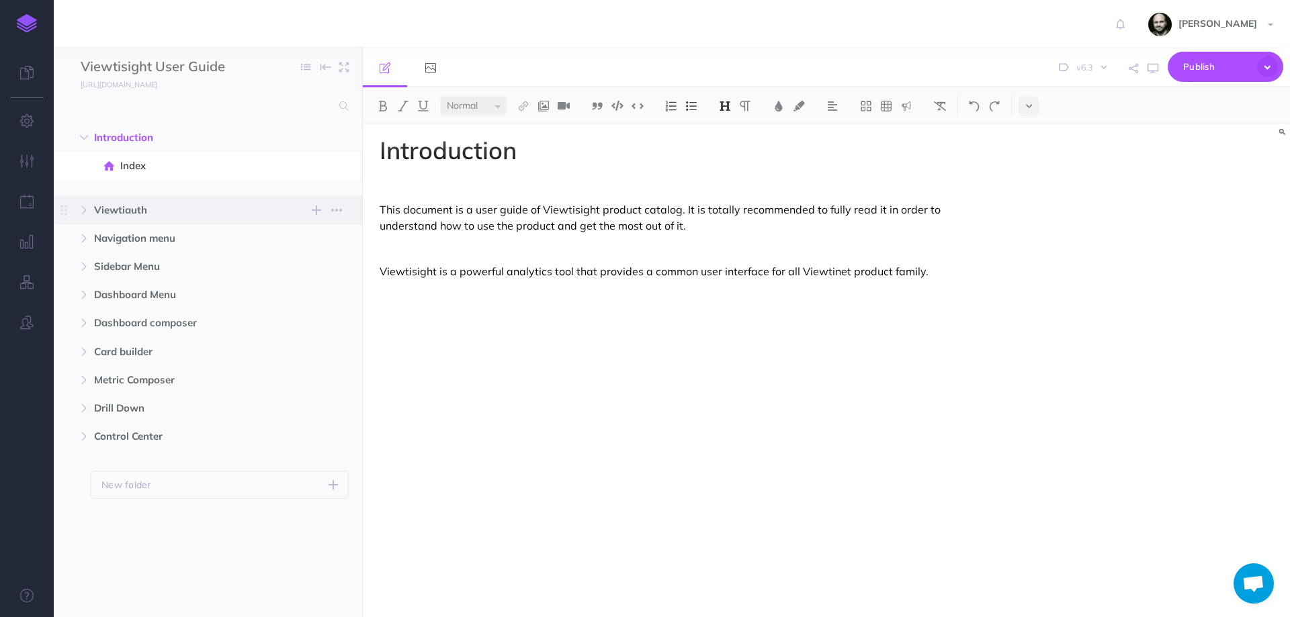
click at [124, 214] on span "Viewtiauth" at bounding box center [179, 210] width 171 height 16
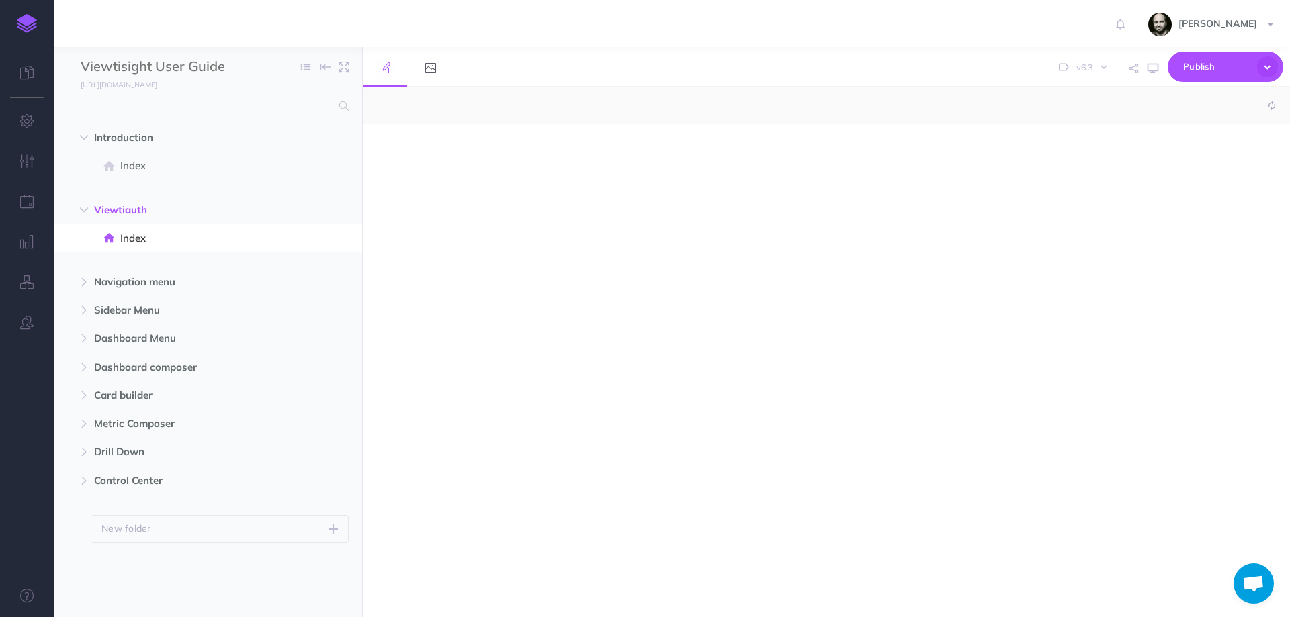
select select "null"
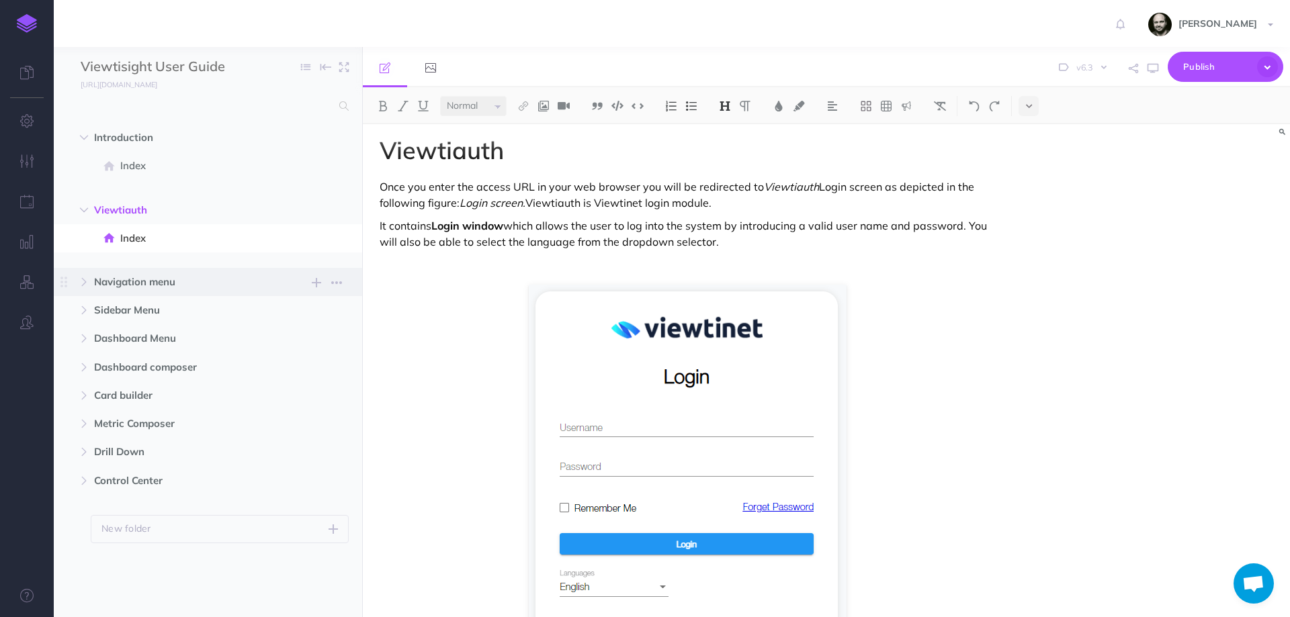
click at [134, 271] on span "Navigation menu New folder Add a new folder inside this folder New page Add a n…" at bounding box center [223, 282] width 258 height 28
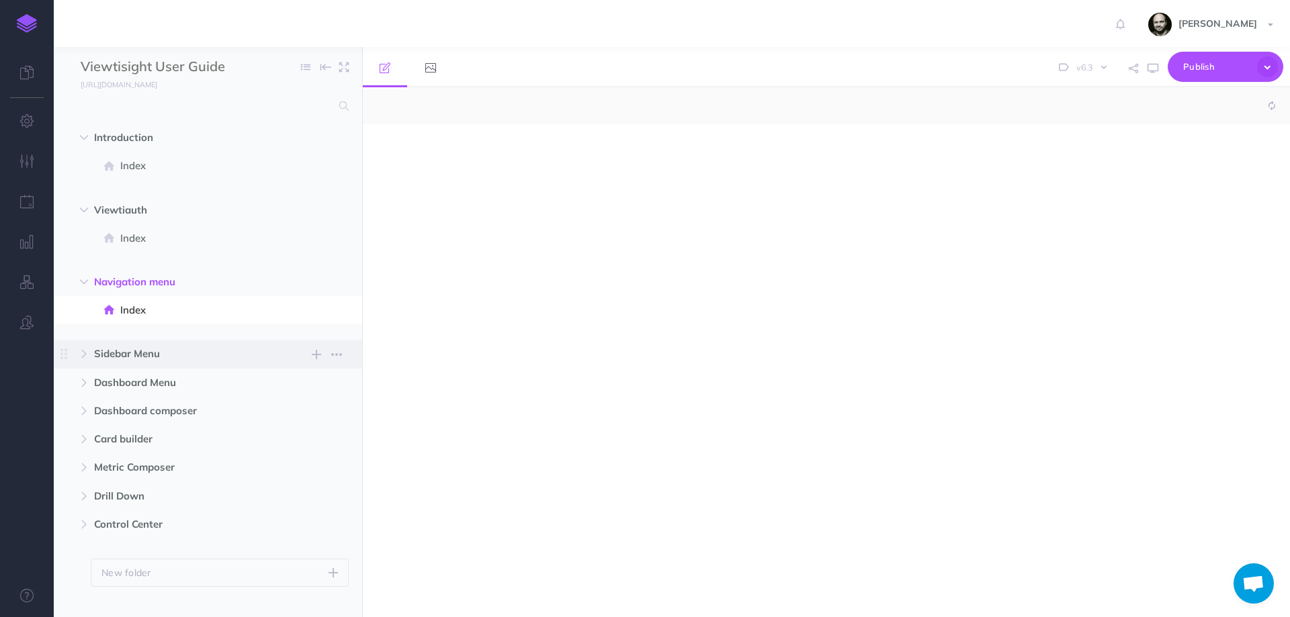
click at [134, 357] on span "Sidebar Menu" at bounding box center [179, 354] width 171 height 16
select select "null"
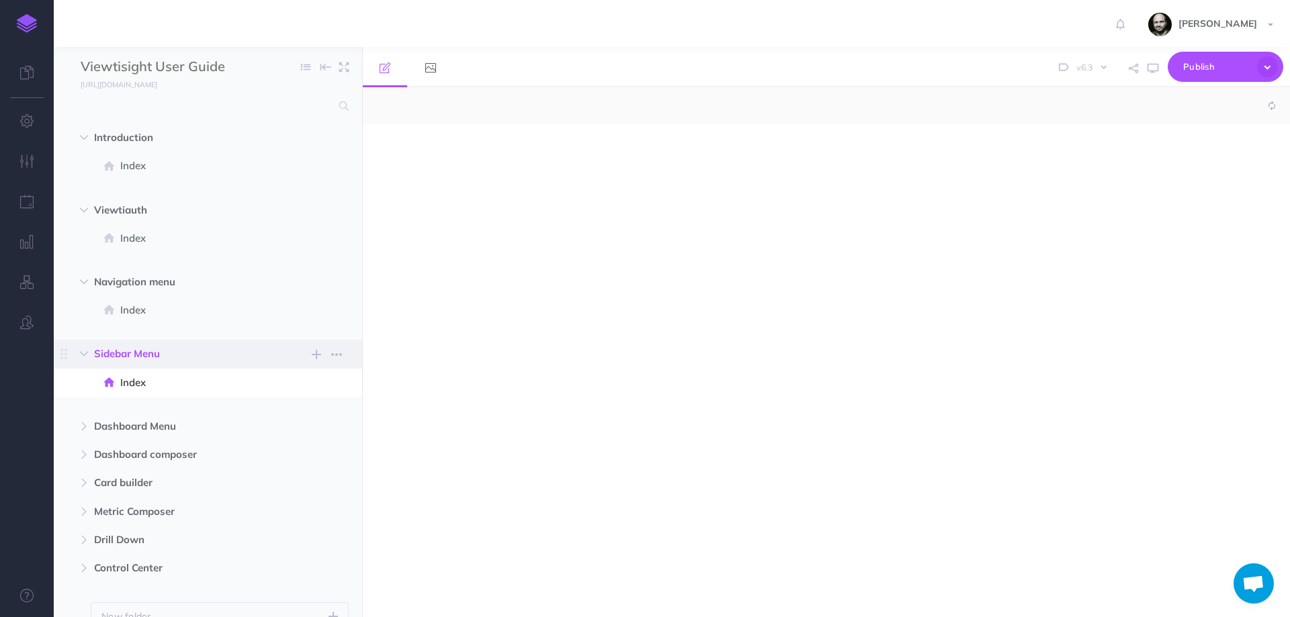
scroll to position [67, 0]
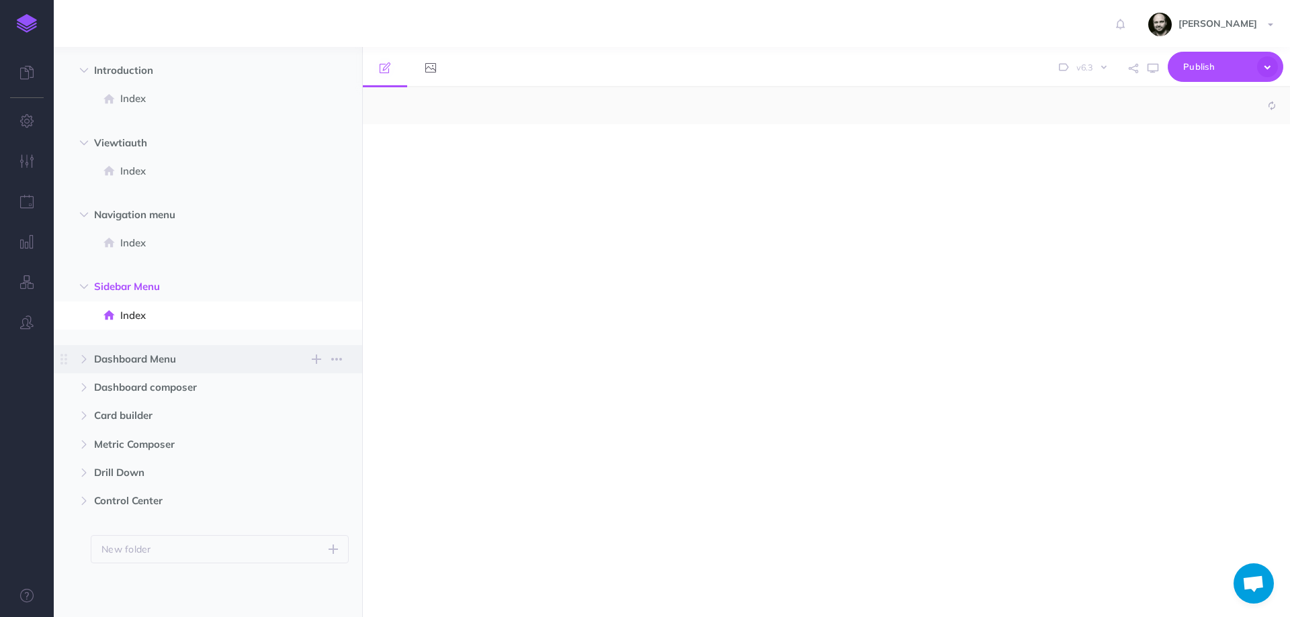
click at [134, 353] on span "Dashboard Menu" at bounding box center [179, 359] width 171 height 16
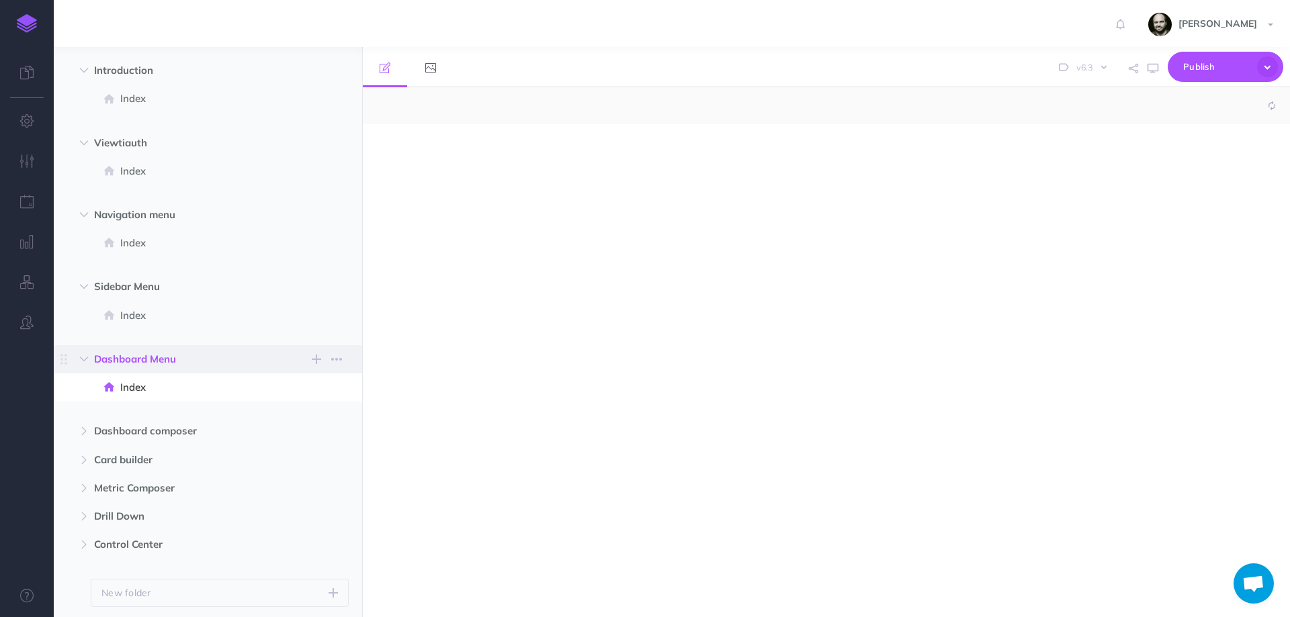
scroll to position [111, 0]
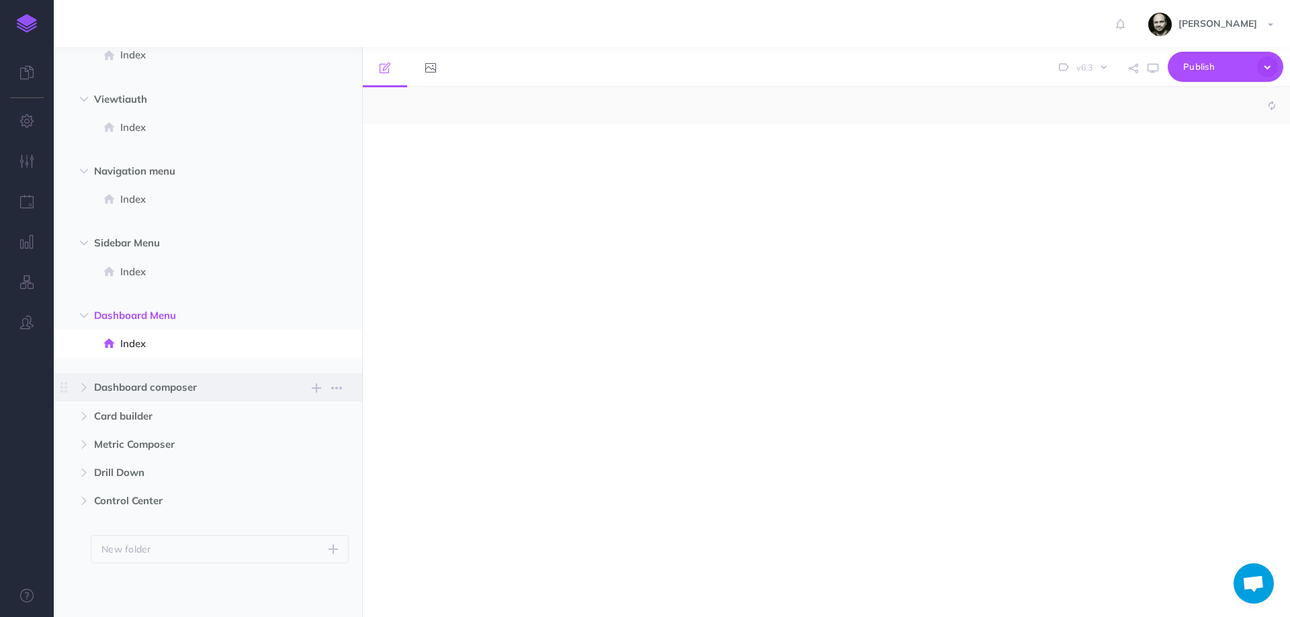
click at [134, 385] on span "Dashboard composer" at bounding box center [179, 388] width 171 height 16
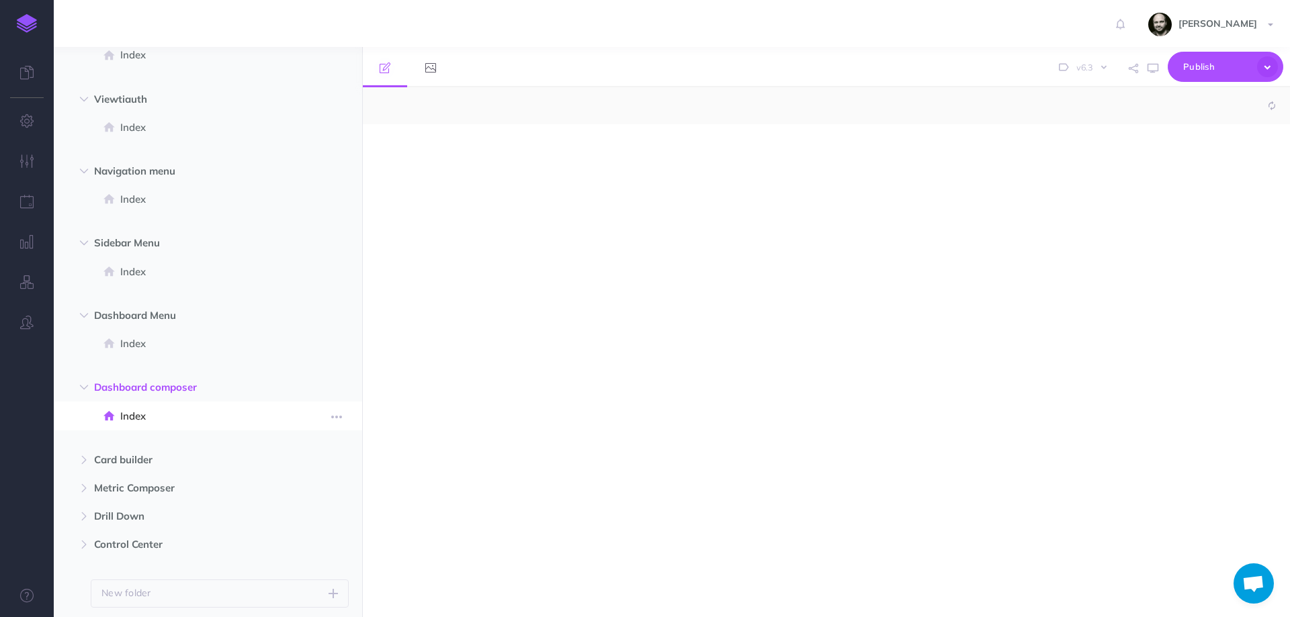
select select "null"
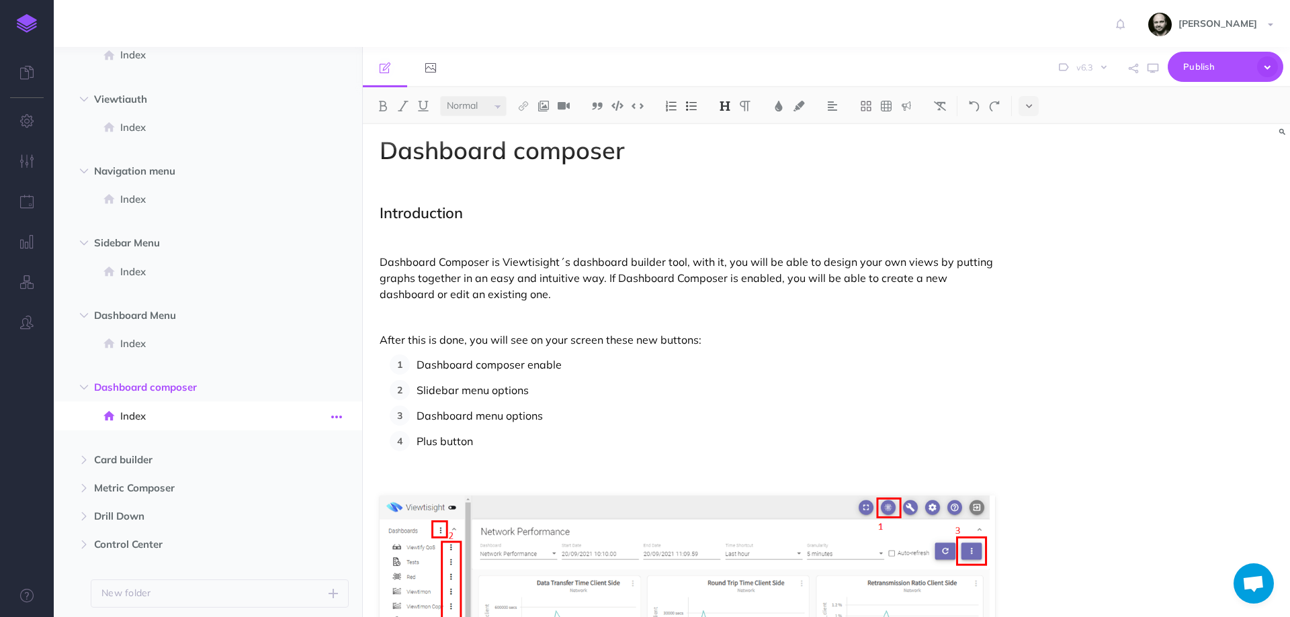
click at [333, 416] on icon "button" at bounding box center [336, 417] width 11 height 16
click at [280, 499] on link "Settings" at bounding box center [298, 507] width 101 height 22
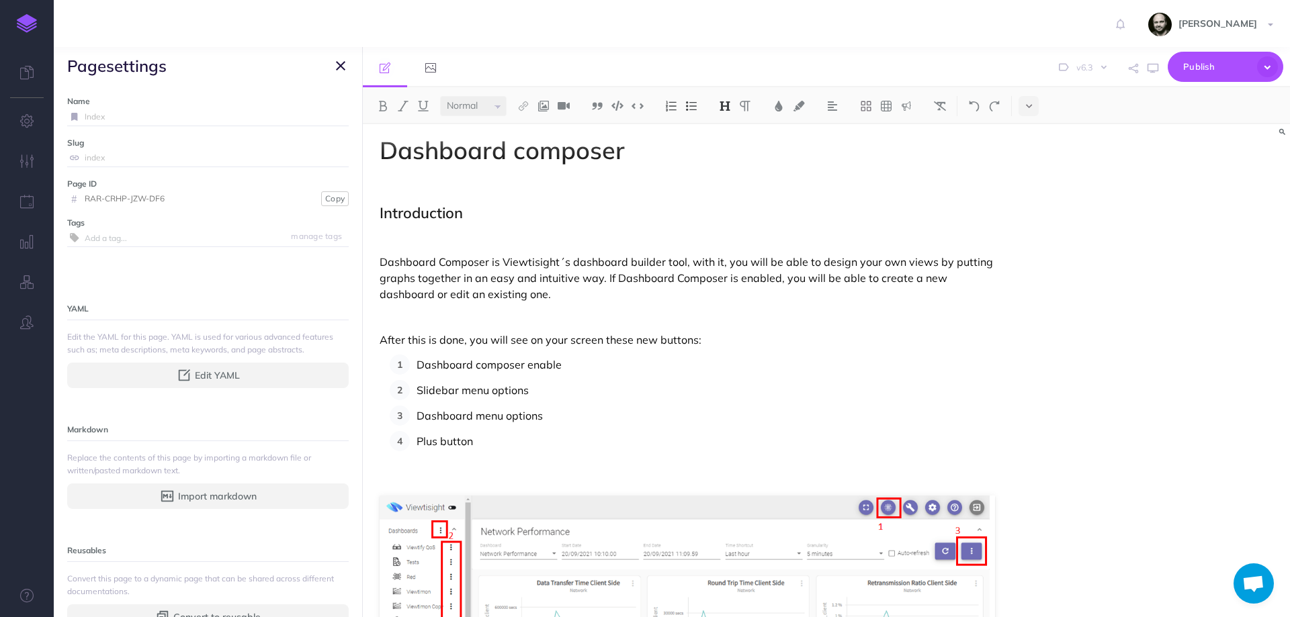
click at [339, 64] on icon "button" at bounding box center [340, 66] width 9 height 16
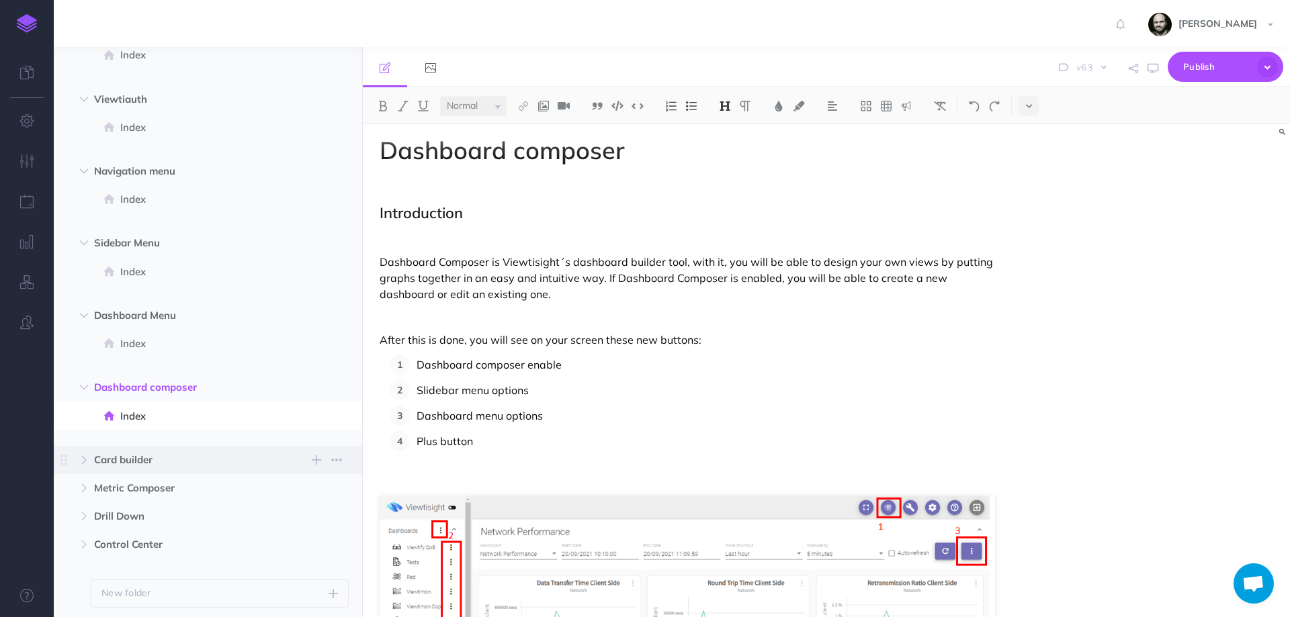
click at [124, 464] on span "Card builder" at bounding box center [179, 460] width 171 height 16
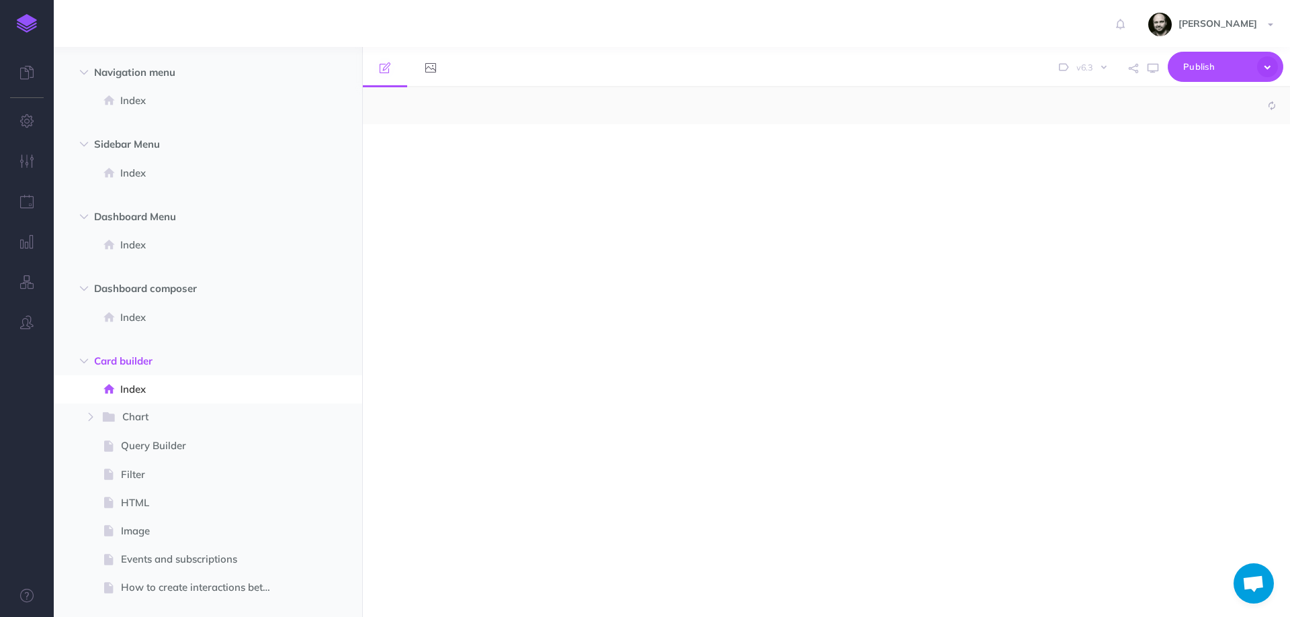
scroll to position [380, 0]
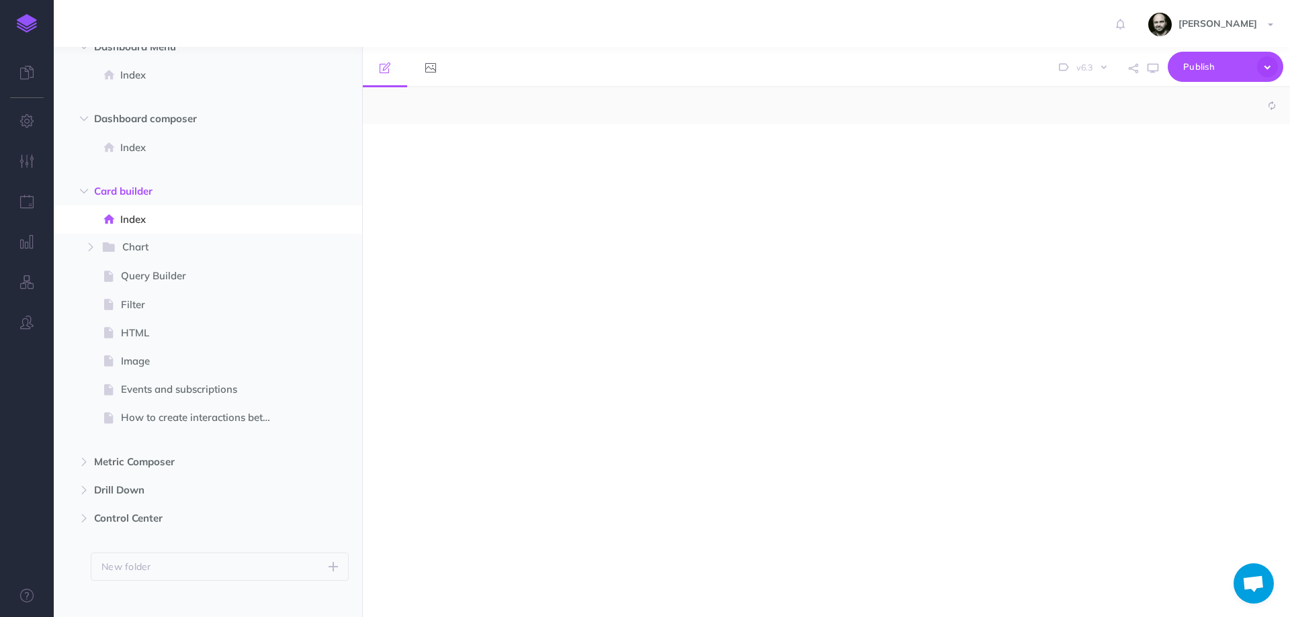
select select "null"
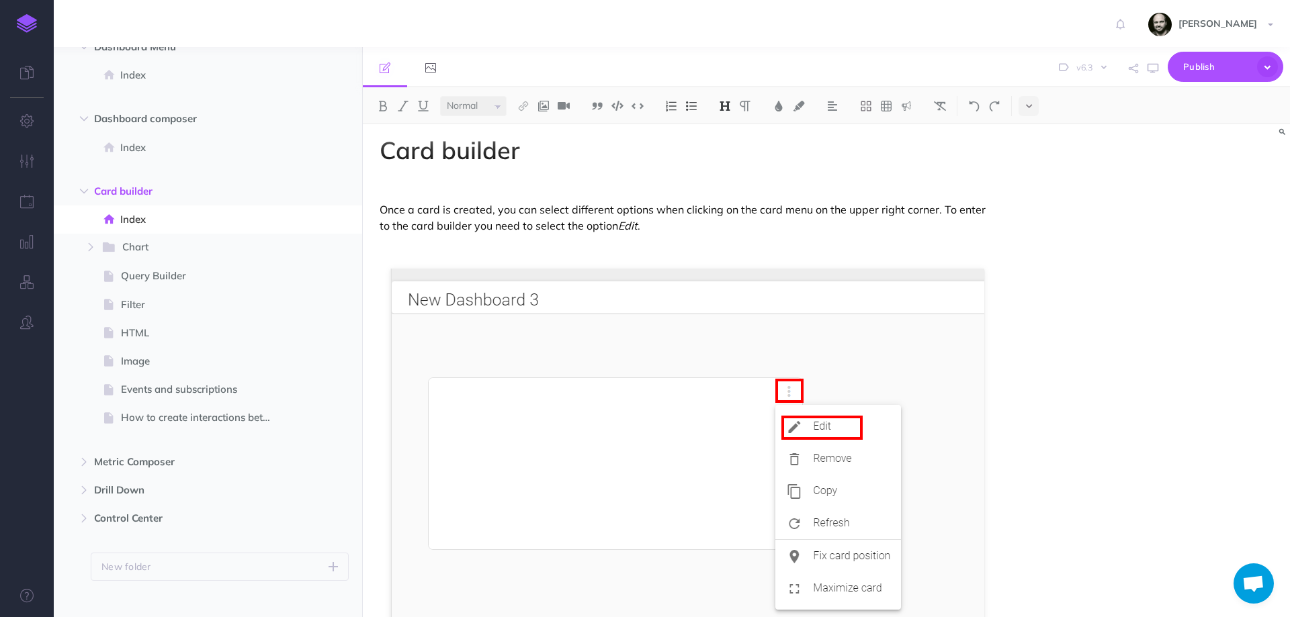
click at [18, 9] on link at bounding box center [27, 23] width 54 height 47
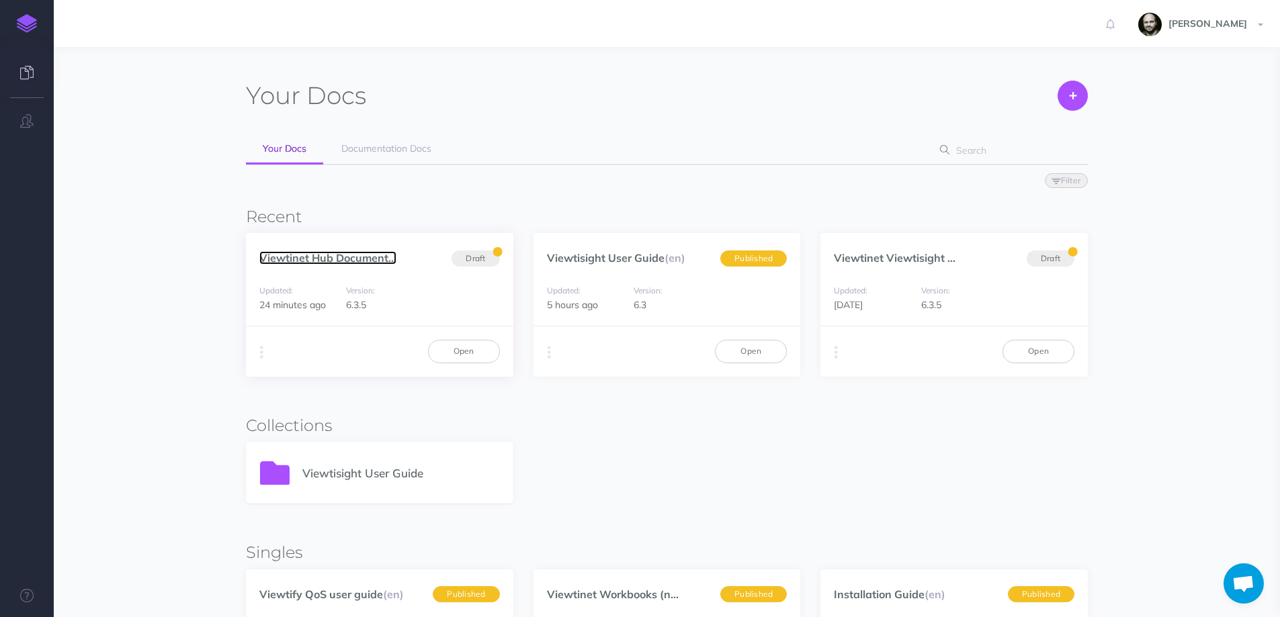
click at [355, 256] on link "Viewtinet Hub Document..." at bounding box center [327, 257] width 137 height 13
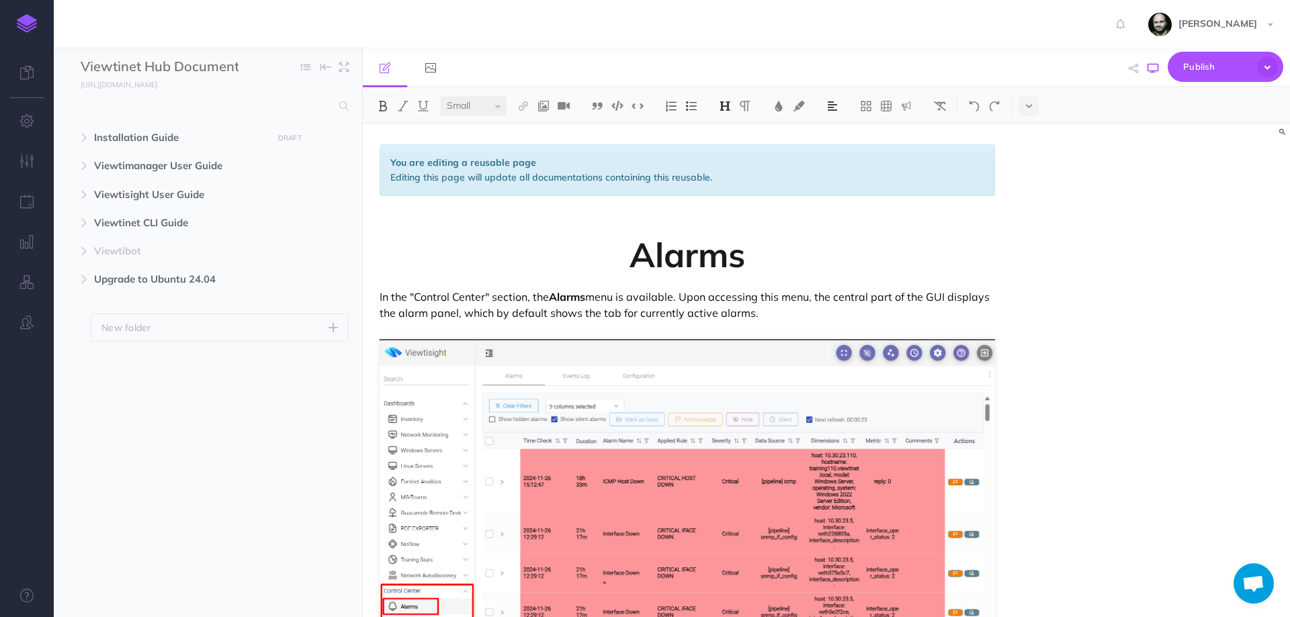
click at [1153, 69] on icon "button" at bounding box center [1153, 68] width 11 height 11
click at [1154, 71] on icon "button" at bounding box center [1153, 68] width 11 height 11
click at [1254, 583] on span "Chat abierto" at bounding box center [1253, 585] width 22 height 19
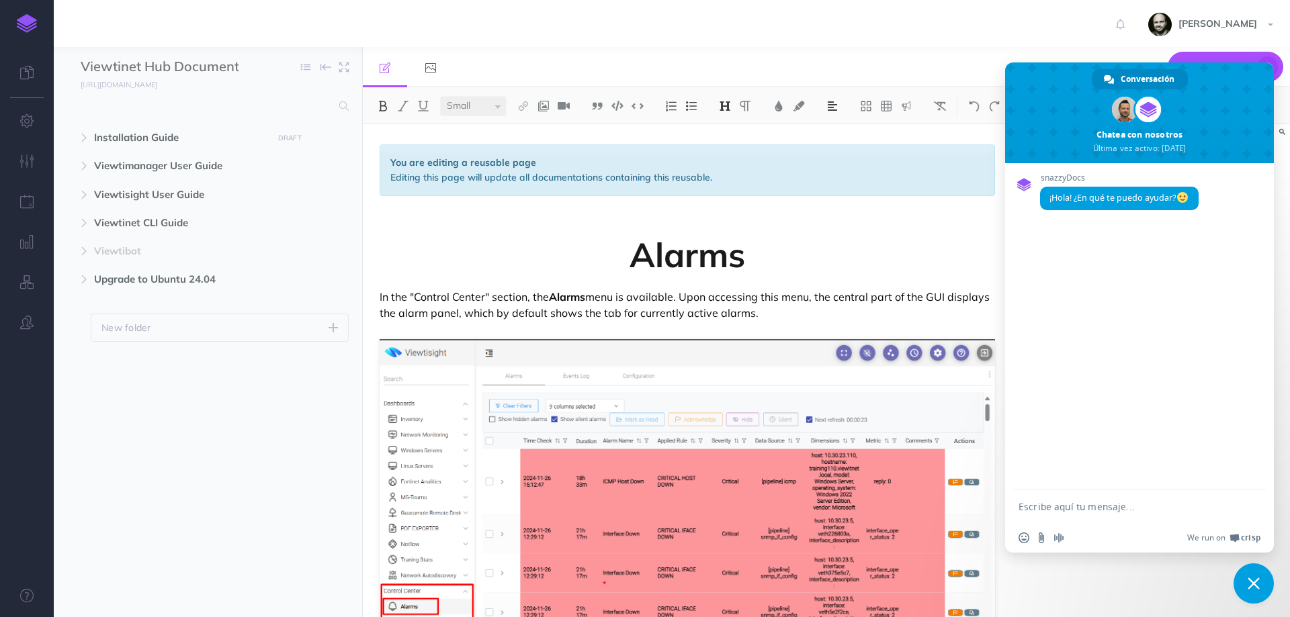
click at [1111, 504] on textarea "Escribe aquí tu mensaje..." at bounding box center [1125, 507] width 212 height 12
type textarea "Hi Roger, I have an issue I have hosted this document. But it doesn't work the …"
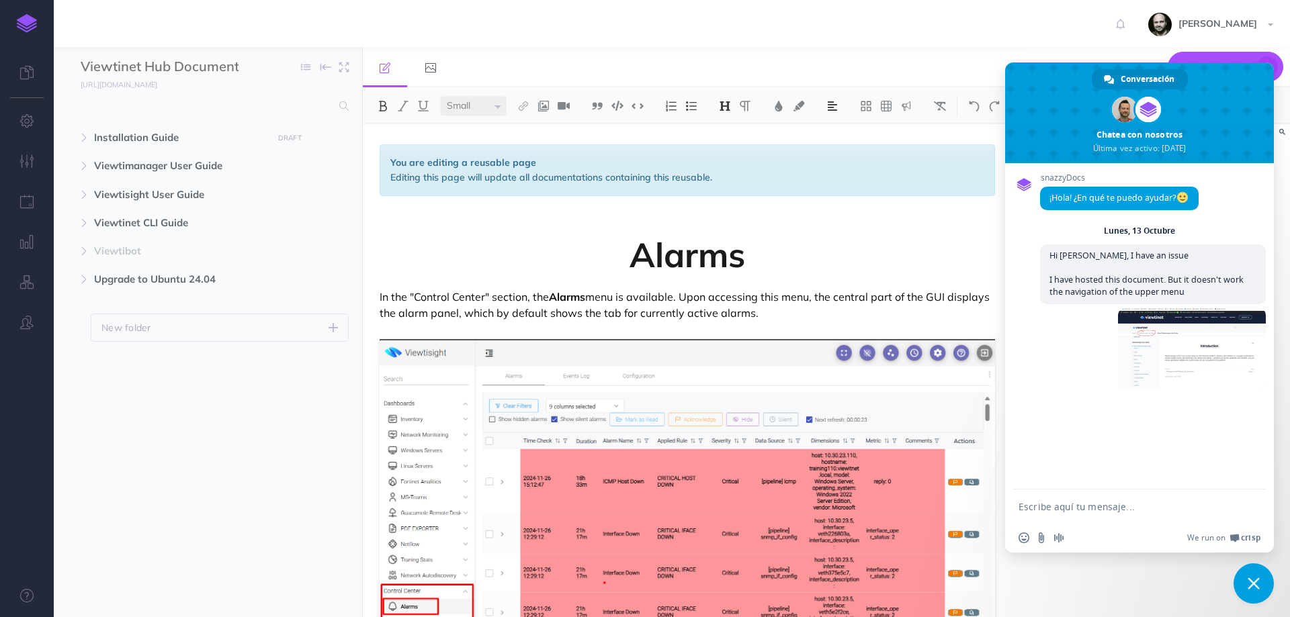
click at [1149, 509] on textarea "Escribe aquí tu mensaje..." at bounding box center [1125, 507] width 212 height 12
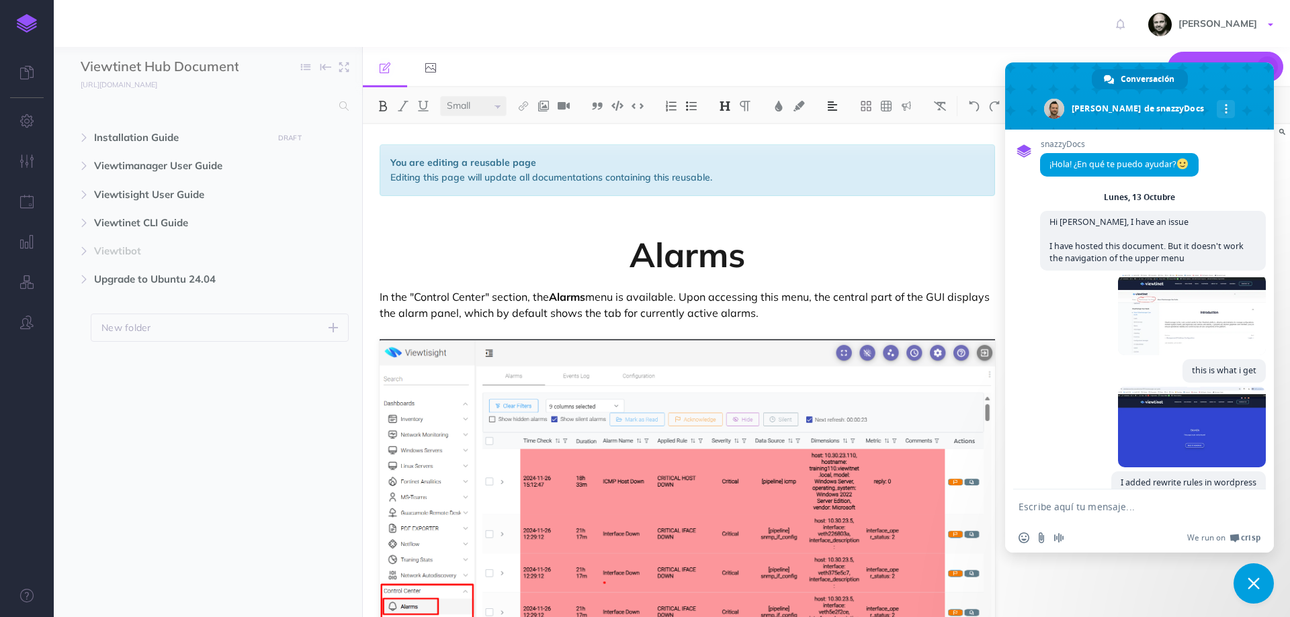
scroll to position [163, 0]
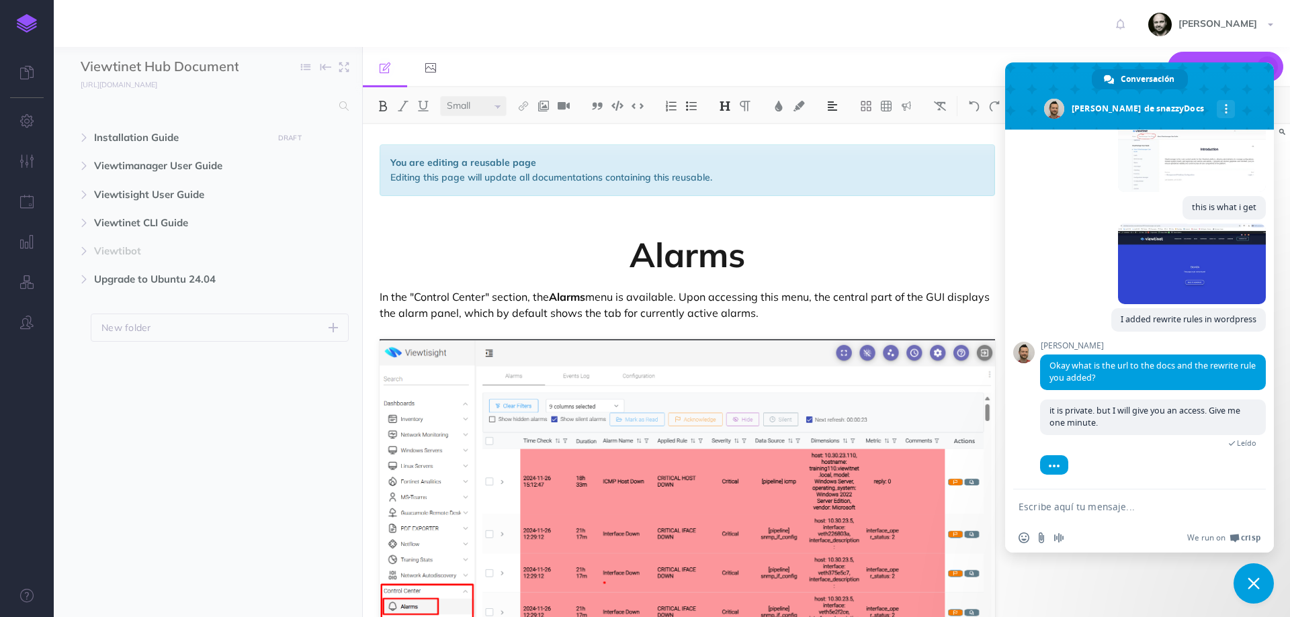
click at [1117, 505] on textarea "Escribe aquí tu mensaje..." at bounding box center [1125, 507] width 212 height 12
paste textarea "add_action('init', function () { add_rewrite_rule('^documentationhub\/(.*)\/?',…"
type textarea "add_action('init', function () { add_rewrite_rule('^documentationhub\/(.*)\/?',…"
click at [1250, 471] on span "Enviar" at bounding box center [1251, 469] width 10 height 10
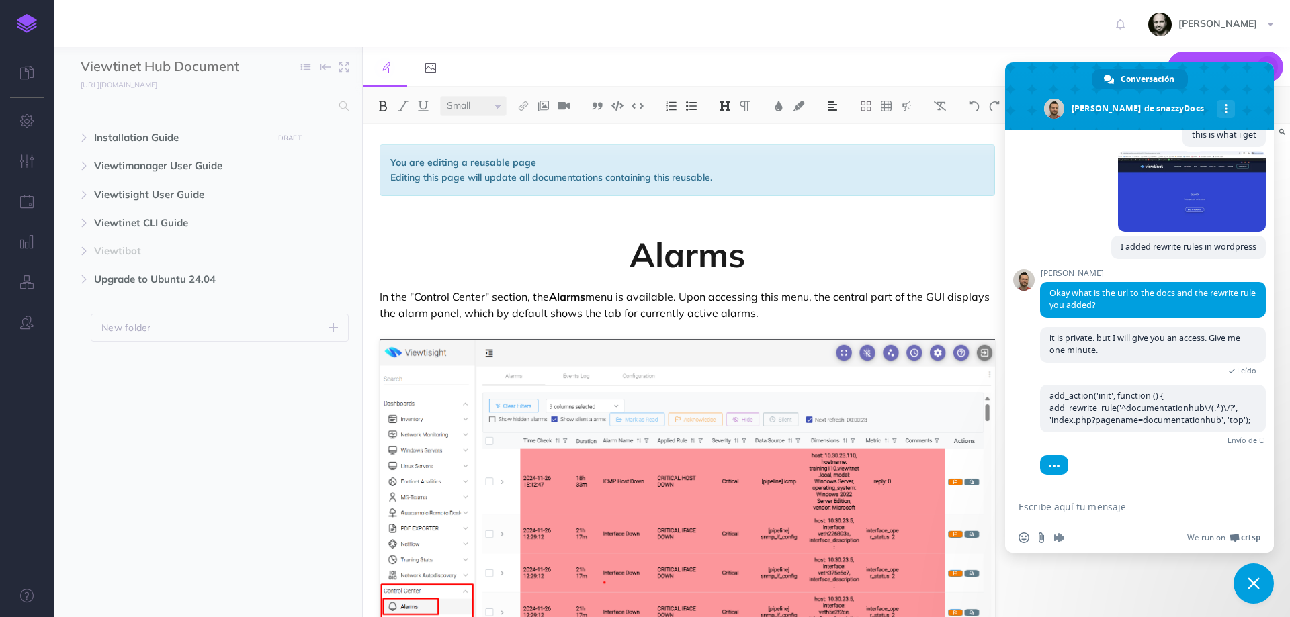
scroll to position [214, 0]
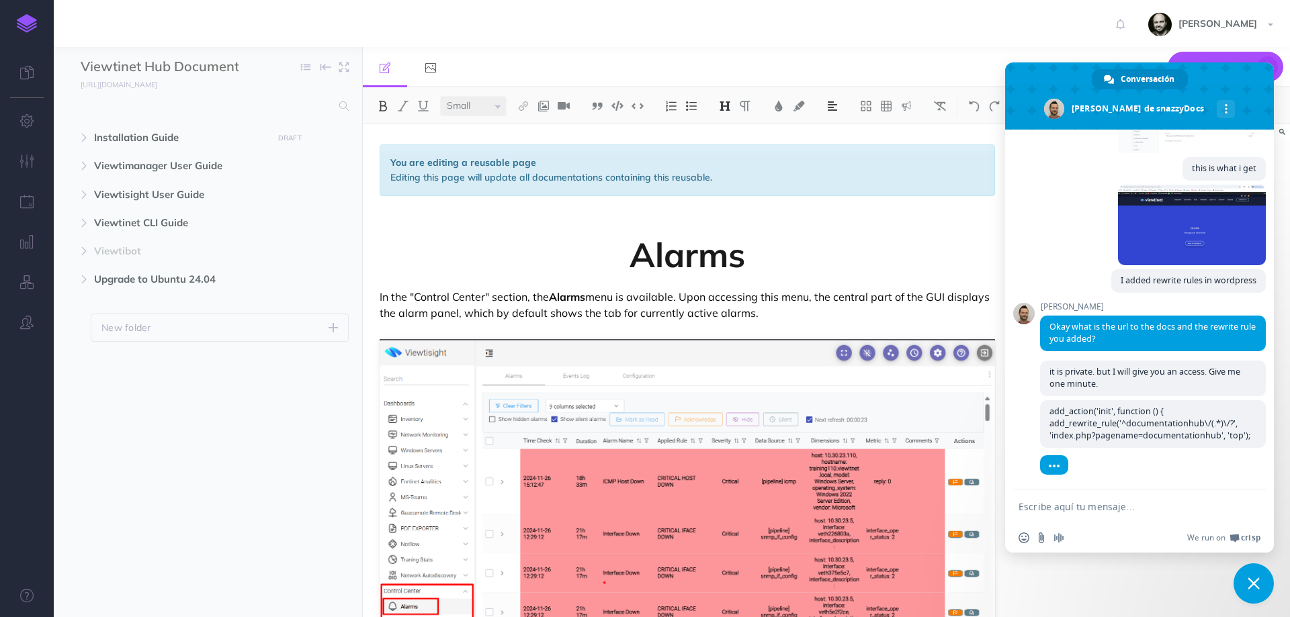
click at [1124, 505] on textarea "Escribe aquí tu mensaje..." at bounding box center [1125, 507] width 212 height 12
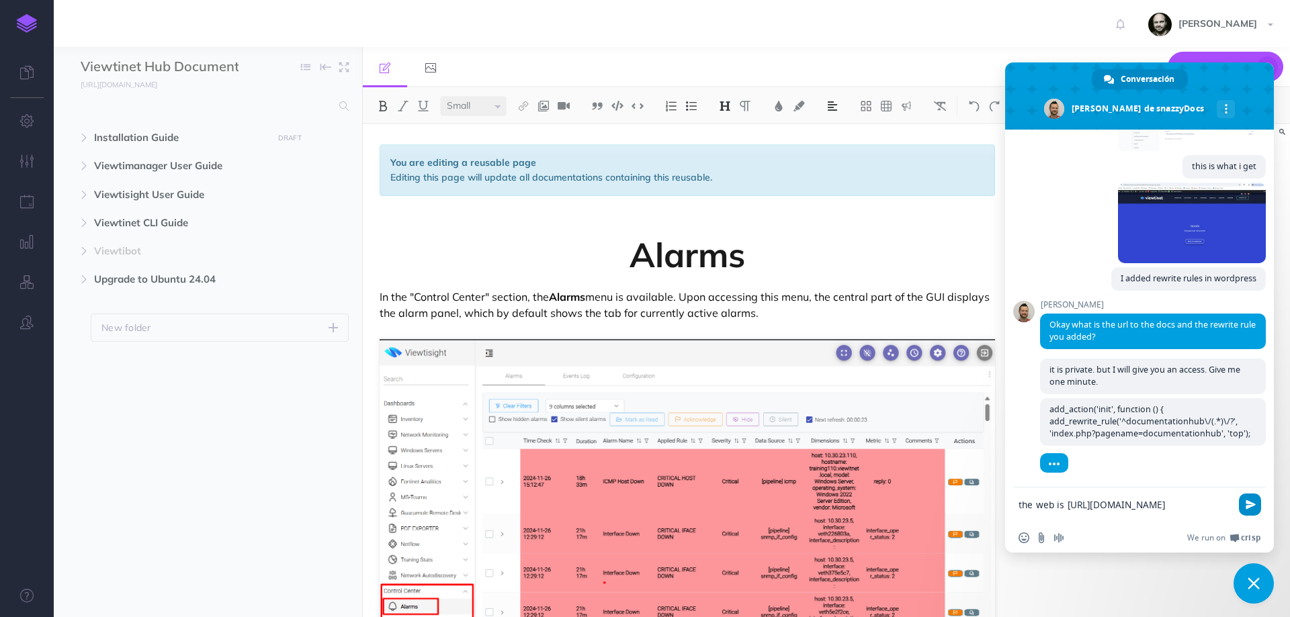
type textarea "the web is [URL][DOMAIN_NAME]"
click at [1250, 505] on span "Enviar" at bounding box center [1251, 505] width 10 height 10
click at [1135, 508] on textarea "Escribe aquí tu mensaje..." at bounding box center [1125, 507] width 212 height 12
paste textarea "thisisyouracces"
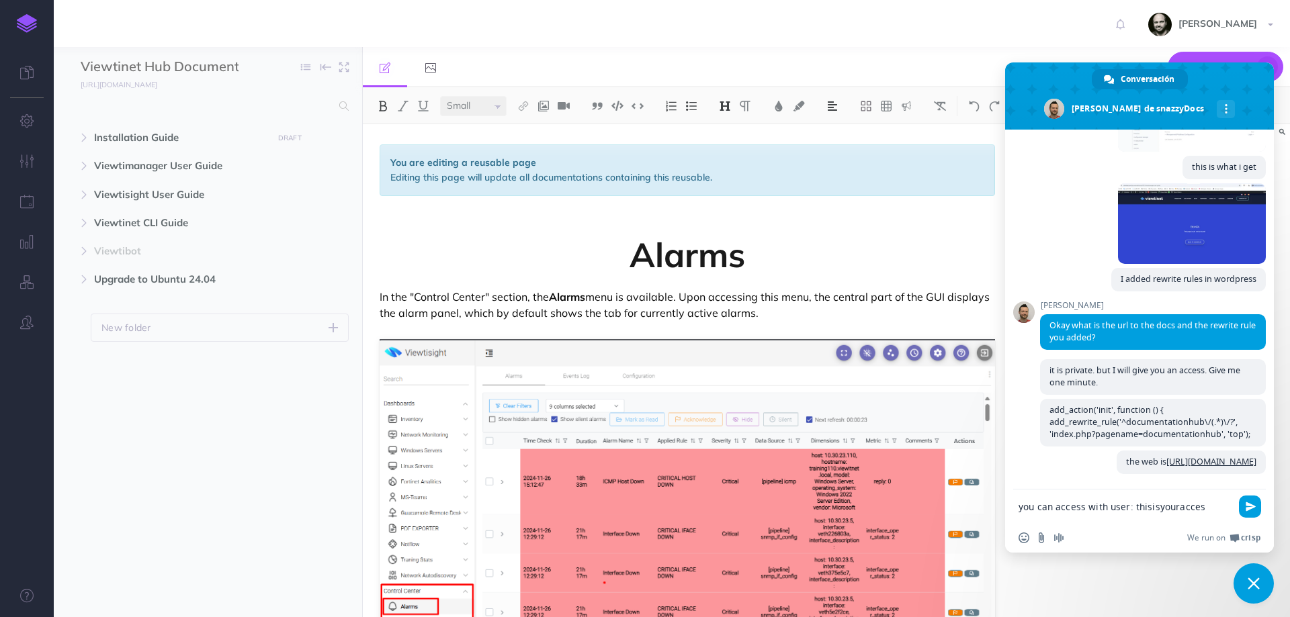
click at [1131, 507] on textarea "you can access with user: thisisyouracces" at bounding box center [1125, 507] width 212 height 12
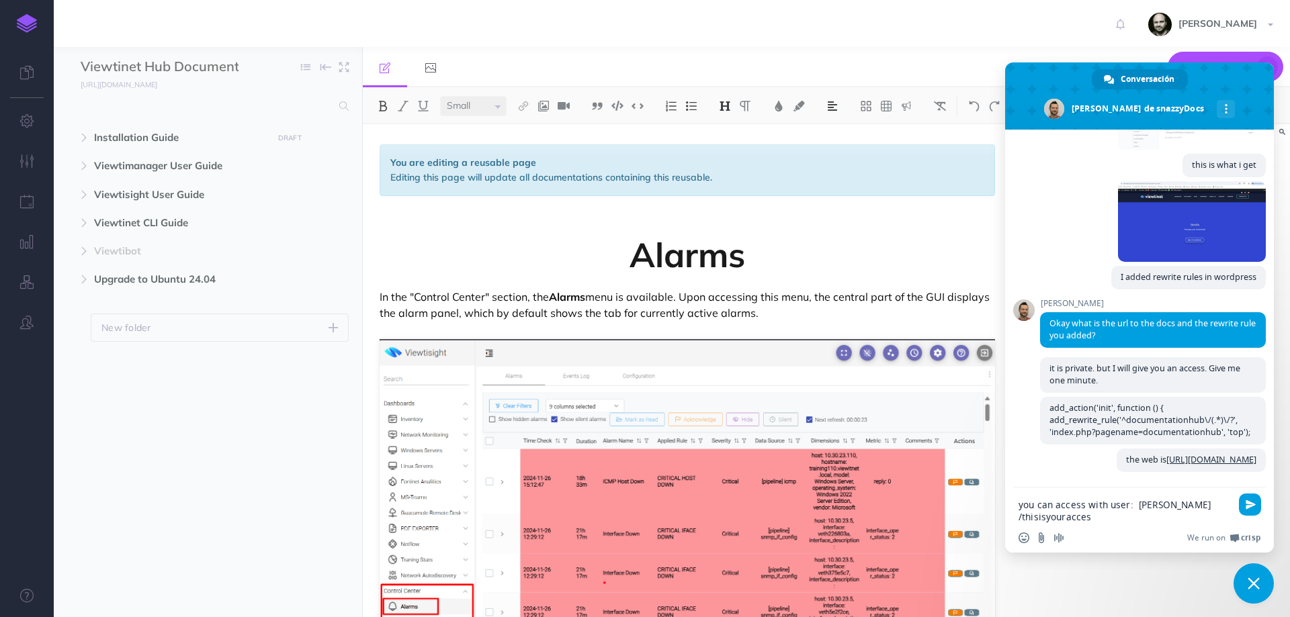
type textarea "you can access with user: [PERSON_NAME] / thisisyouracces"
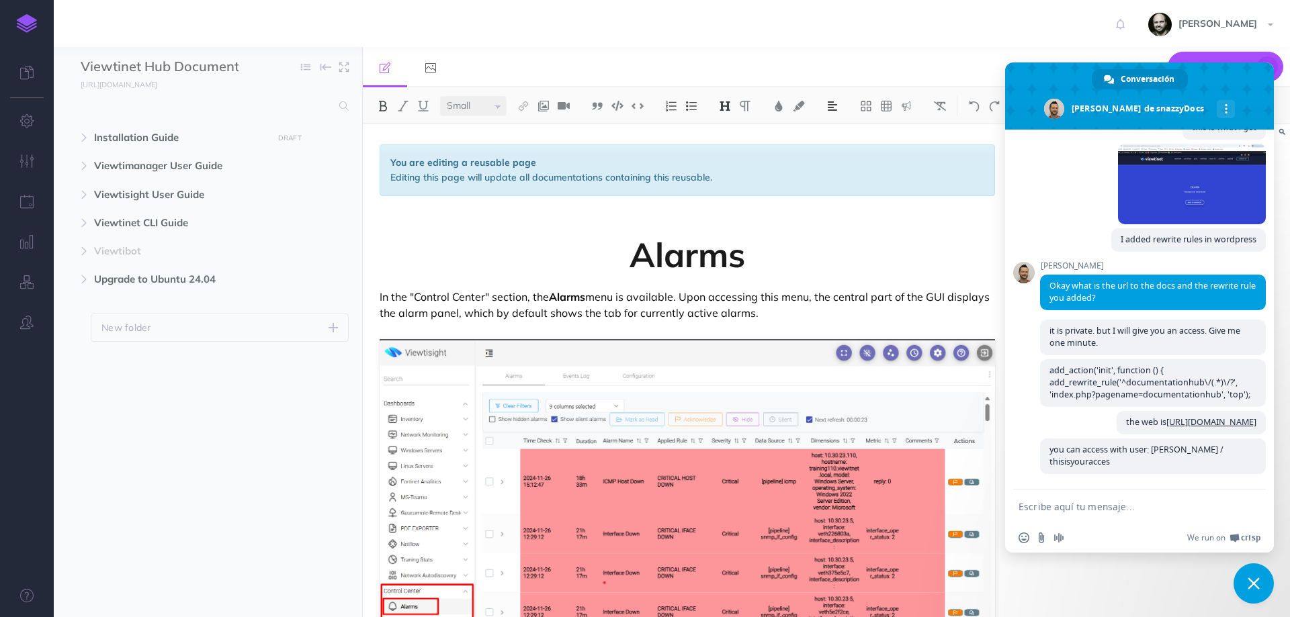
scroll to position [268, 0]
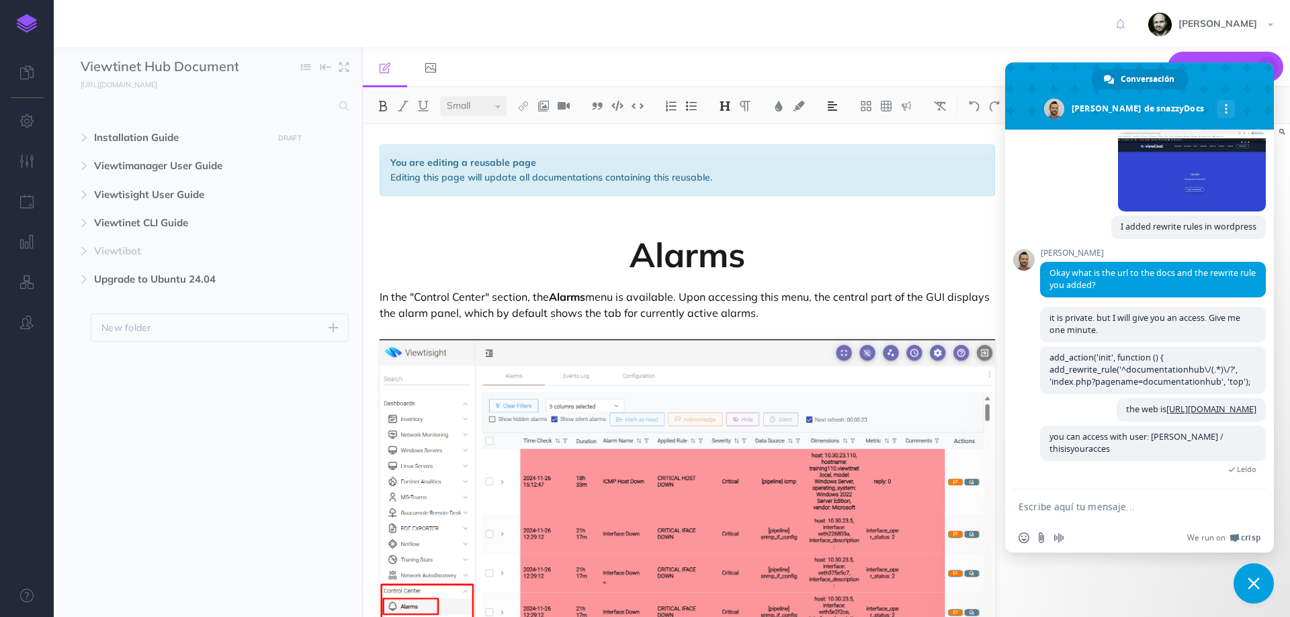
click at [1081, 507] on textarea "Escribe aquí tu mensaje..." at bounding box center [1125, 507] width 212 height 12
type textarea "( i have just seen that it is not private )"
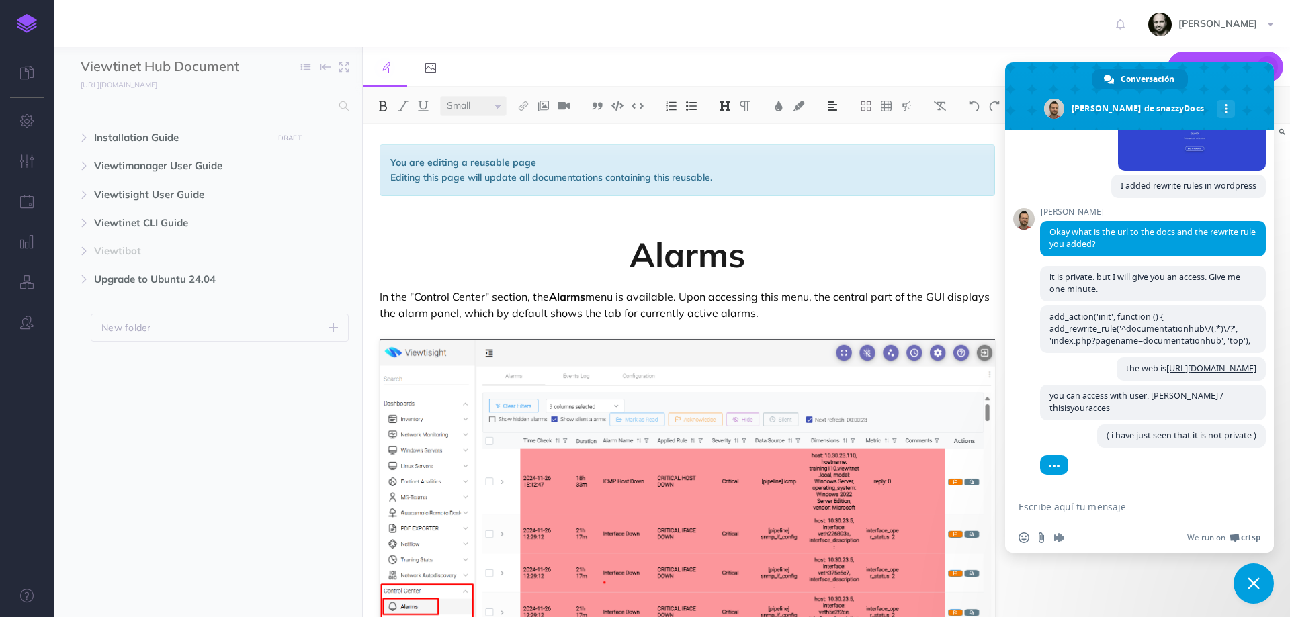
scroll to position [341, 0]
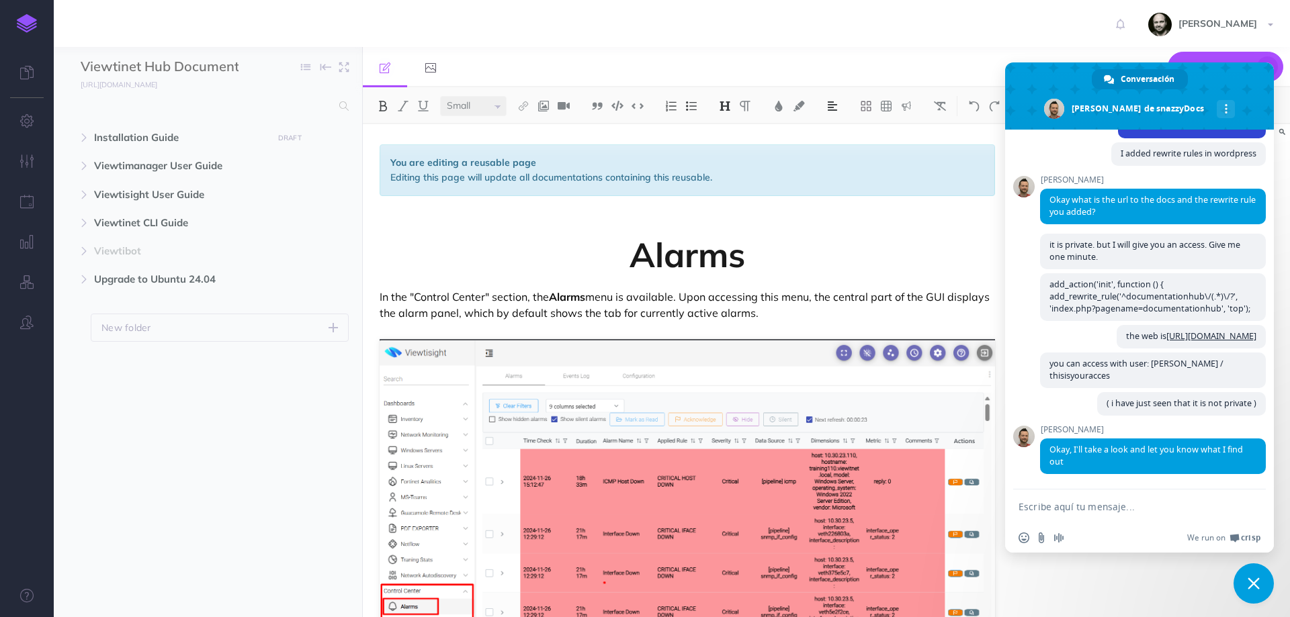
click at [1107, 504] on textarea "Escribe aquí tu mensaje..." at bounding box center [1125, 507] width 212 height 12
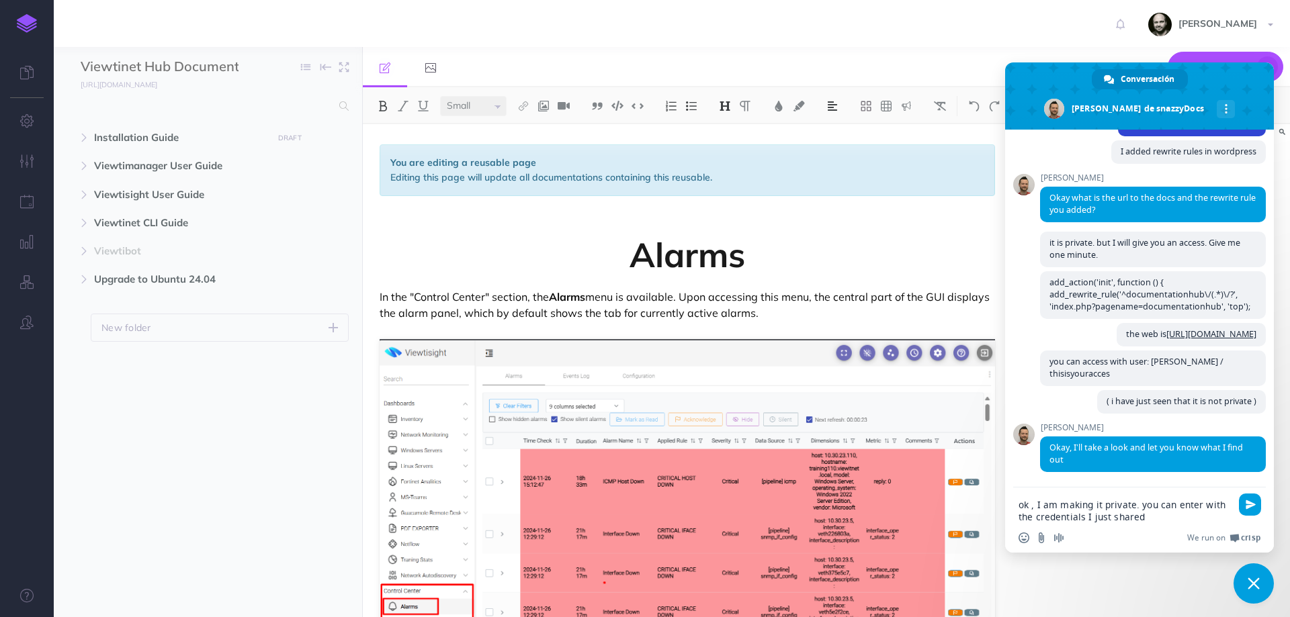
type textarea "ok , I am making it private. you can enter with the credentials I just shared."
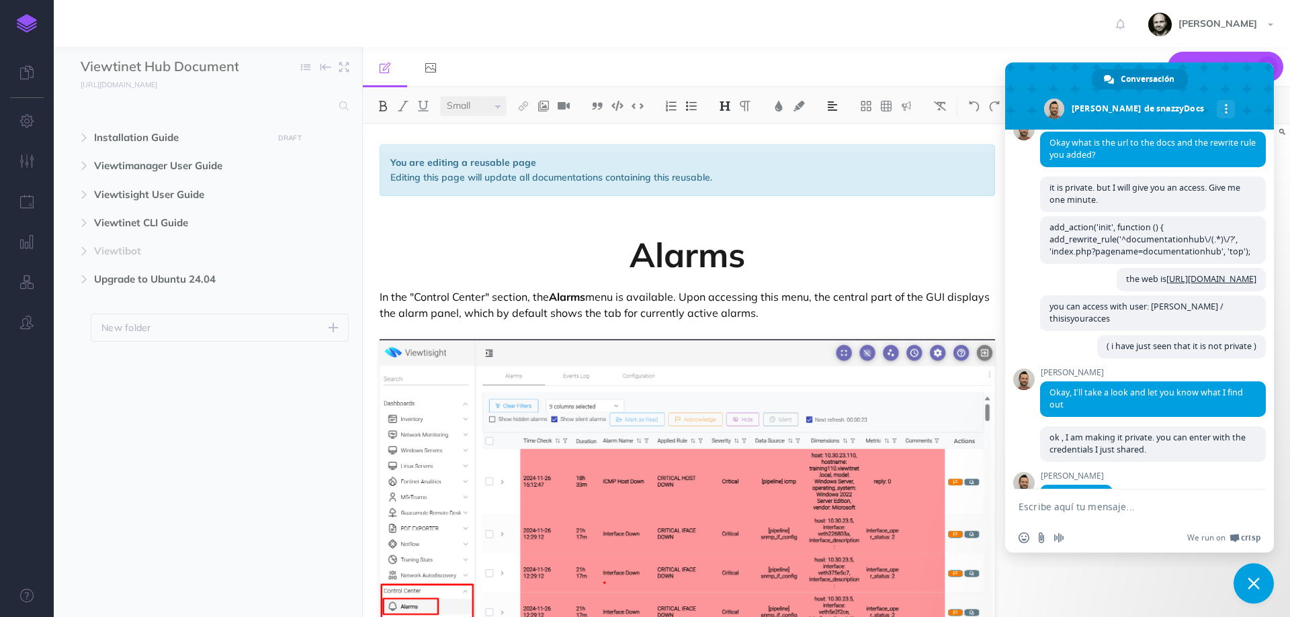
scroll to position [433, 0]
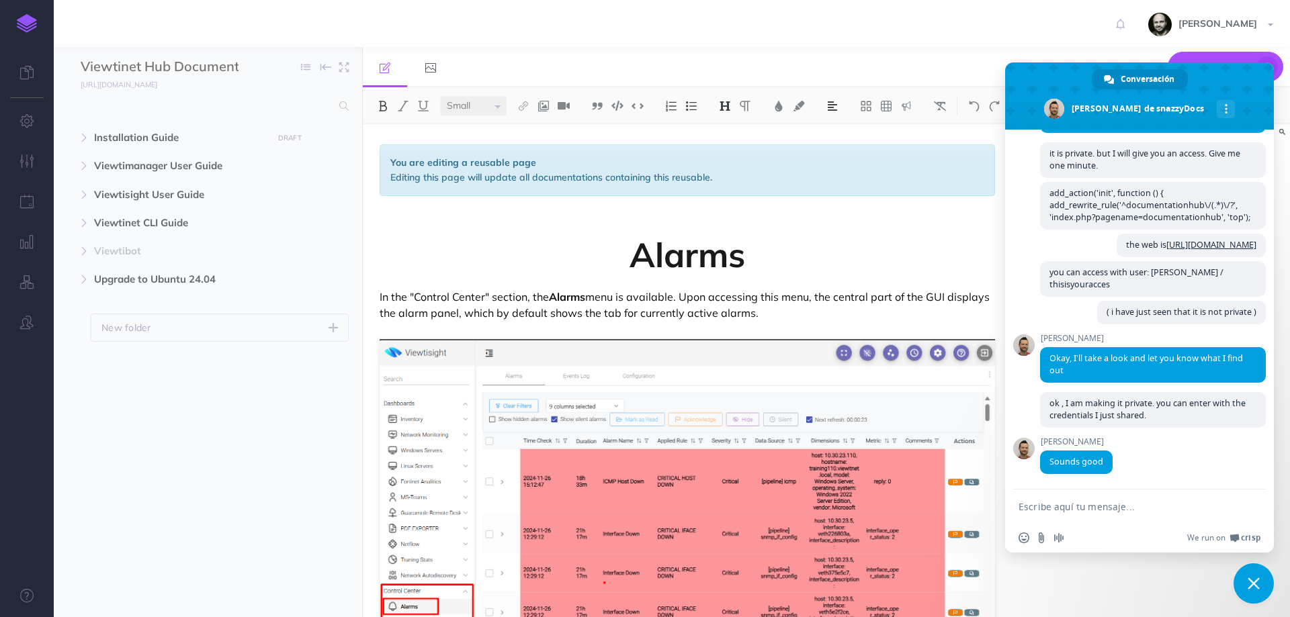
click at [1113, 454] on div "Roger Sounds good Hace un minuto" at bounding box center [1153, 463] width 226 height 52
click at [1117, 509] on textarea "Escribe aquí tu mensaje..." at bounding box center [1125, 507] width 212 height 12
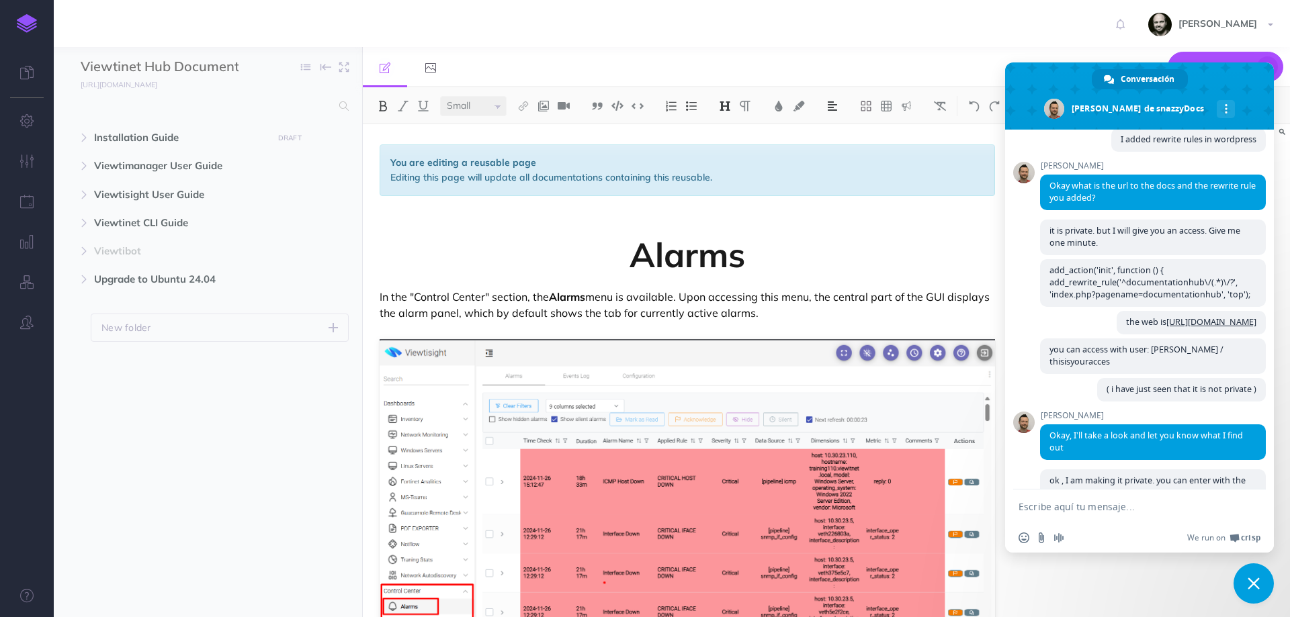
click at [1107, 506] on textarea "Escribe aquí tu mensaje..." at bounding box center [1125, 507] width 212 height 12
type textarea "sorry, there is someting wrong with the authentication."
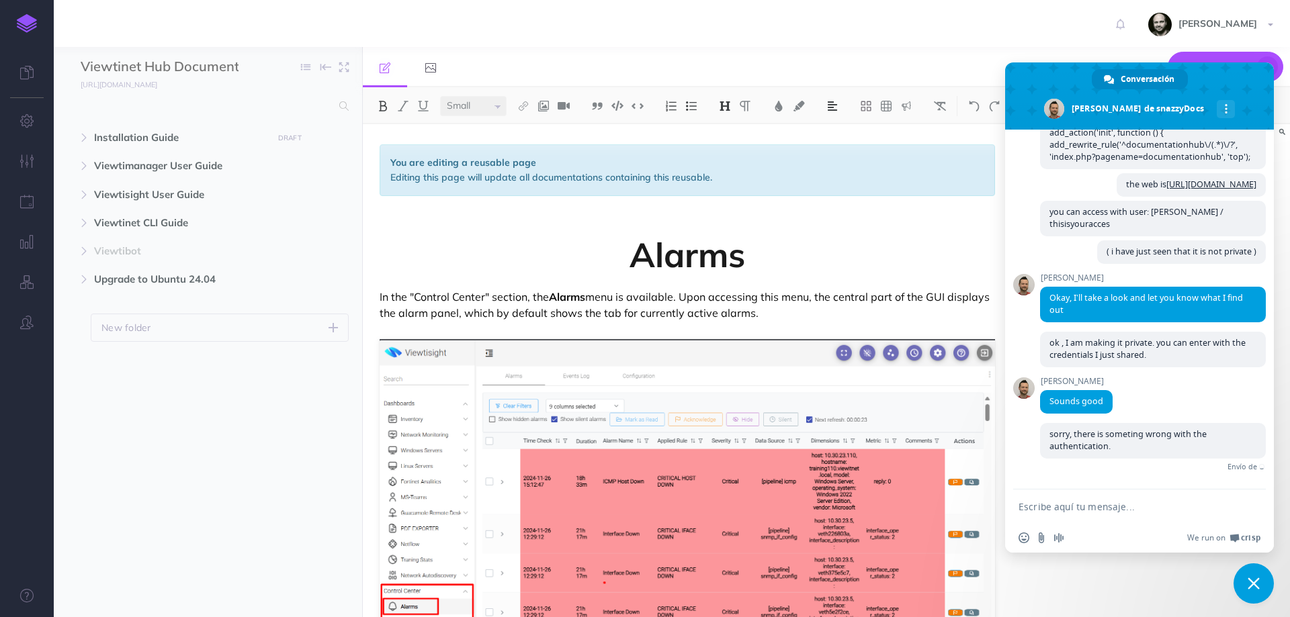
scroll to position [478, 0]
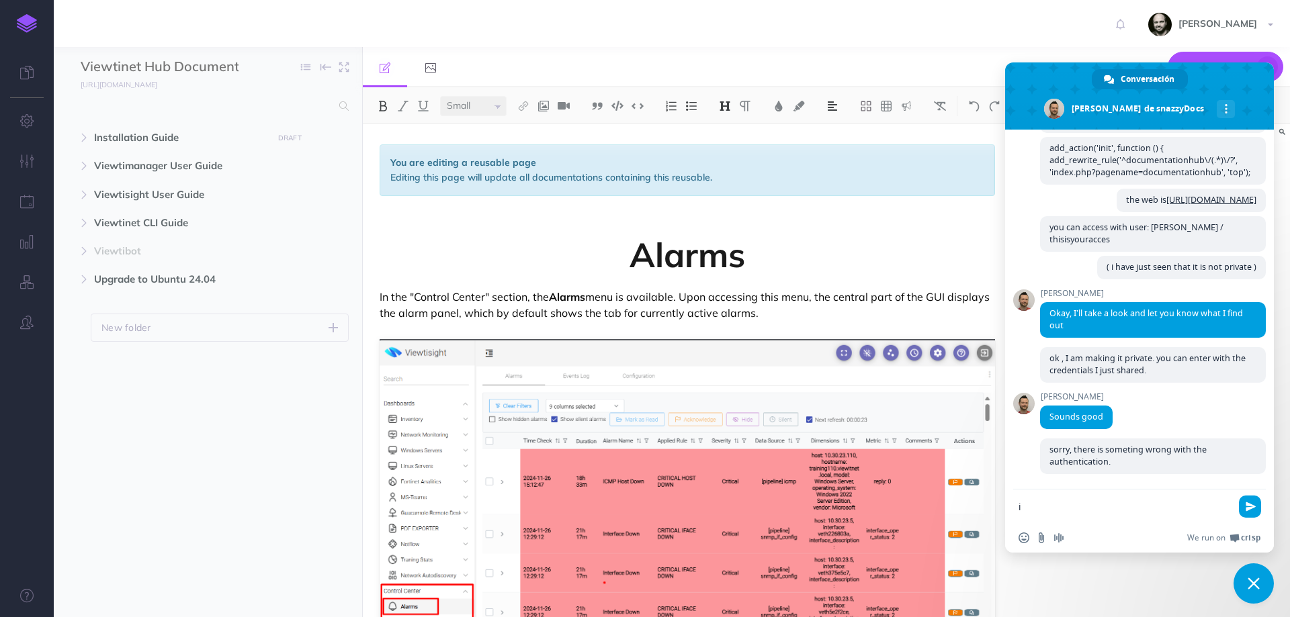
type textarea "i"
type textarea "now you can enter by only a pwd: [SECURITY_DATA]"
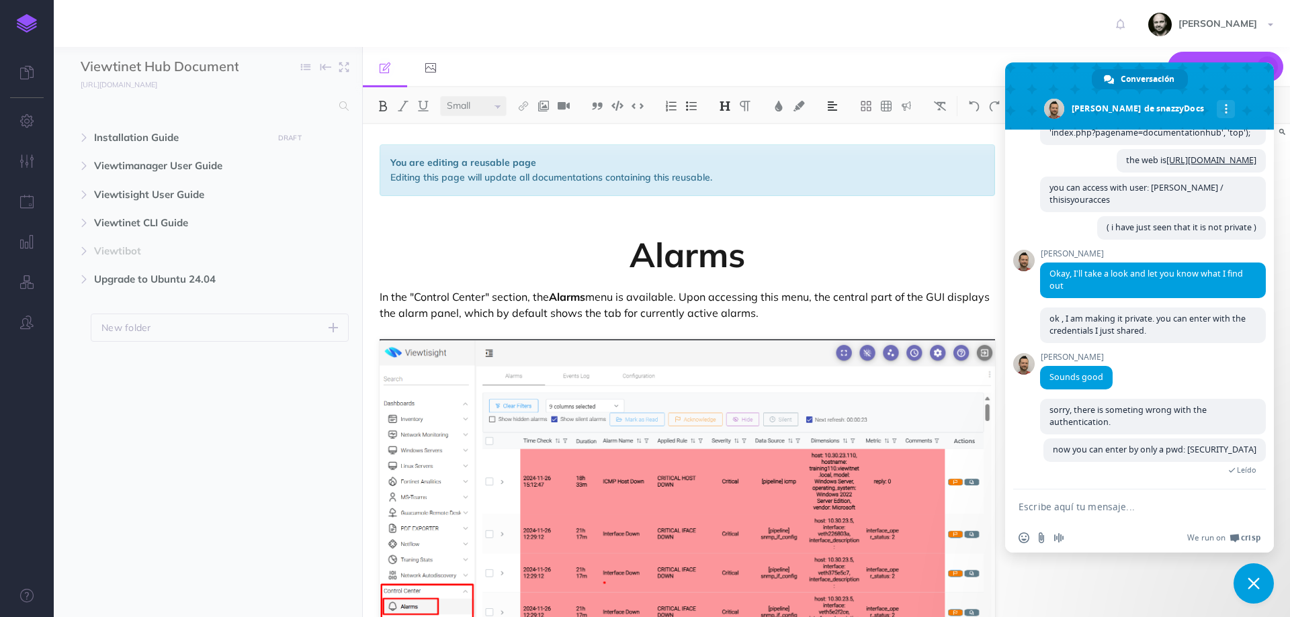
scroll to position [518, 0]
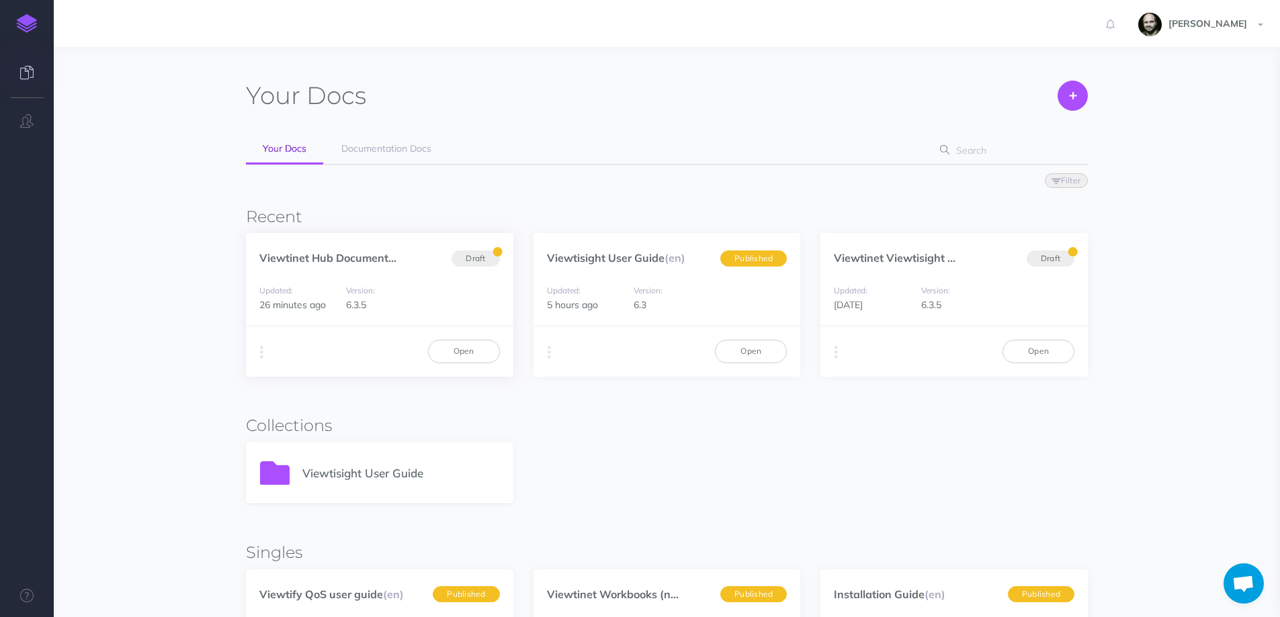
click at [300, 251] on p "Viewtinet Hub Document..." at bounding box center [327, 257] width 137 height 15
click at [298, 255] on link "Viewtinet Hub Document..." at bounding box center [327, 257] width 137 height 13
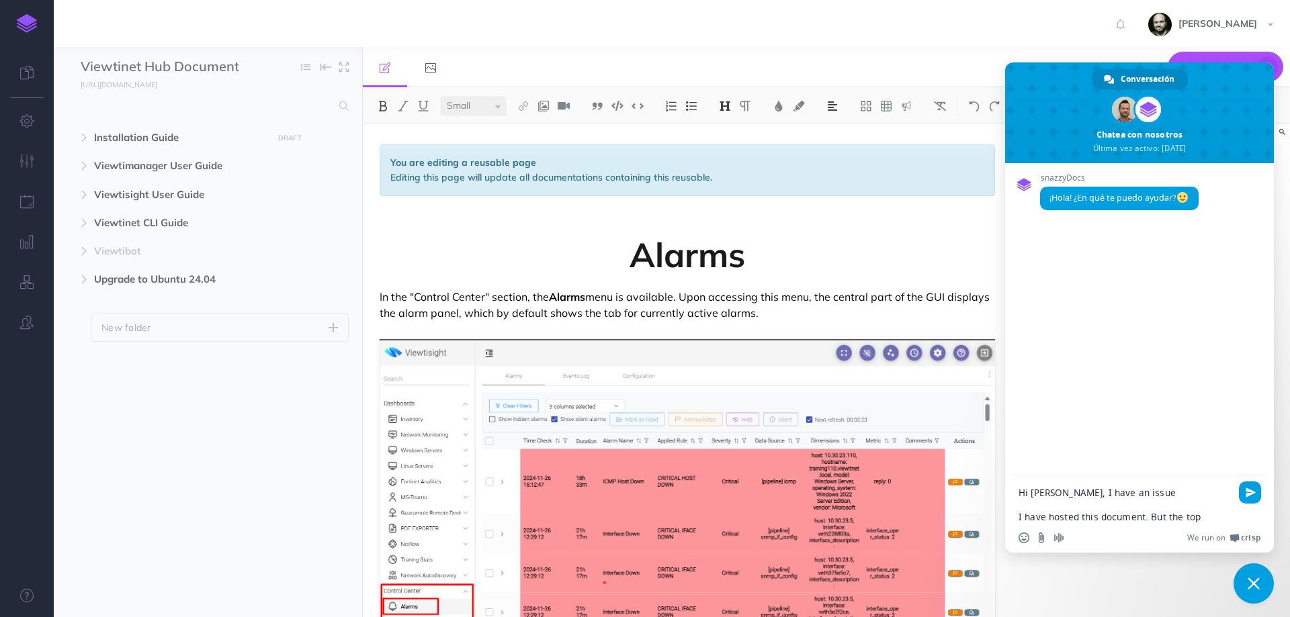
type textarea "Hi [PERSON_NAME], I have an issue I have hosted this document. But it doesn"
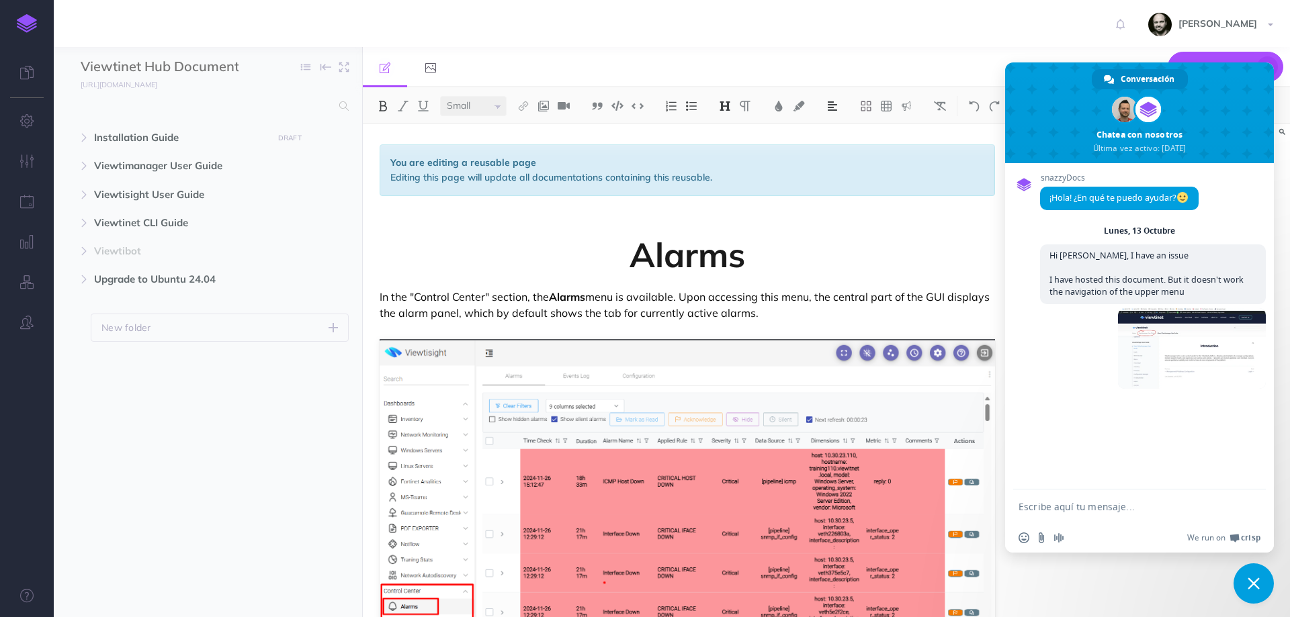
click at [1160, 505] on textarea "Escribe aquí tu mensaje..." at bounding box center [1125, 507] width 212 height 12
type textarea "this is what i get"
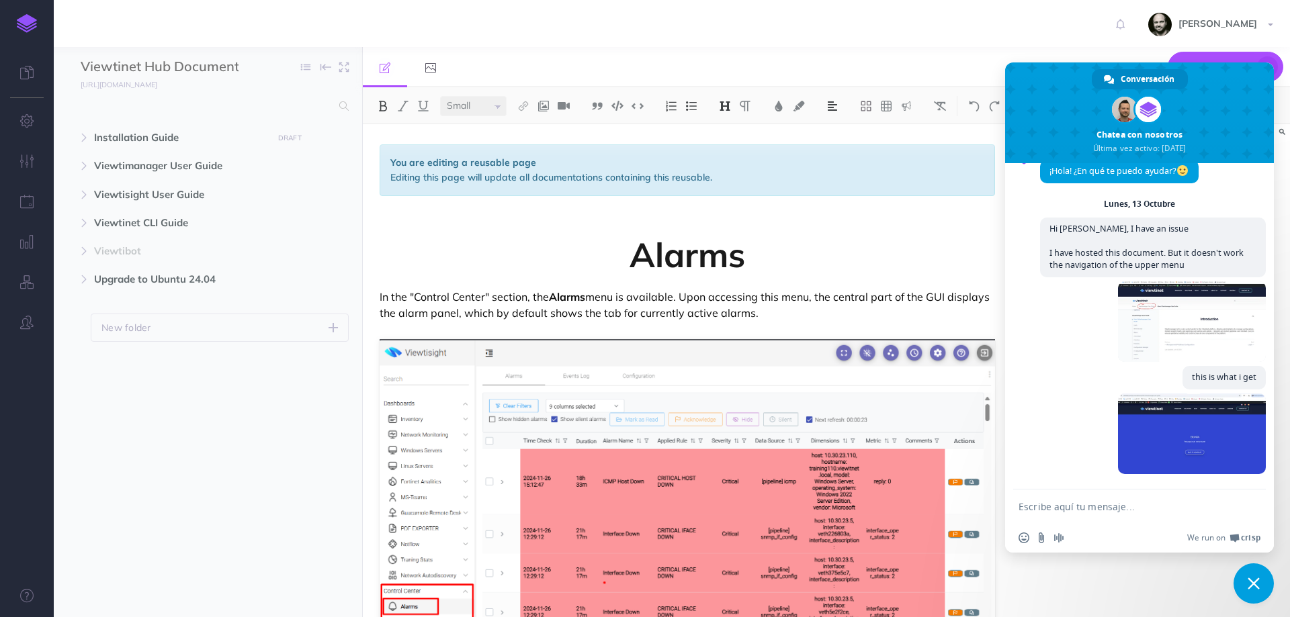
scroll to position [40, 0]
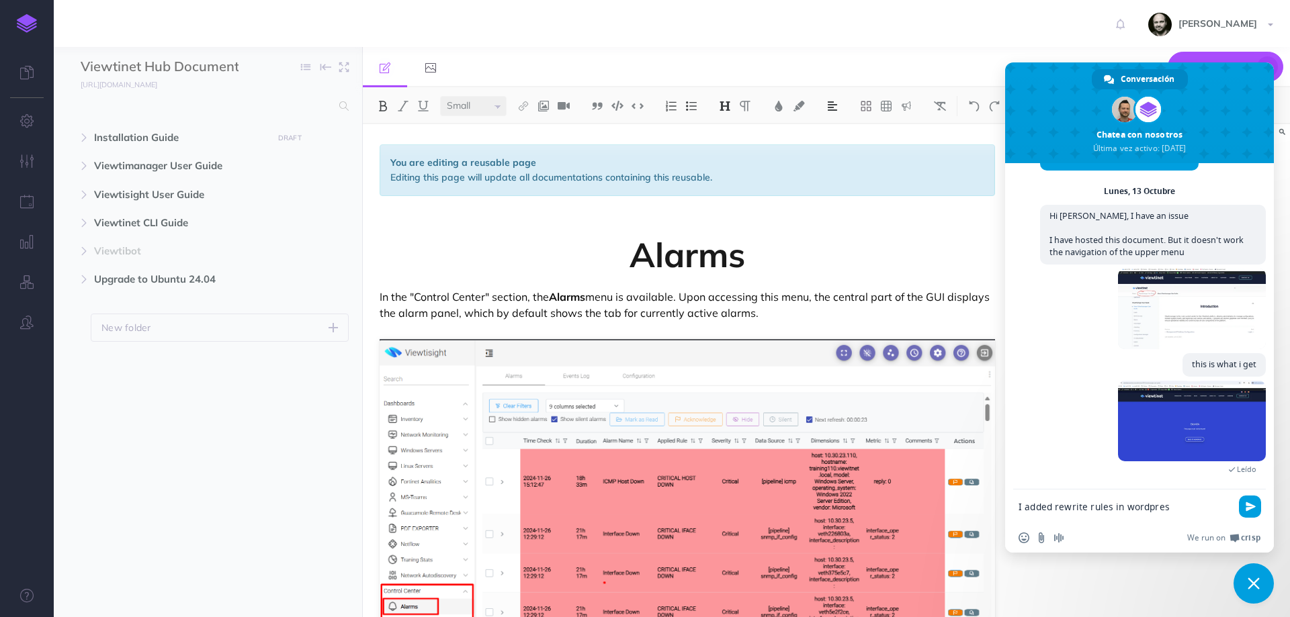
type textarea "I added rewrite rules in wordpress"
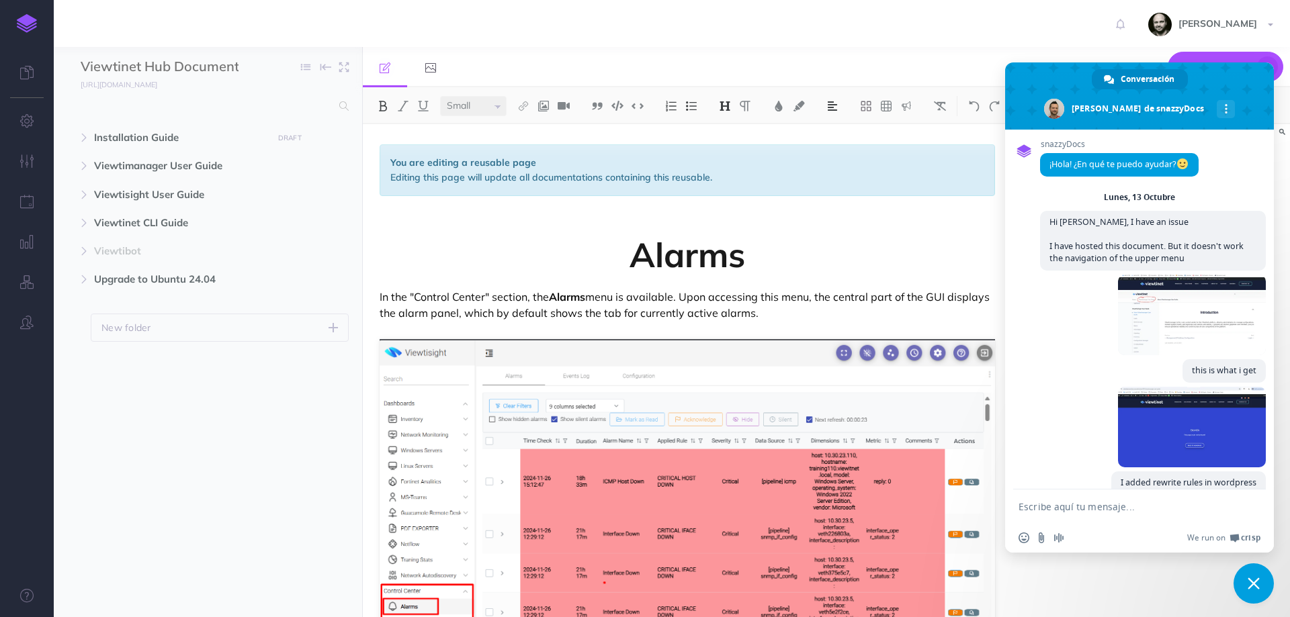
scroll to position [92, 0]
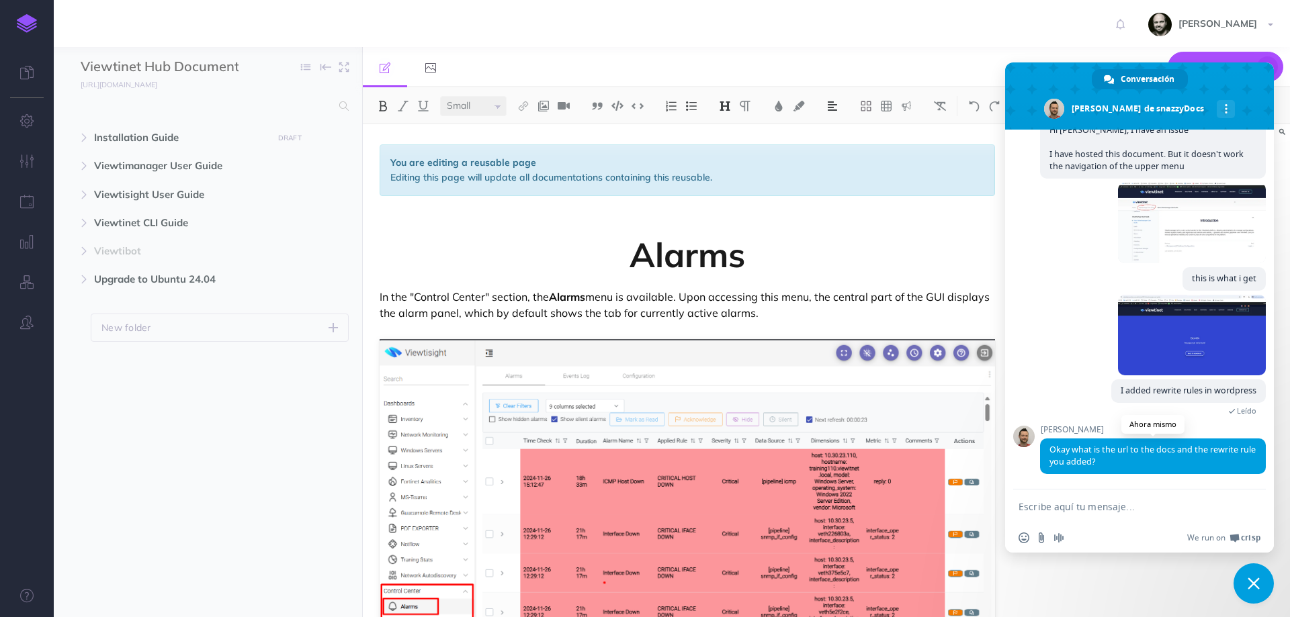
click at [1123, 460] on span "Okay what is the url to the docs and the rewrite rule you added?" at bounding box center [1153, 457] width 226 height 36
click at [1106, 505] on textarea "Escribe aquí tu mensaje..." at bounding box center [1125, 507] width 212 height 12
click at [1048, 511] on textarea "Escribe aquí tu mensaje..." at bounding box center [1125, 507] width 212 height 12
type textarea "it is private. but I will give you an access. Give me one minute."
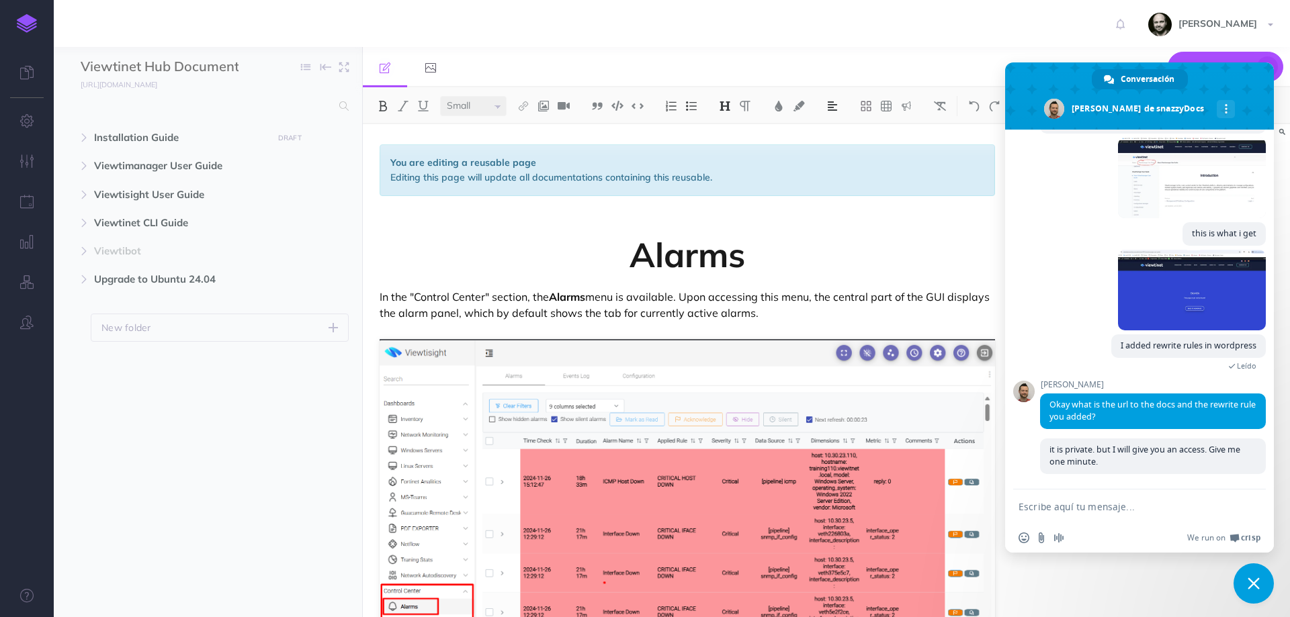
scroll to position [137, 0]
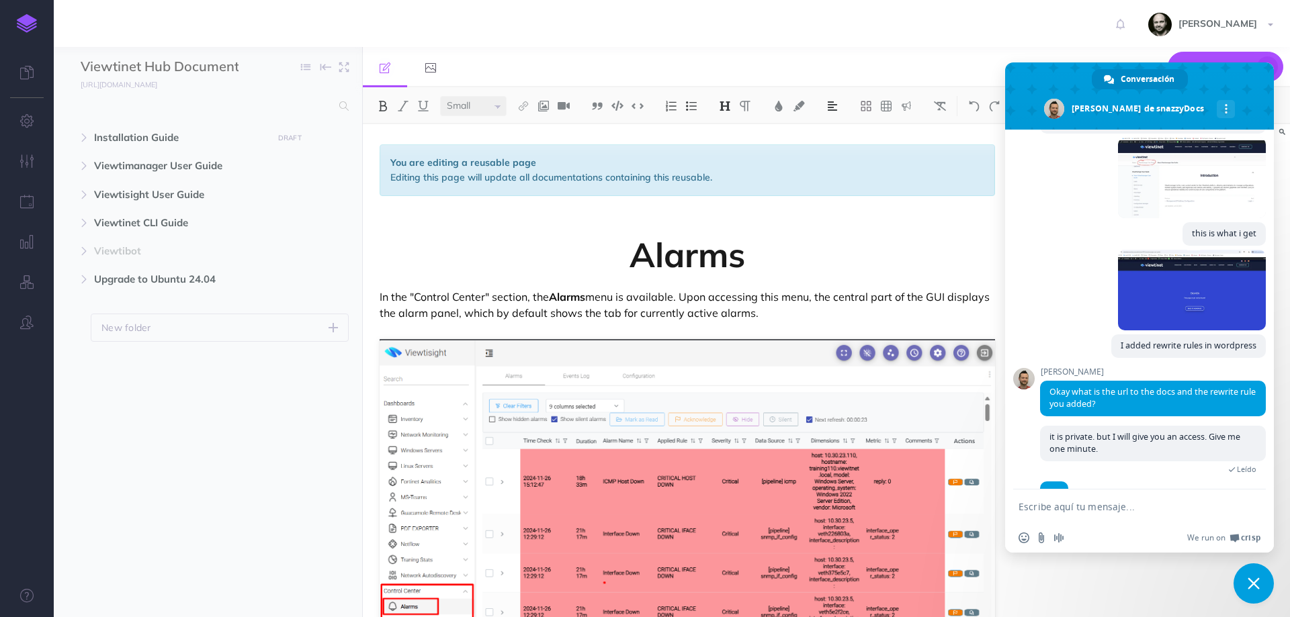
type textarea "add_action('init', function () { add_rewrite_rule('^documentationhub\/(.*)\/?',…"
type textarea "the web is [URL][DOMAIN_NAME]"
type textarea "you can access with user: [PERSON_NAME]"
type textarea "ok , I am leaving it"
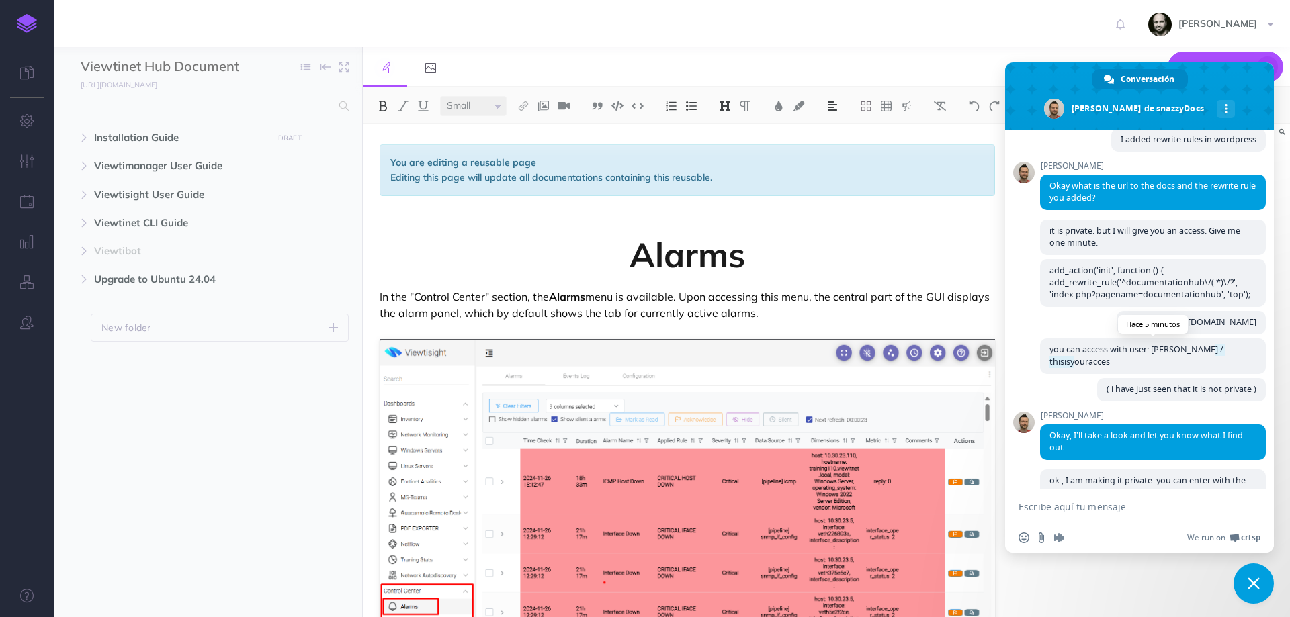
drag, startPoint x: 1248, startPoint y: 374, endPoint x: 1201, endPoint y: 378, distance: 47.9
click at [1201, 374] on span "you can access with user: [PERSON_NAME] / thisisyouracces" at bounding box center [1153, 357] width 226 height 36
drag, startPoint x: 1187, startPoint y: 374, endPoint x: 1247, endPoint y: 378, distance: 59.9
click at [1247, 374] on span "you can access with user: [PERSON_NAME] / thisisyouracces" at bounding box center [1153, 357] width 226 height 36
copy span "thisisyouracces"
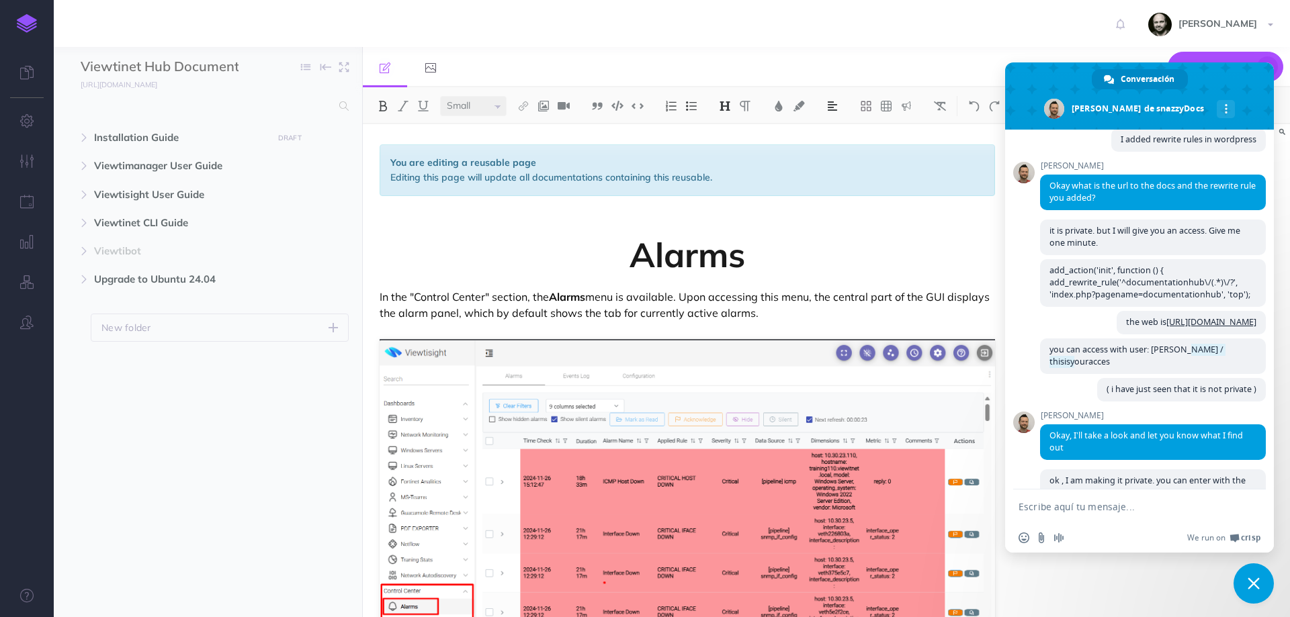
type textarea "sorry, there is someting wrong with"
type textarea "i"
